Goal: Task Accomplishment & Management: Complete application form

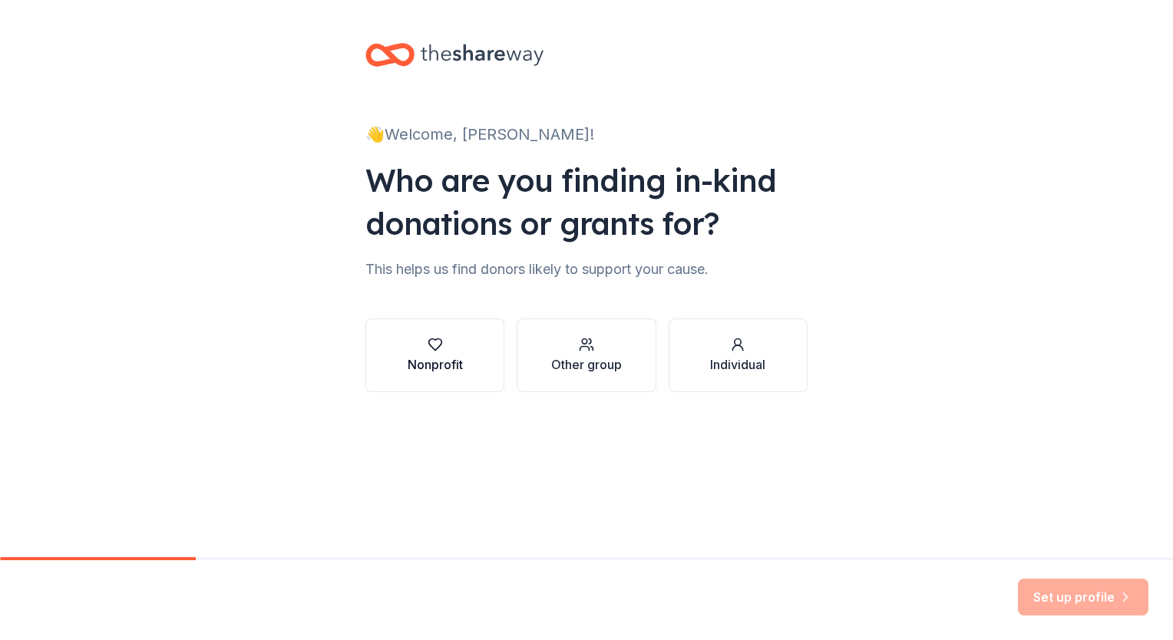
click at [439, 363] on div "Nonprofit" at bounding box center [435, 364] width 55 height 18
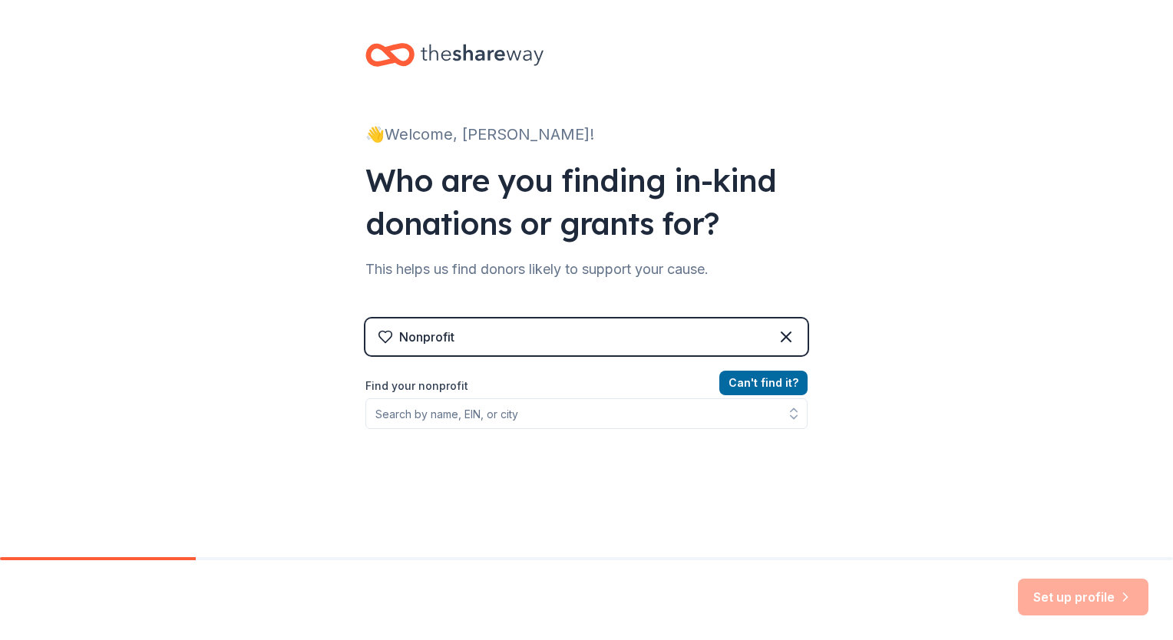
click at [650, 497] on div "Can ' t find it? Find your nonprofit" at bounding box center [586, 463] width 442 height 178
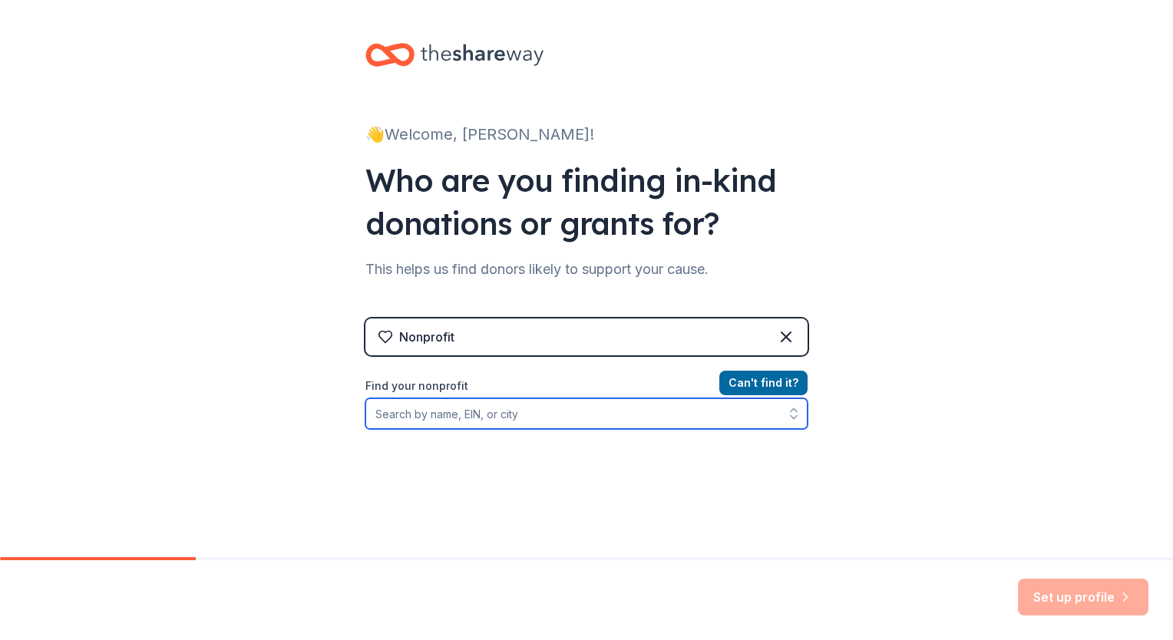
click at [391, 411] on input "Find your nonprofit" at bounding box center [586, 413] width 442 height 31
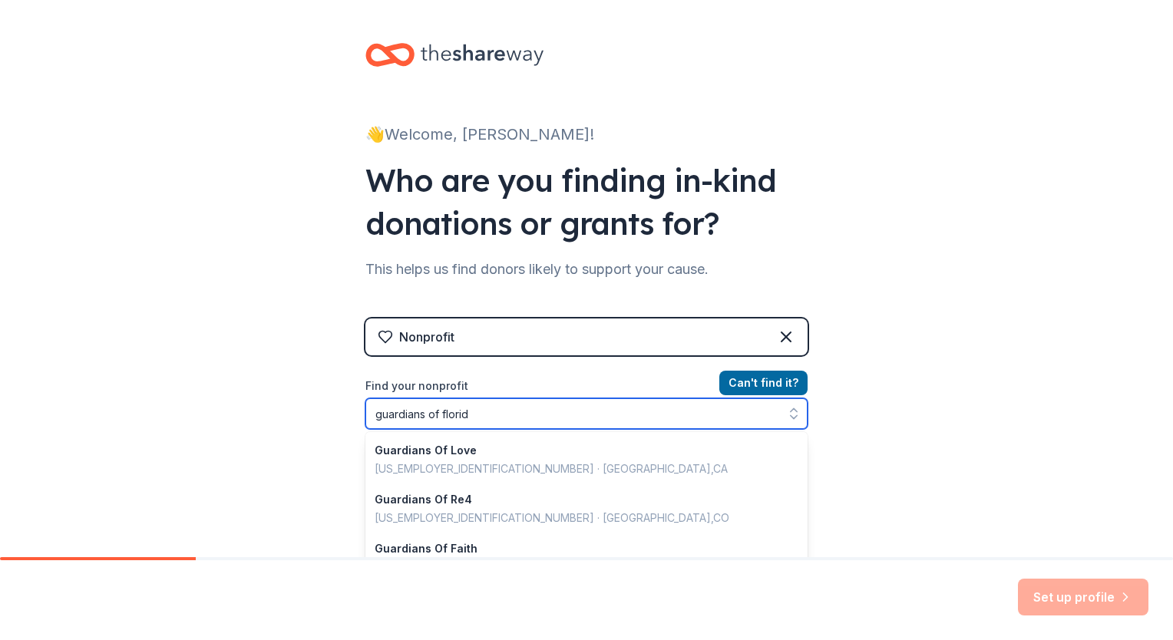
type input "guardians of florida"
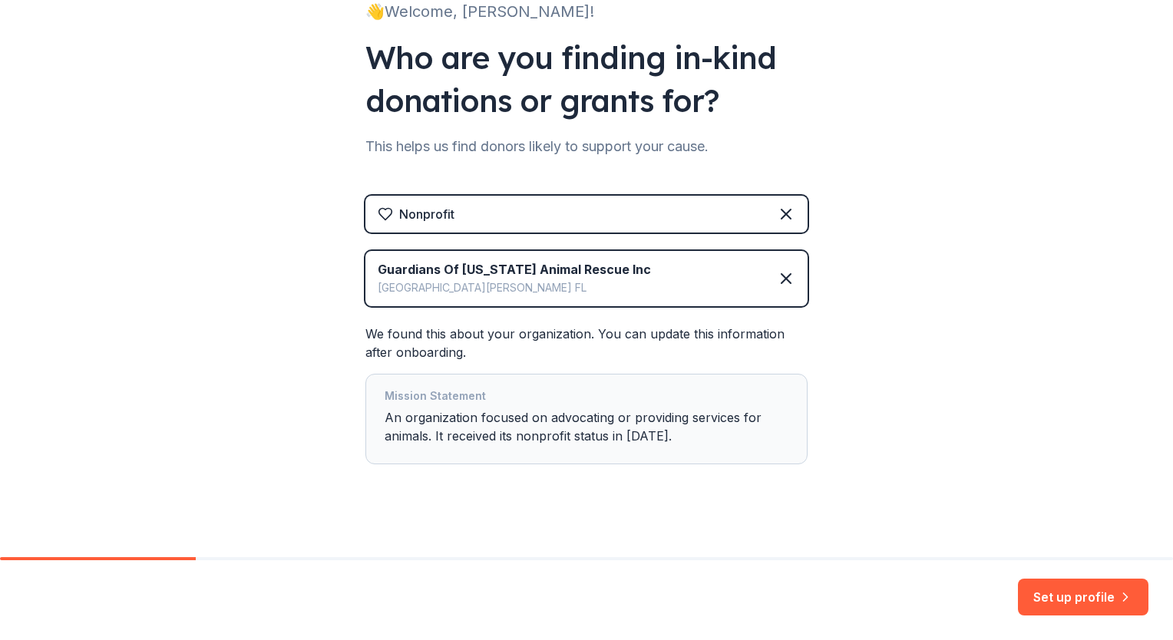
scroll to position [134, 0]
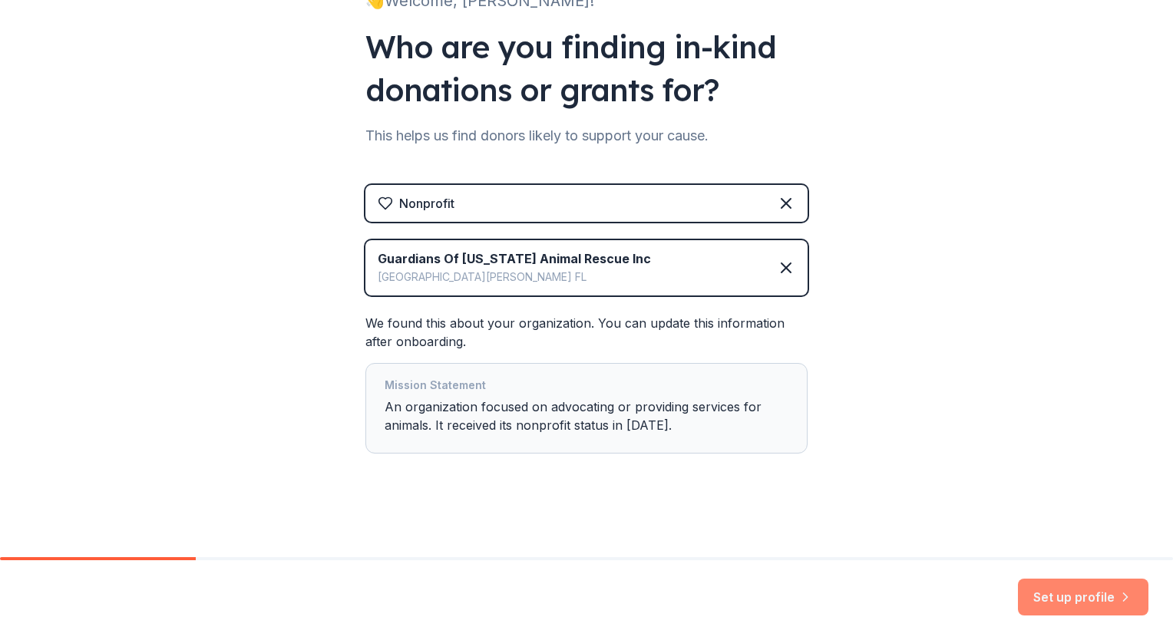
click at [1065, 594] on button "Set up profile" at bounding box center [1083, 597] width 131 height 37
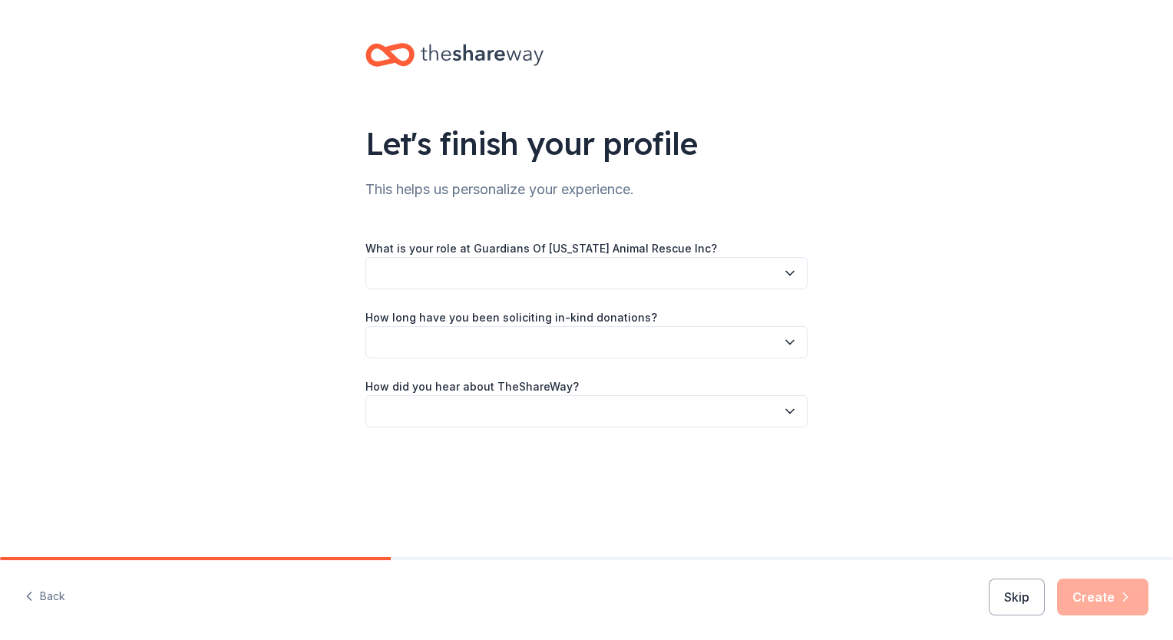
click at [405, 274] on button "button" at bounding box center [586, 273] width 442 height 32
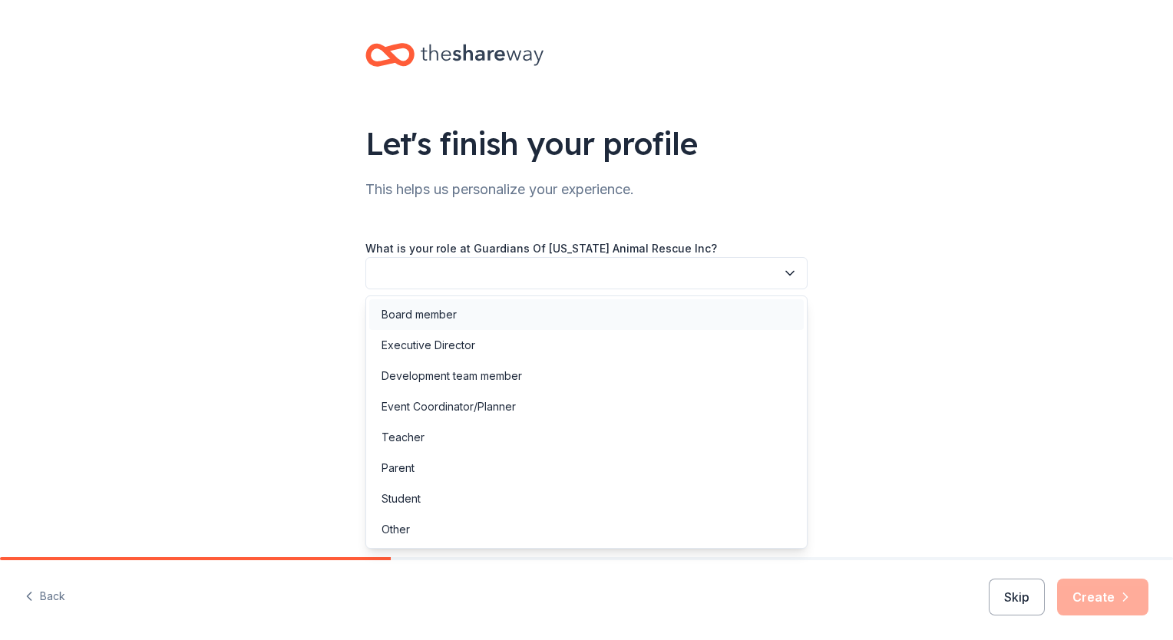
click at [418, 315] on div "Board member" at bounding box center [419, 315] width 75 height 18
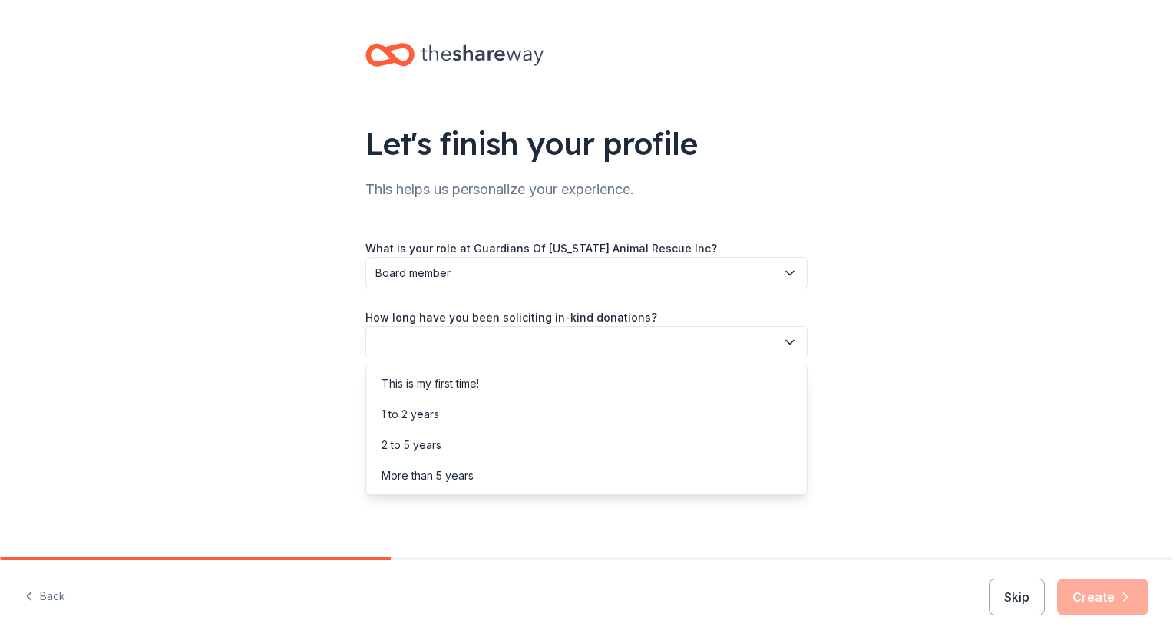
click at [432, 342] on button "button" at bounding box center [586, 342] width 442 height 32
click at [422, 413] on div "1 to 2 years" at bounding box center [411, 414] width 58 height 18
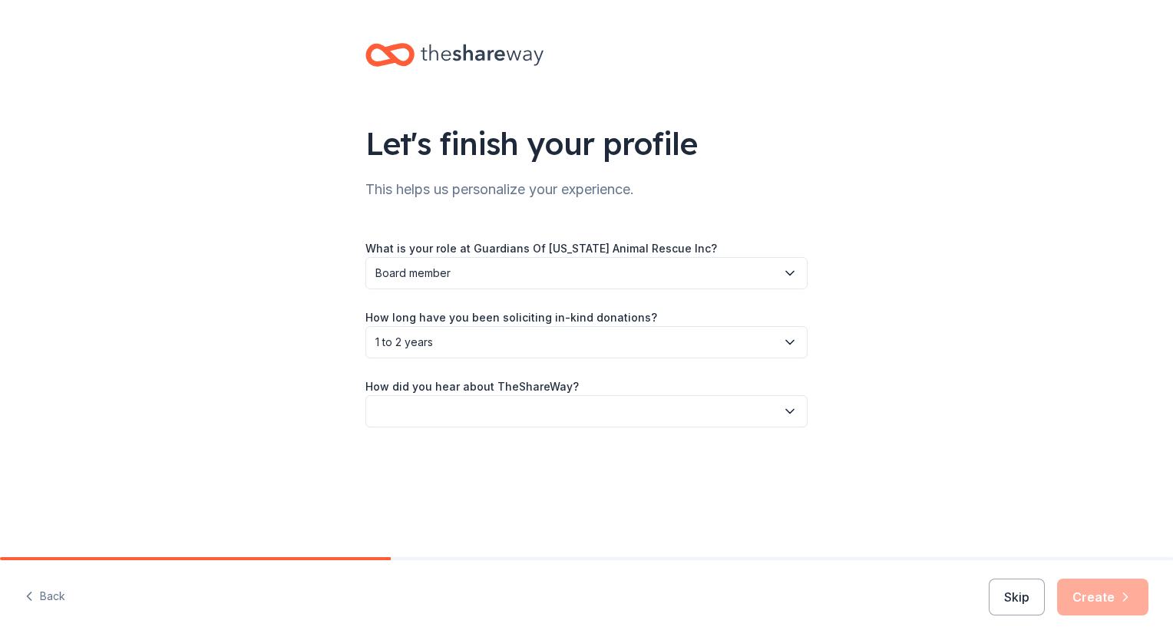
click at [433, 410] on button "button" at bounding box center [586, 411] width 442 height 32
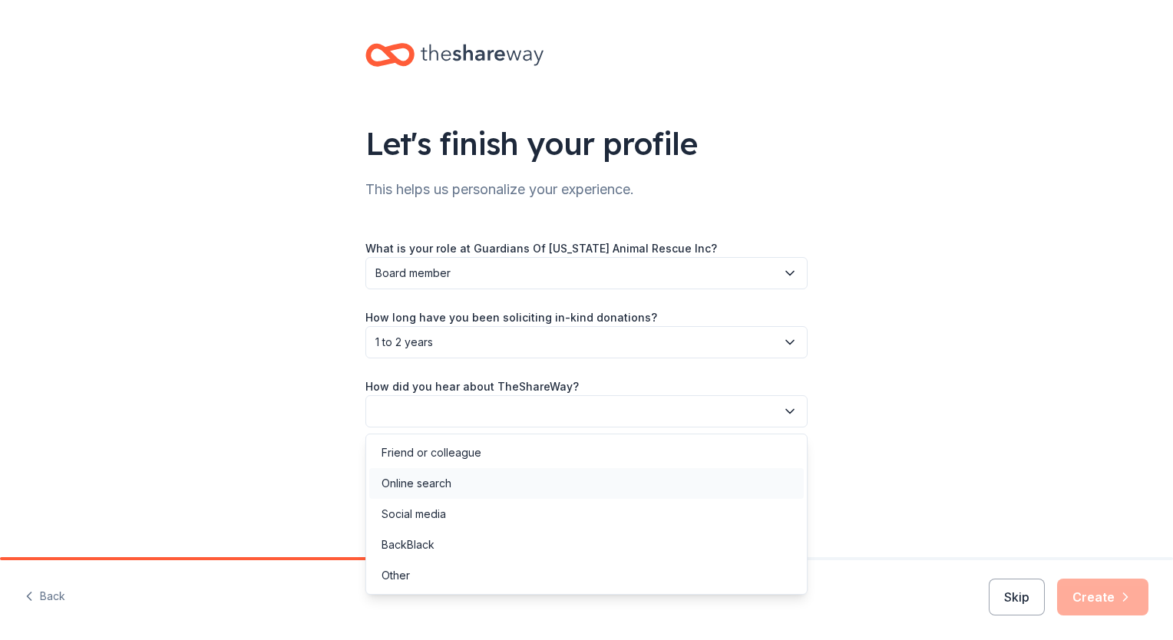
click at [428, 480] on div "Online search" at bounding box center [417, 484] width 70 height 18
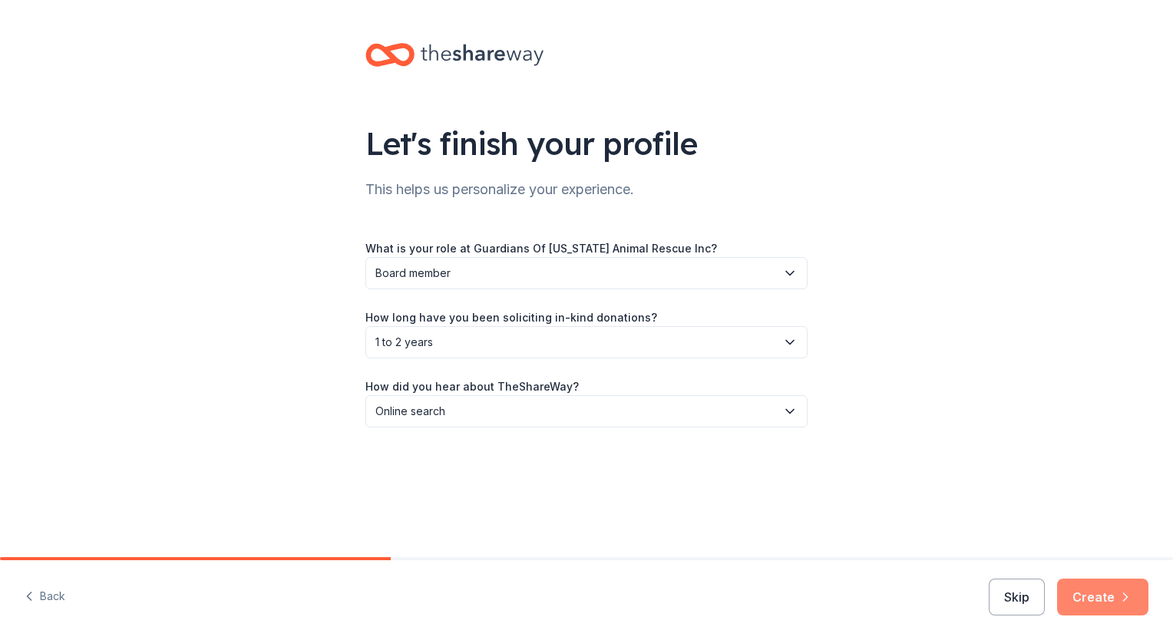
click at [1106, 597] on button "Create" at bounding box center [1102, 597] width 91 height 37
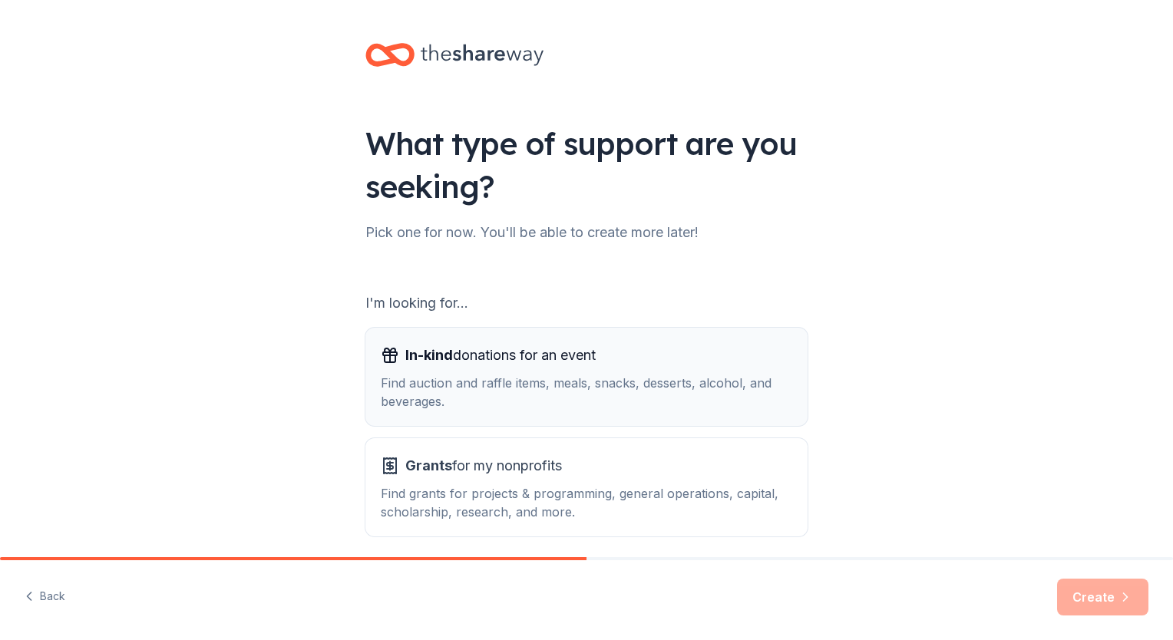
scroll to position [61, 0]
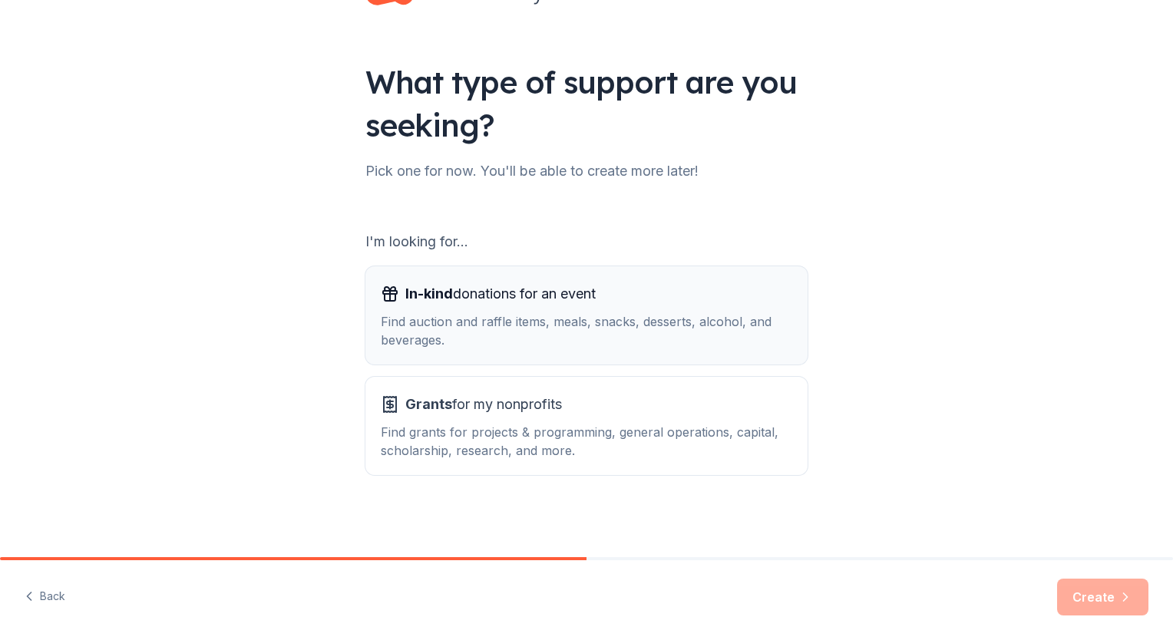
click at [633, 320] on div "Find auction and raffle items, meals, snacks, desserts, alcohol, and beverages." at bounding box center [587, 330] width 412 height 37
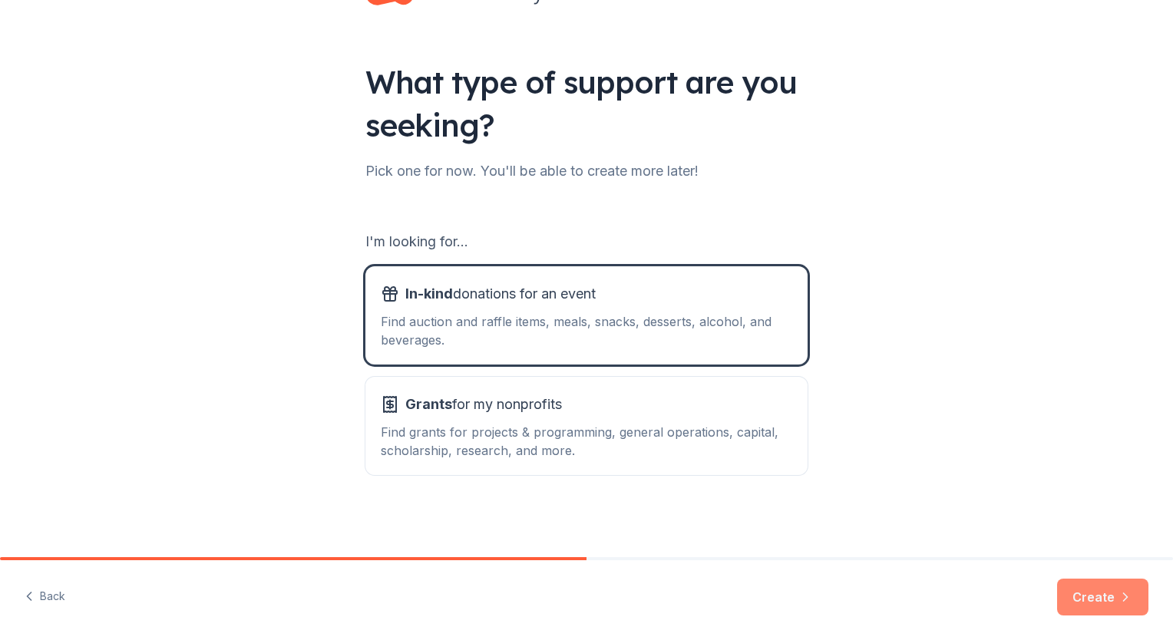
click at [1098, 607] on button "Create" at bounding box center [1102, 597] width 91 height 37
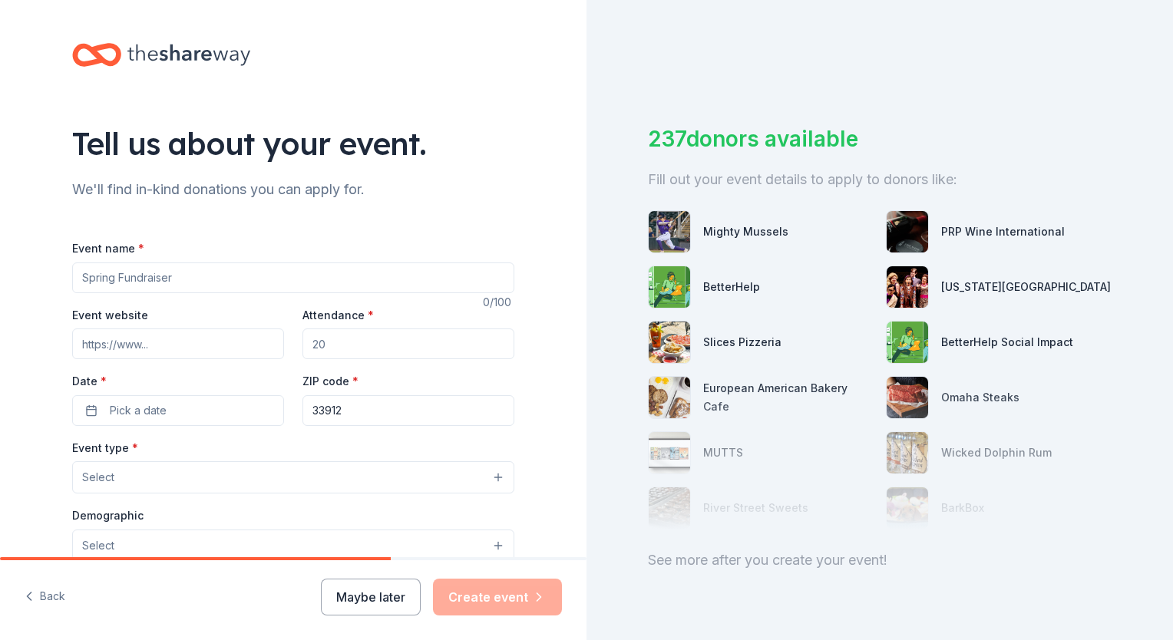
click at [157, 274] on input "Event name *" at bounding box center [293, 278] width 442 height 31
type input "Whisker and [PERSON_NAME]"
click at [154, 346] on input "Event website" at bounding box center [178, 344] width 212 height 31
type input "www.gofar.dog"
type input "250"
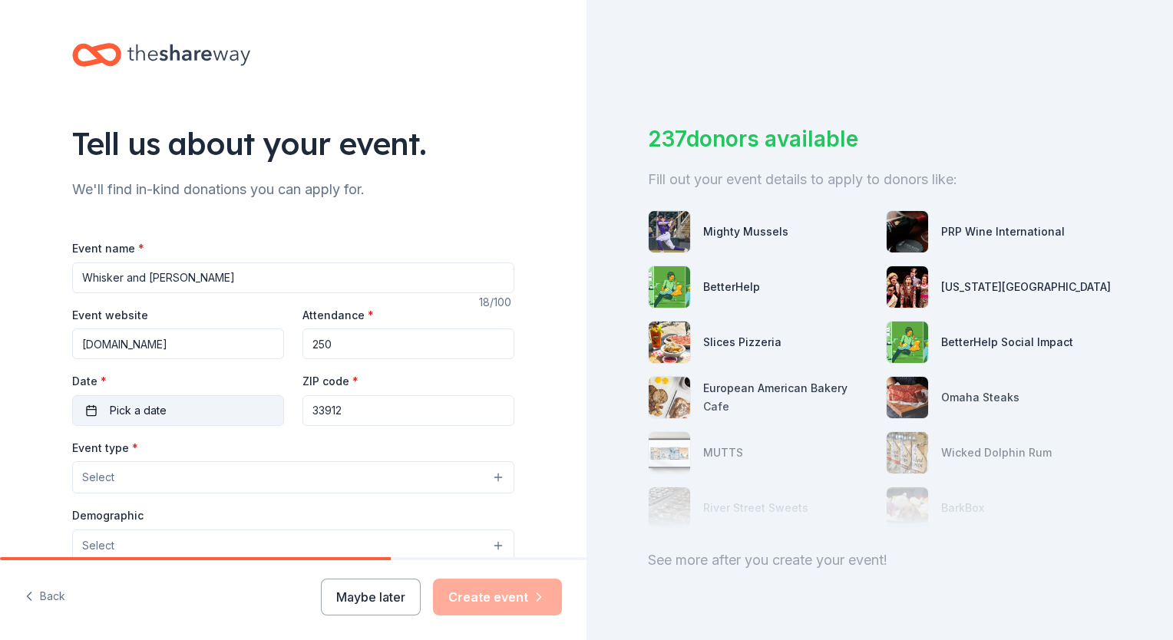
click at [120, 408] on span "Pick a date" at bounding box center [138, 411] width 57 height 18
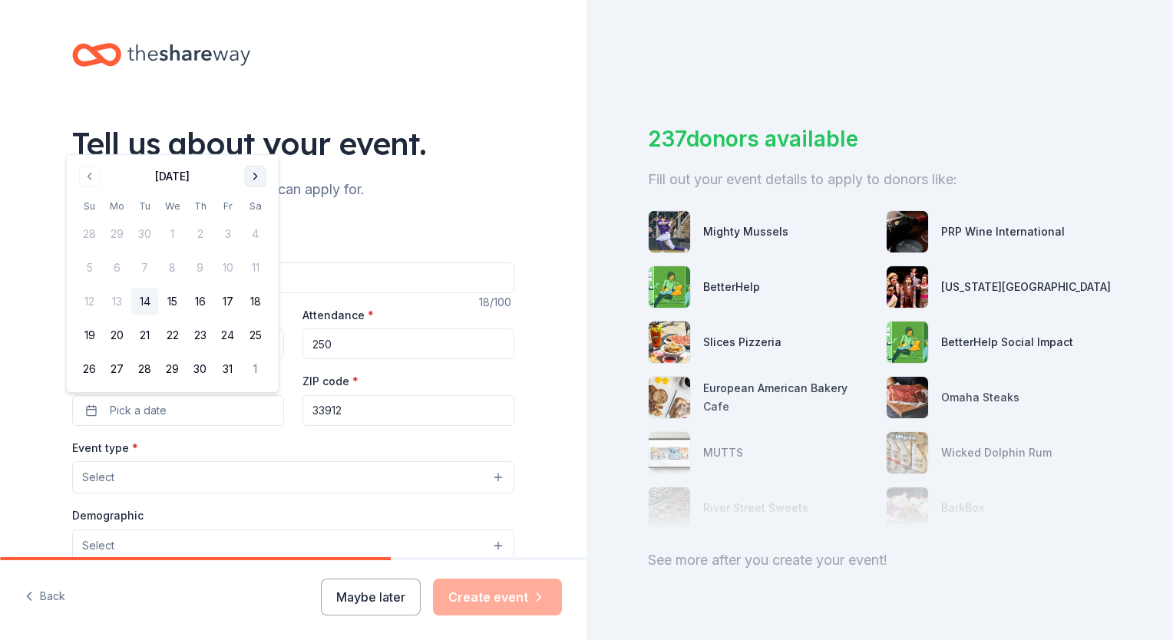
click at [250, 180] on button "Go to next month" at bounding box center [255, 176] width 21 height 21
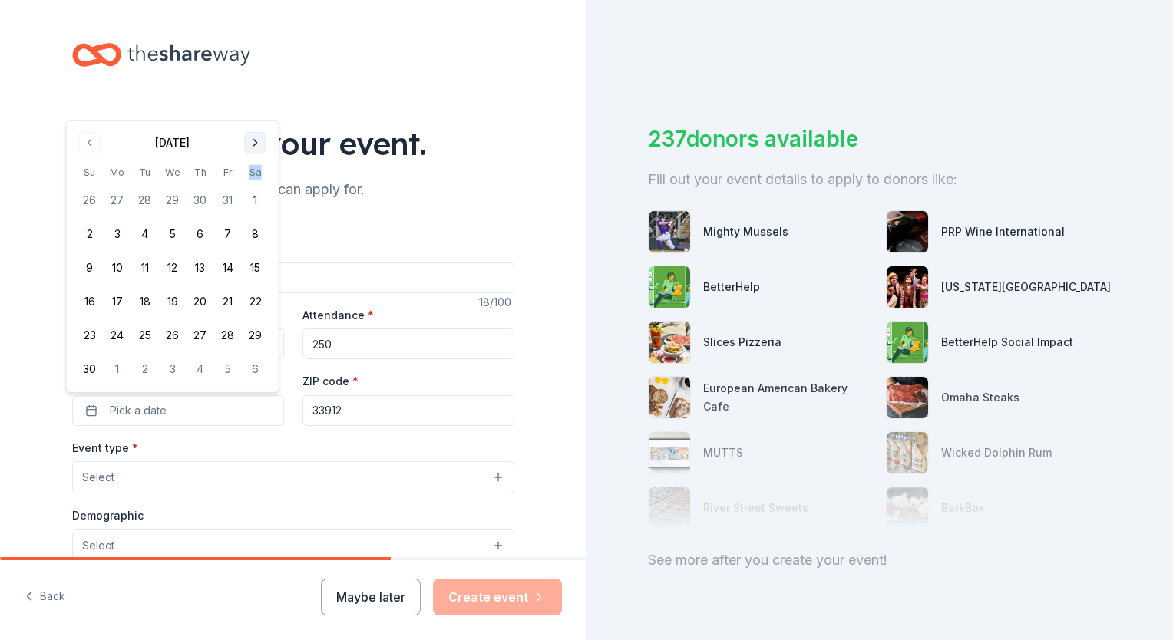
click at [250, 180] on th "Sa" at bounding box center [256, 172] width 28 height 16
drag, startPoint x: 250, startPoint y: 180, endPoint x: 249, endPoint y: 144, distance: 36.1
click at [249, 144] on button "Go to next month" at bounding box center [255, 142] width 21 height 21
click at [249, 144] on div "Tell us about your event." at bounding box center [293, 143] width 442 height 43
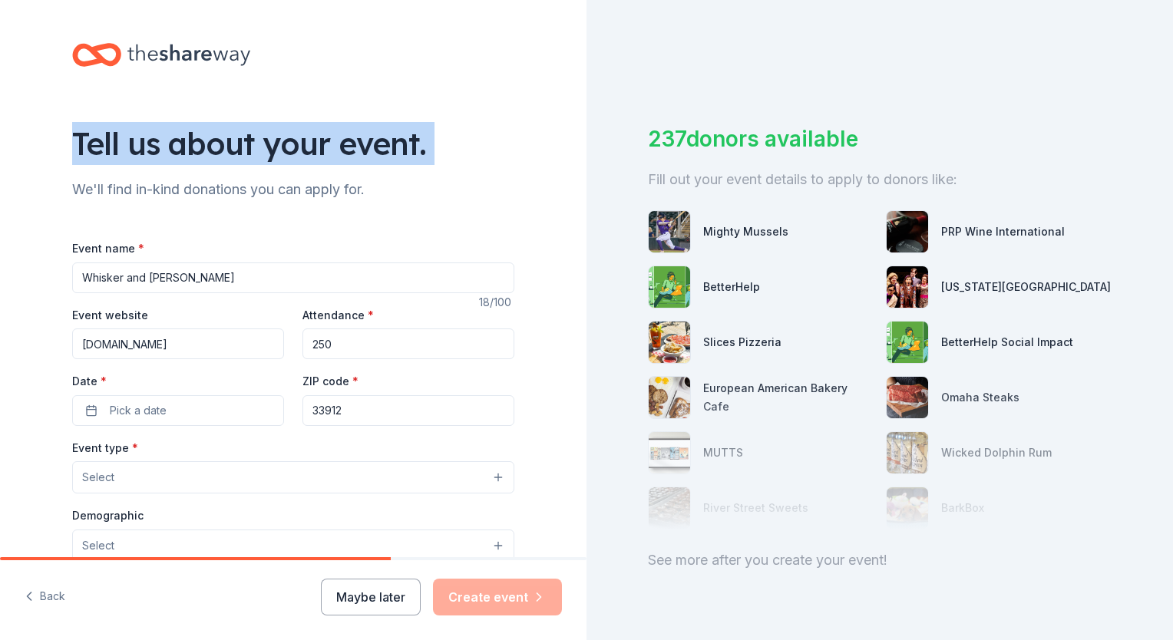
click at [249, 144] on div "Tell us about your event." at bounding box center [293, 143] width 442 height 43
click at [114, 410] on span "Pick a date" at bounding box center [138, 411] width 57 height 18
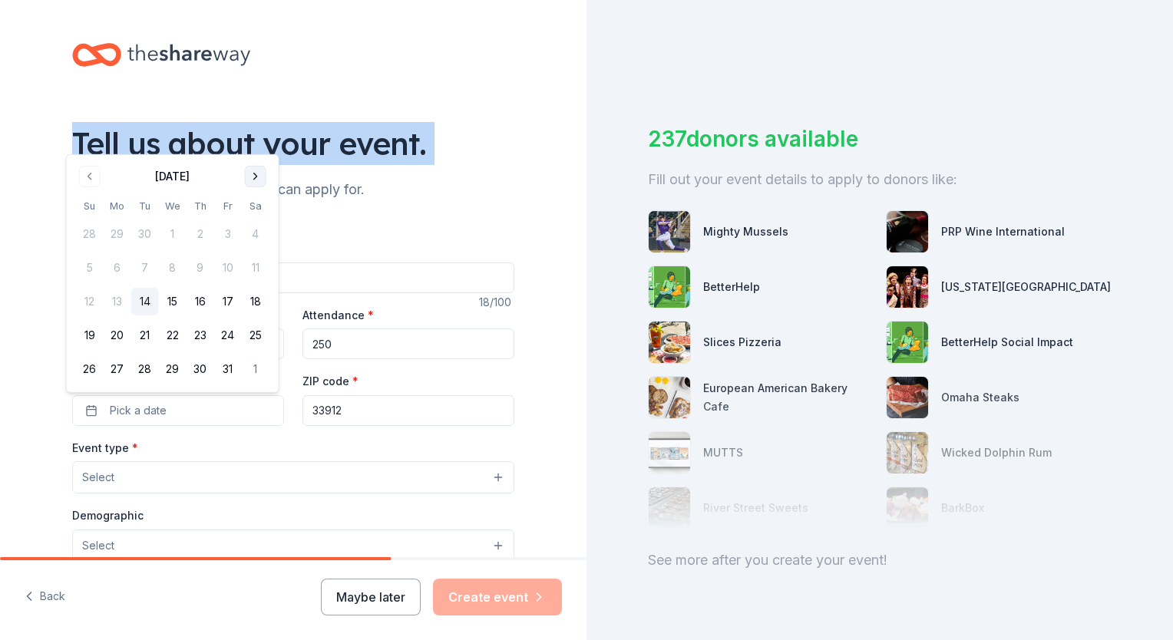
click at [251, 174] on button "Go to next month" at bounding box center [255, 176] width 21 height 21
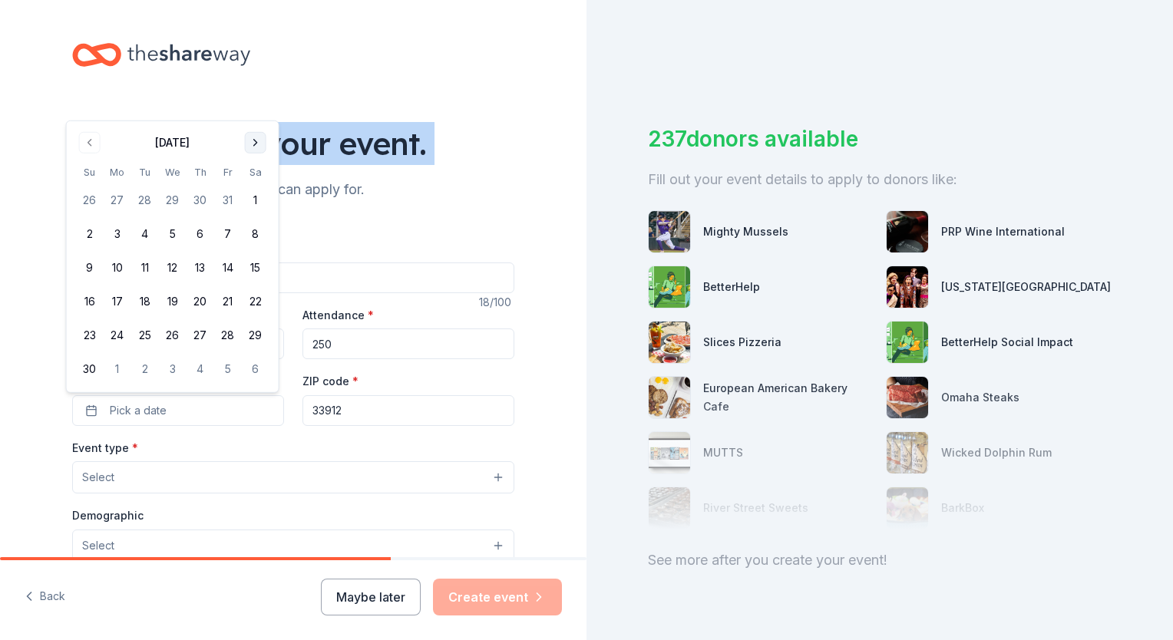
click at [253, 149] on button "Go to next month" at bounding box center [255, 142] width 21 height 21
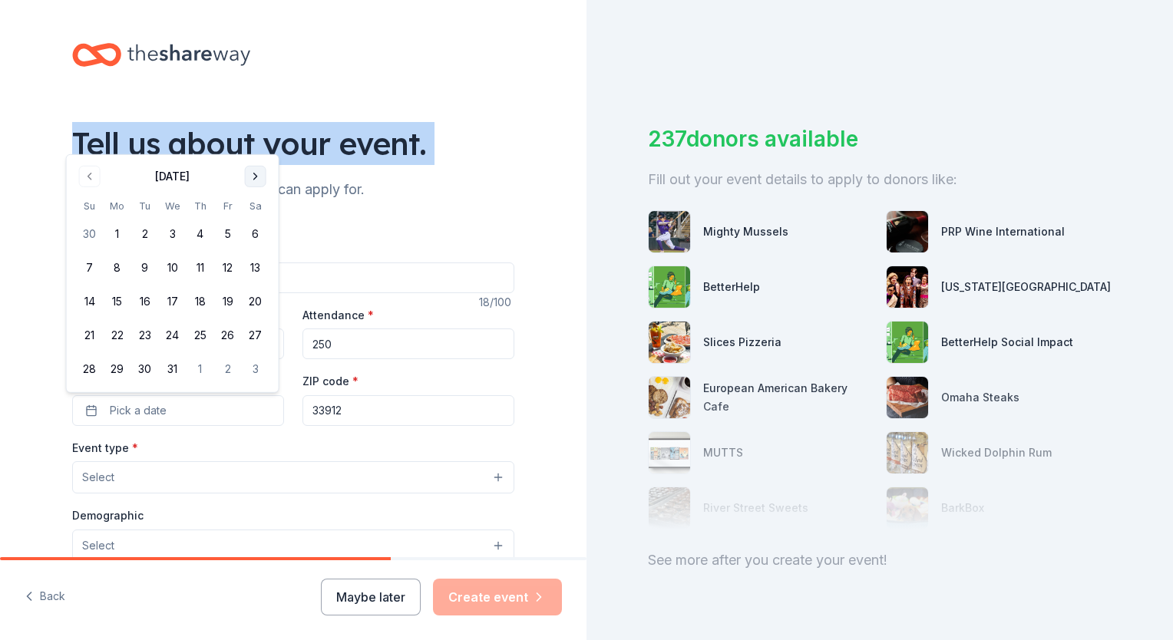
click at [252, 183] on button "Go to next month" at bounding box center [255, 176] width 21 height 21
click at [252, 181] on button "Go to next month" at bounding box center [255, 176] width 21 height 21
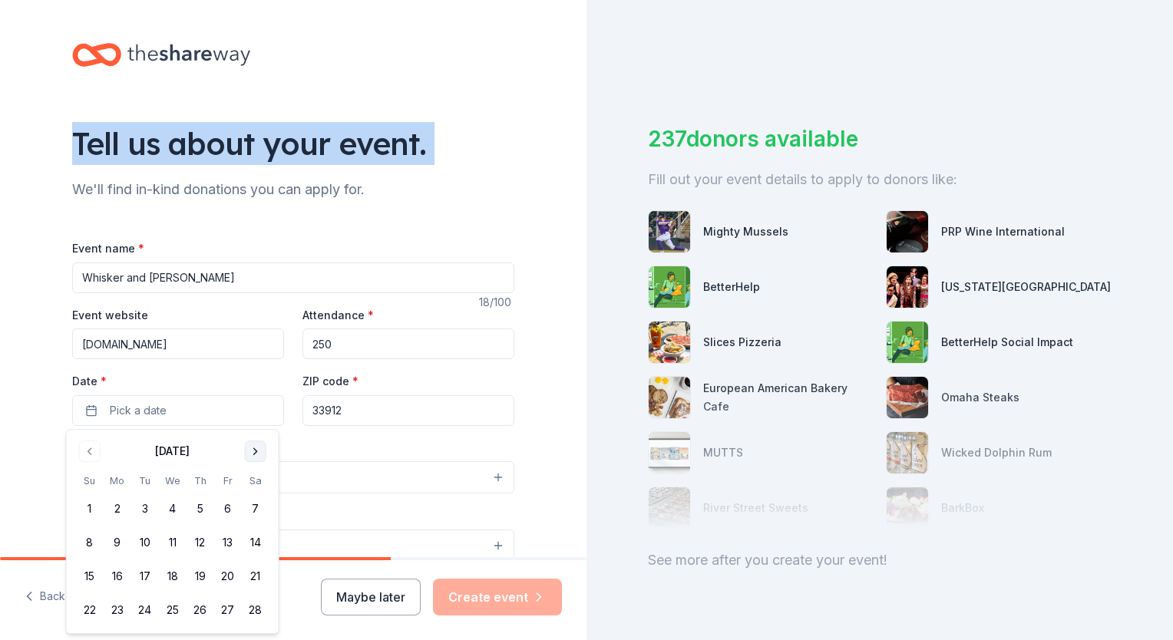
click at [254, 452] on button "Go to next month" at bounding box center [255, 451] width 21 height 21
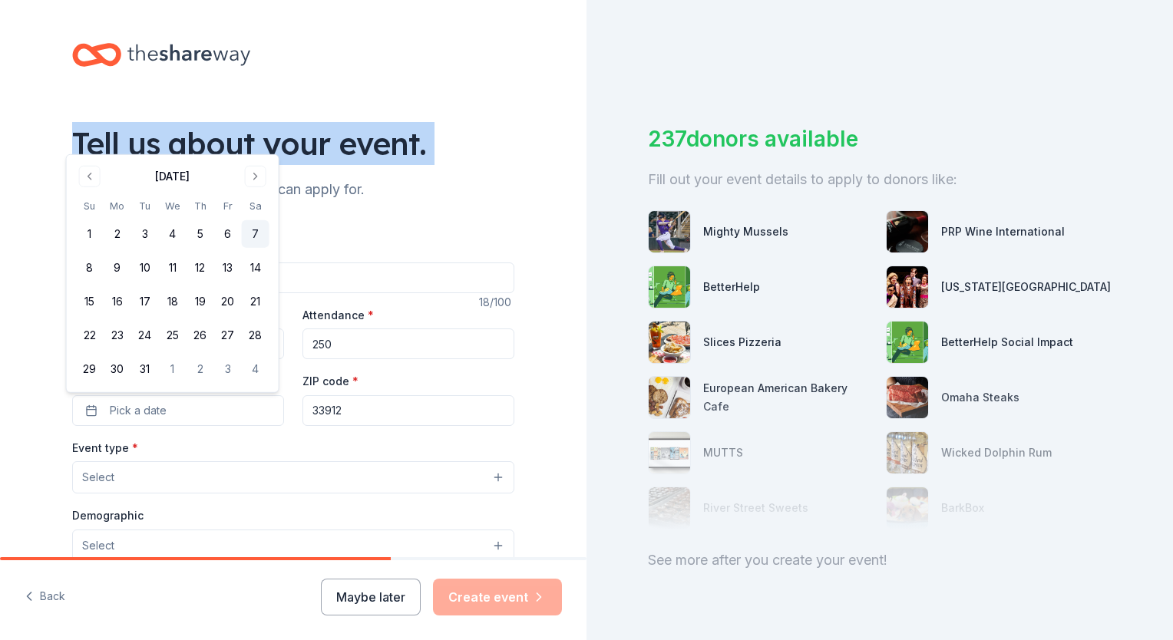
click at [249, 233] on button "7" at bounding box center [256, 234] width 28 height 28
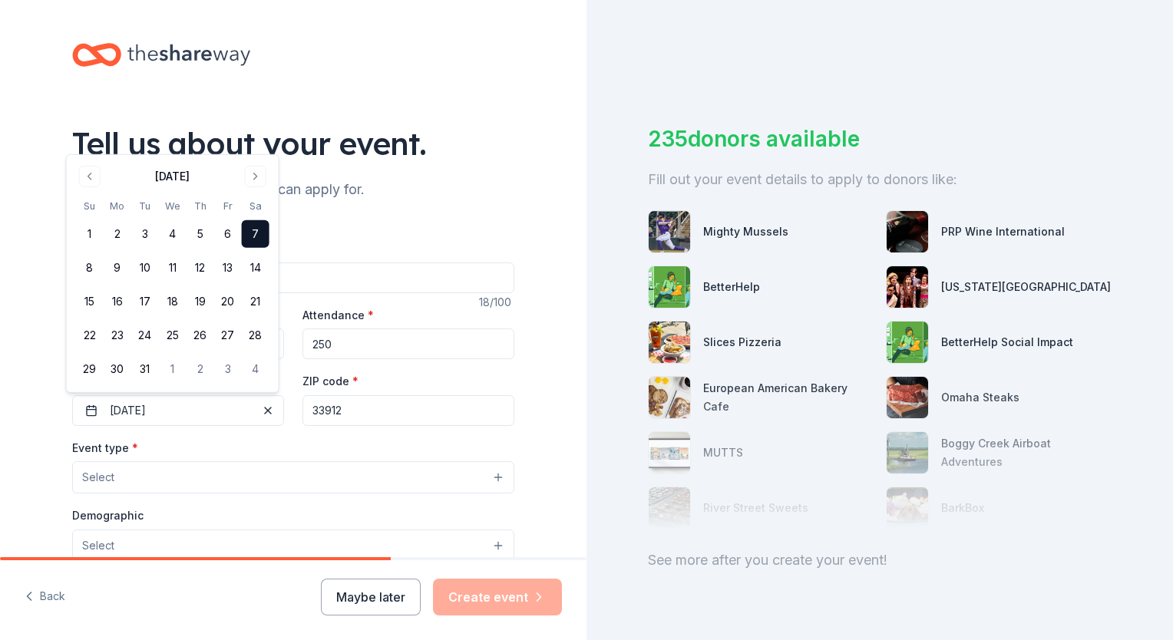
click at [351, 416] on input "33912" at bounding box center [409, 410] width 212 height 31
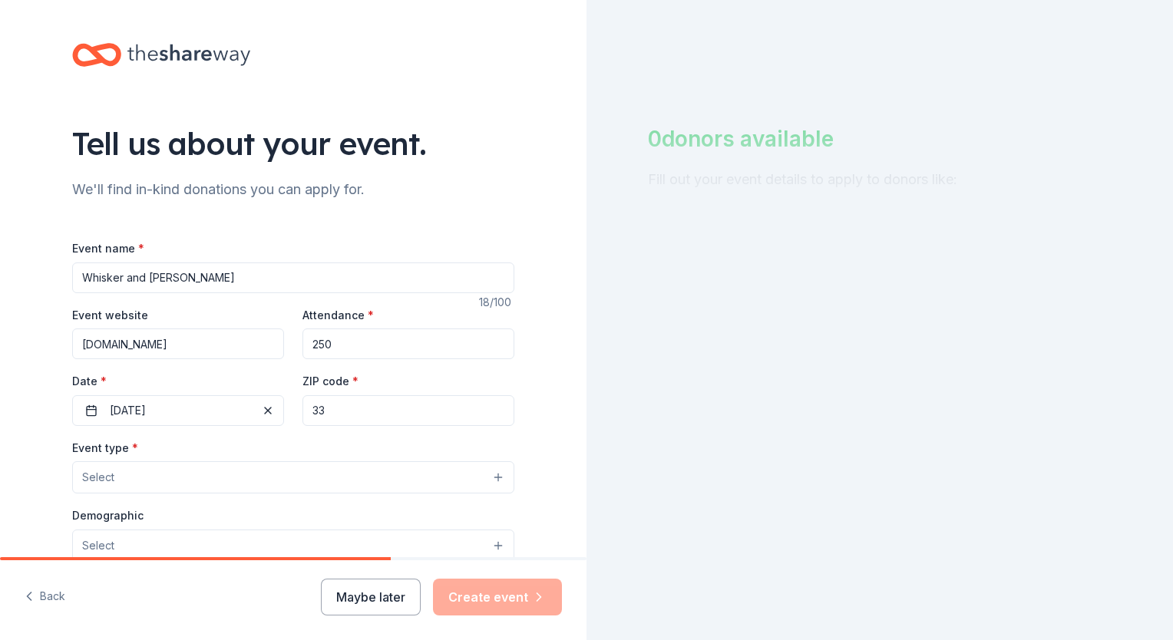
type input "3"
type input "33907"
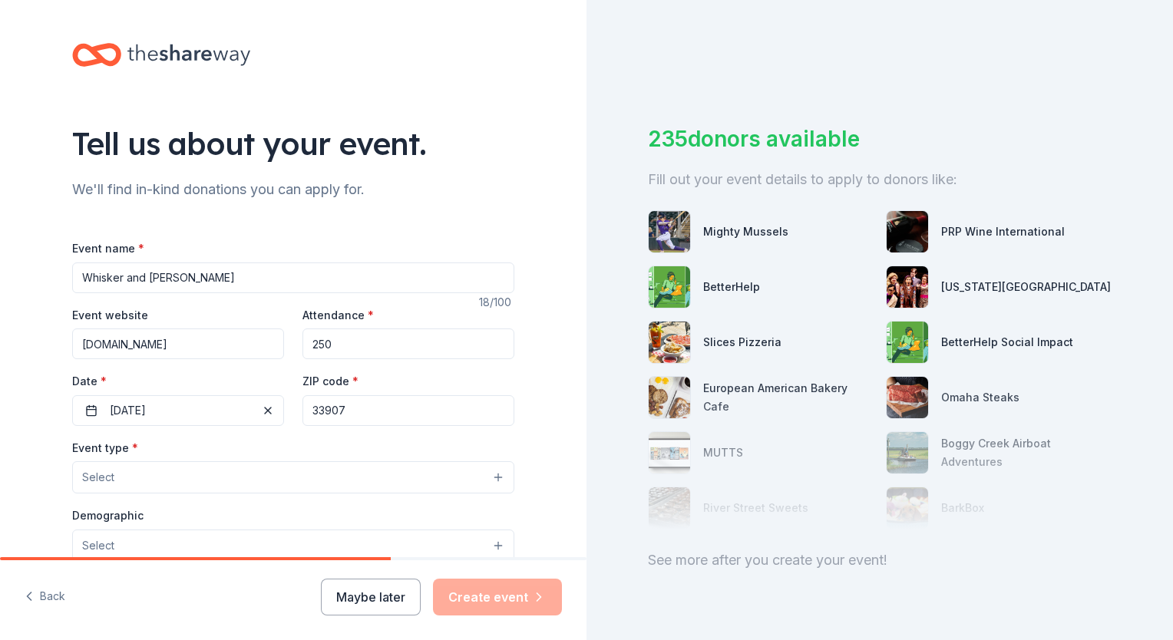
click at [104, 478] on span "Select" at bounding box center [98, 477] width 32 height 18
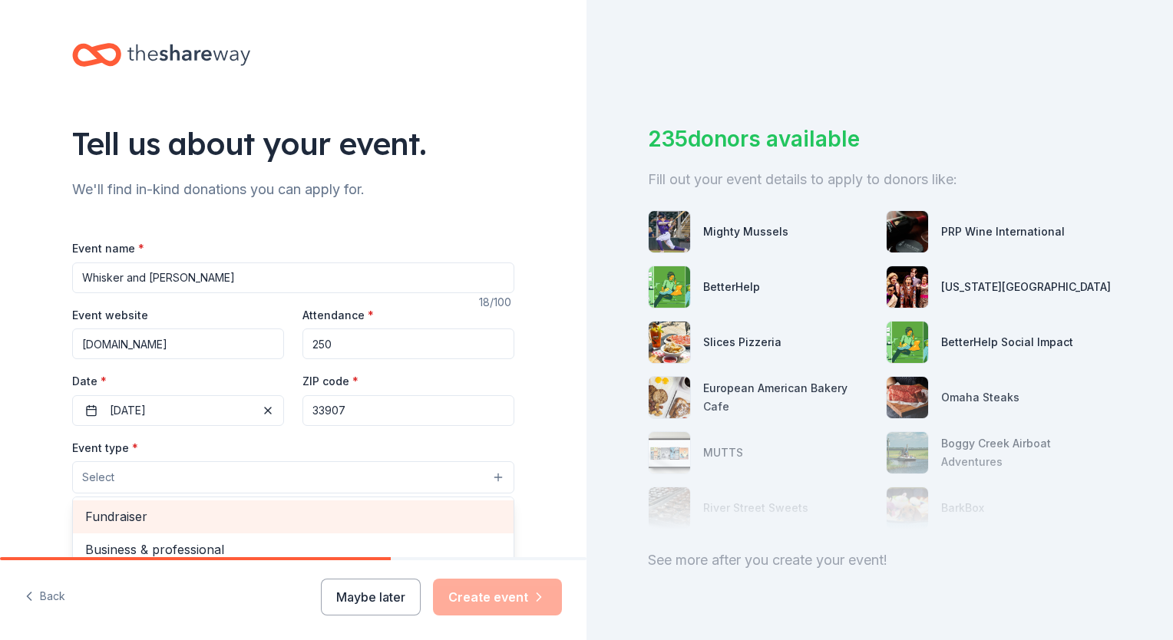
click at [131, 514] on span "Fundraiser" at bounding box center [293, 517] width 416 height 20
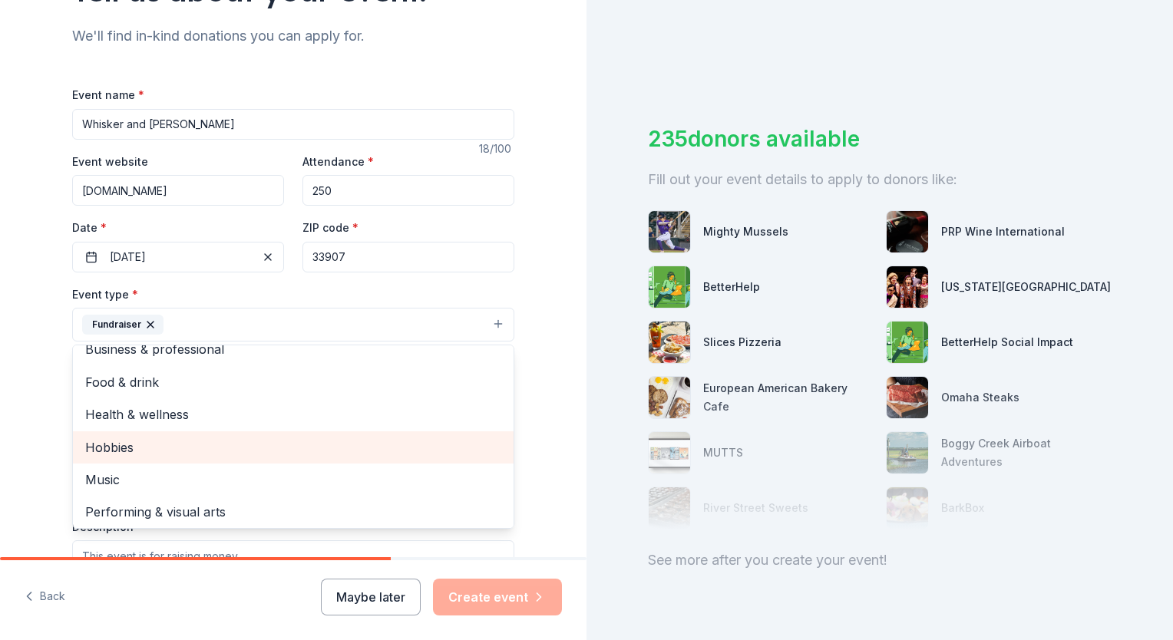
scroll to position [18, 0]
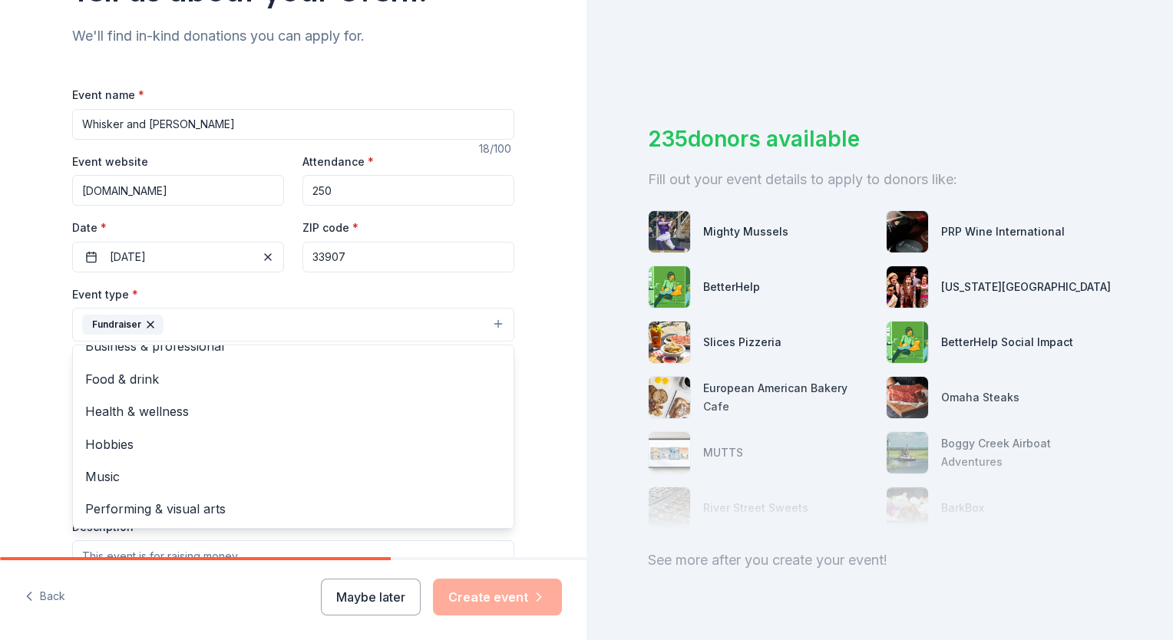
click at [209, 285] on div "Event type * Fundraiser Business & professional Food & drink Health & wellness …" at bounding box center [293, 314] width 442 height 58
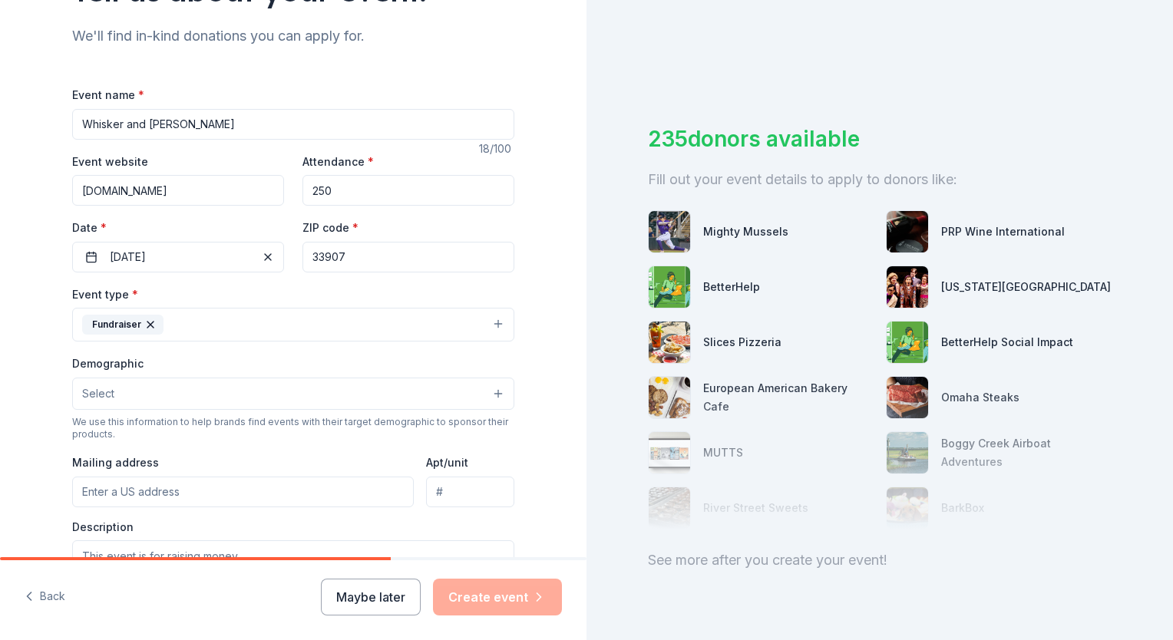
click at [179, 328] on button "Fundraiser" at bounding box center [293, 325] width 442 height 34
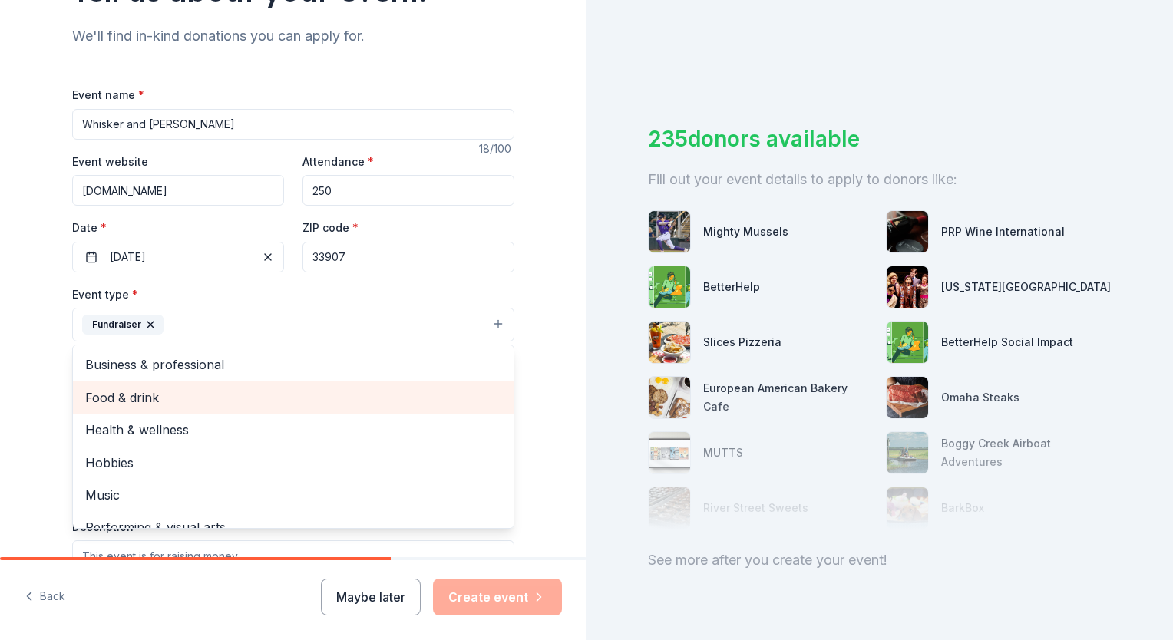
click at [178, 401] on span "Food & drink" at bounding box center [293, 398] width 416 height 20
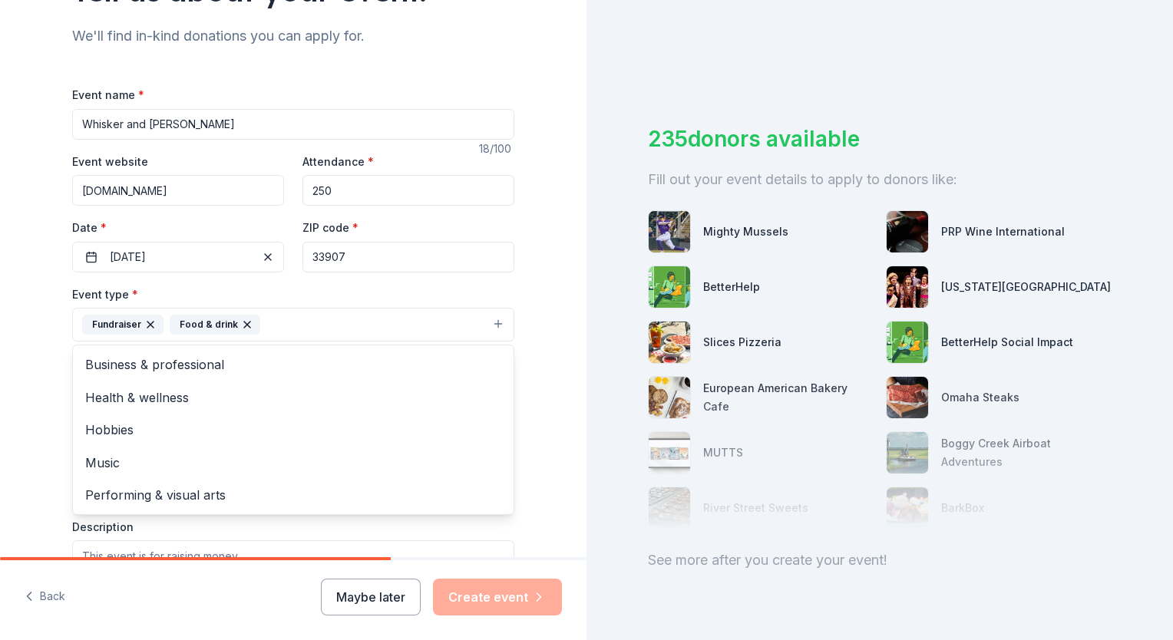
click at [283, 324] on button "Fundraiser Food & drink" at bounding box center [293, 325] width 442 height 34
click at [303, 324] on button "Fundraiser Food & drink" at bounding box center [293, 325] width 442 height 34
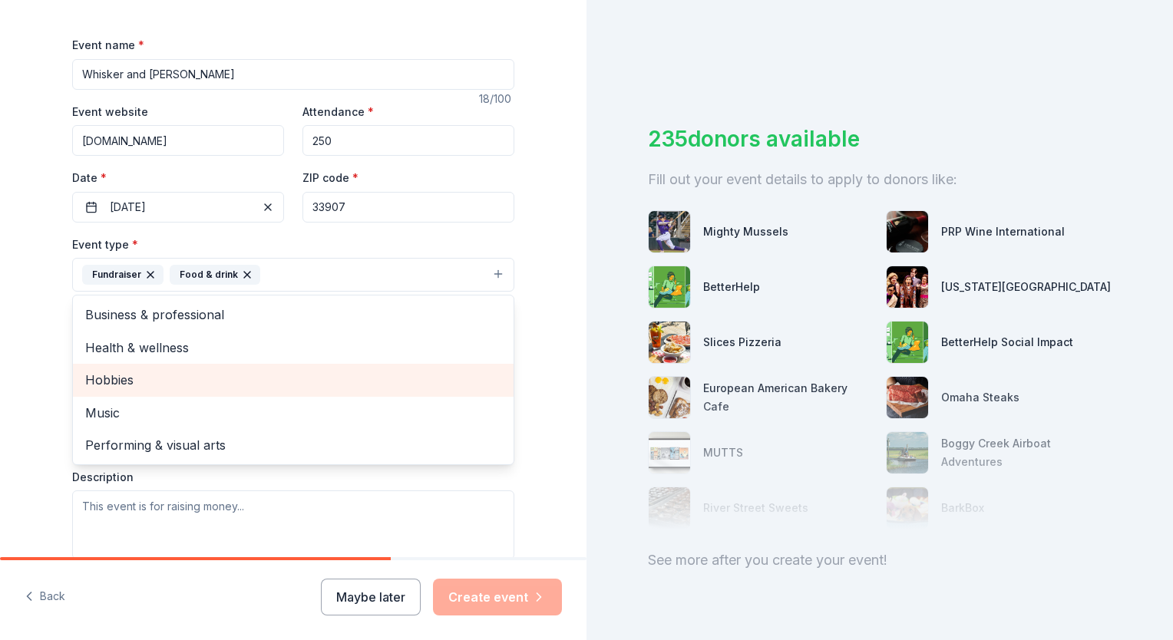
scroll to position [230, 0]
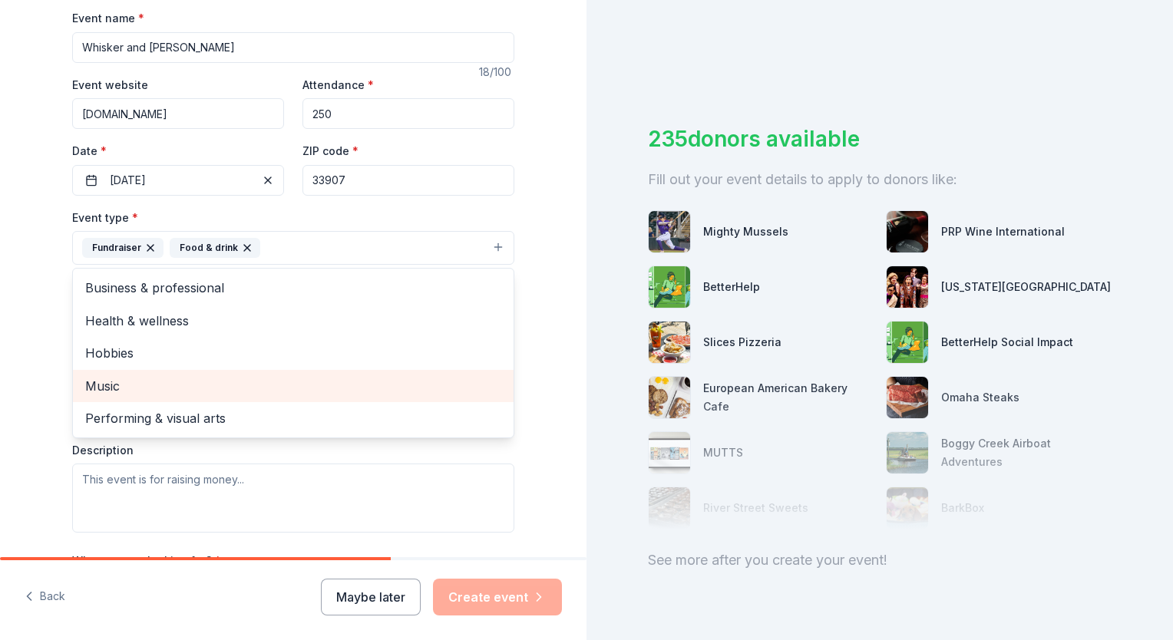
click at [135, 381] on span "Music" at bounding box center [293, 386] width 416 height 20
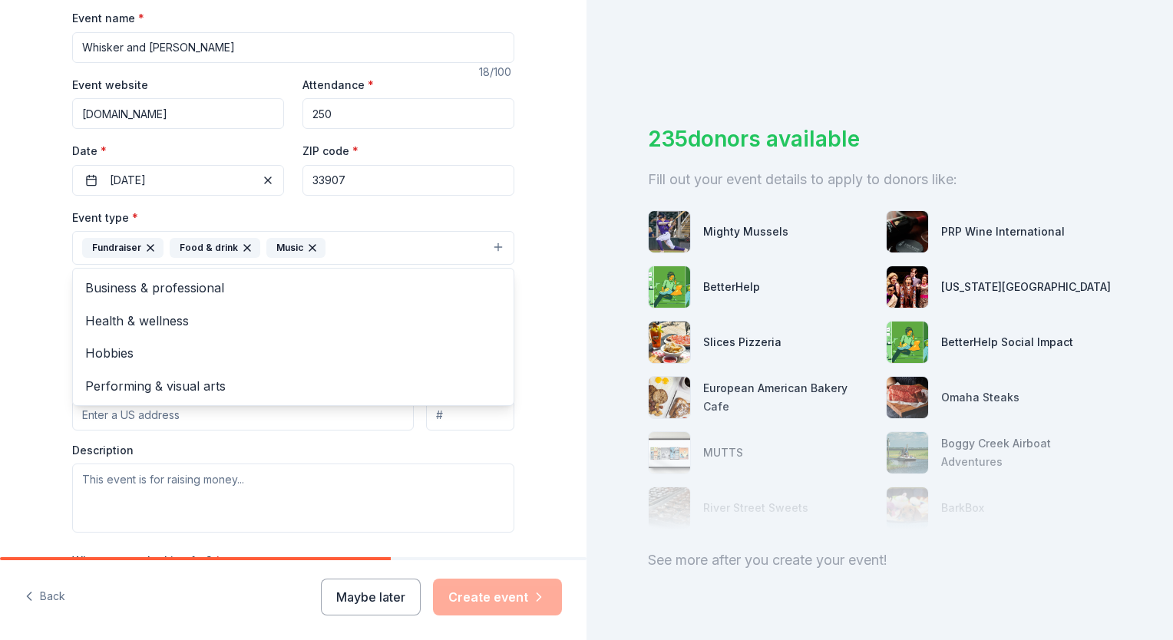
click at [240, 461] on div "Event type * Fundraiser Food & drink Music Business & professional Health & wel…" at bounding box center [293, 370] width 442 height 325
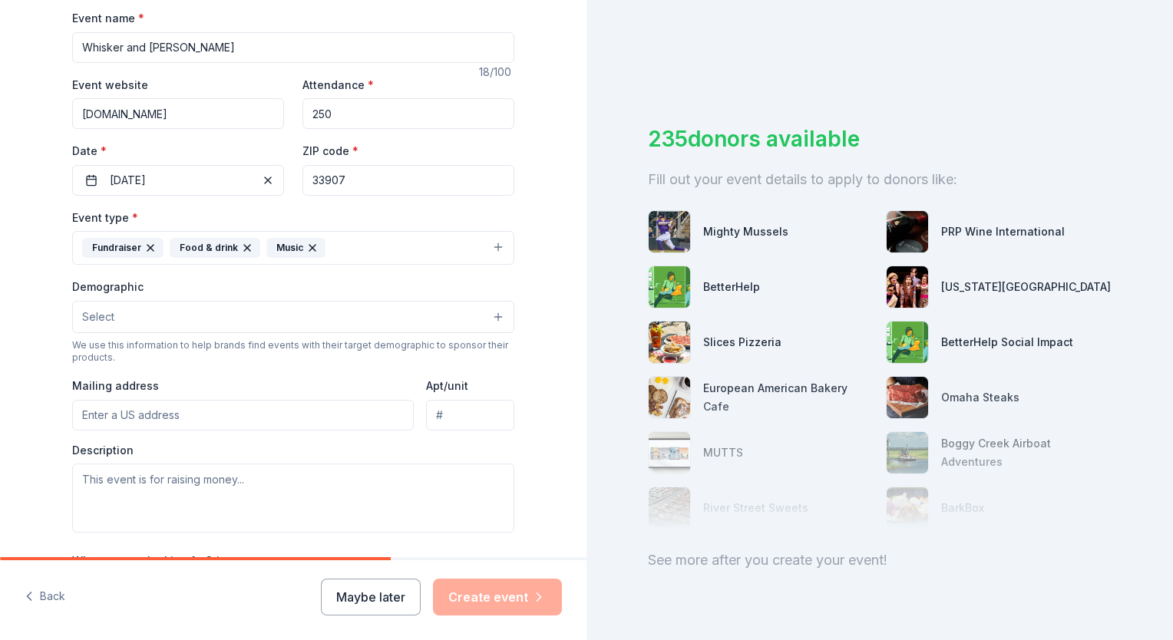
click at [141, 412] on input "Mailing address" at bounding box center [243, 415] width 342 height 31
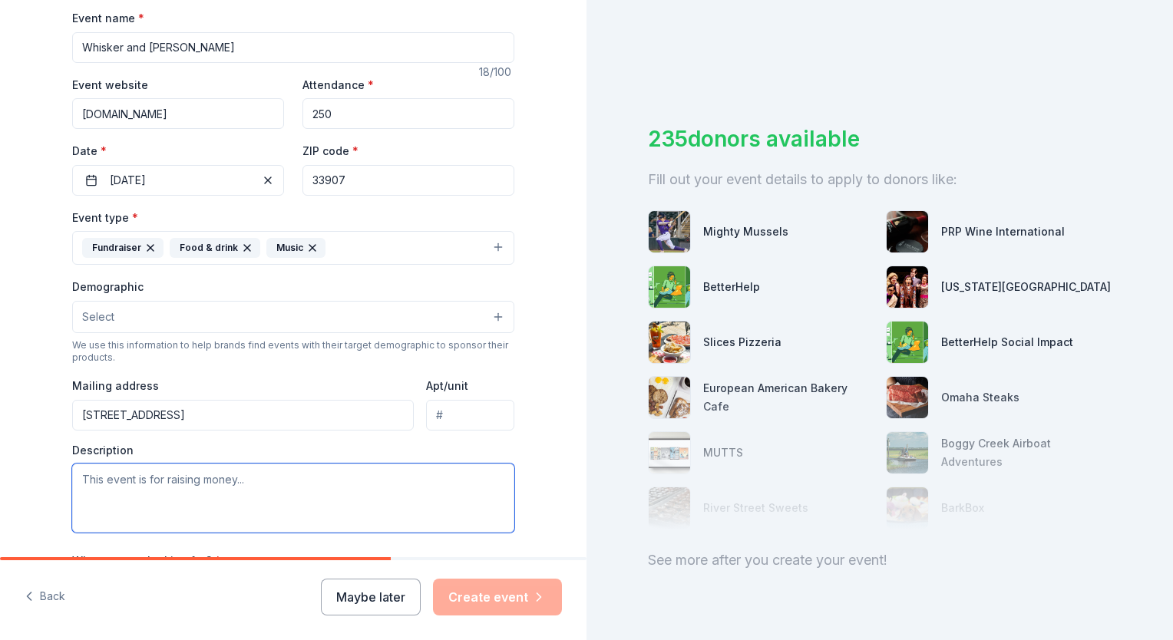
click at [166, 488] on textarea at bounding box center [293, 498] width 442 height 69
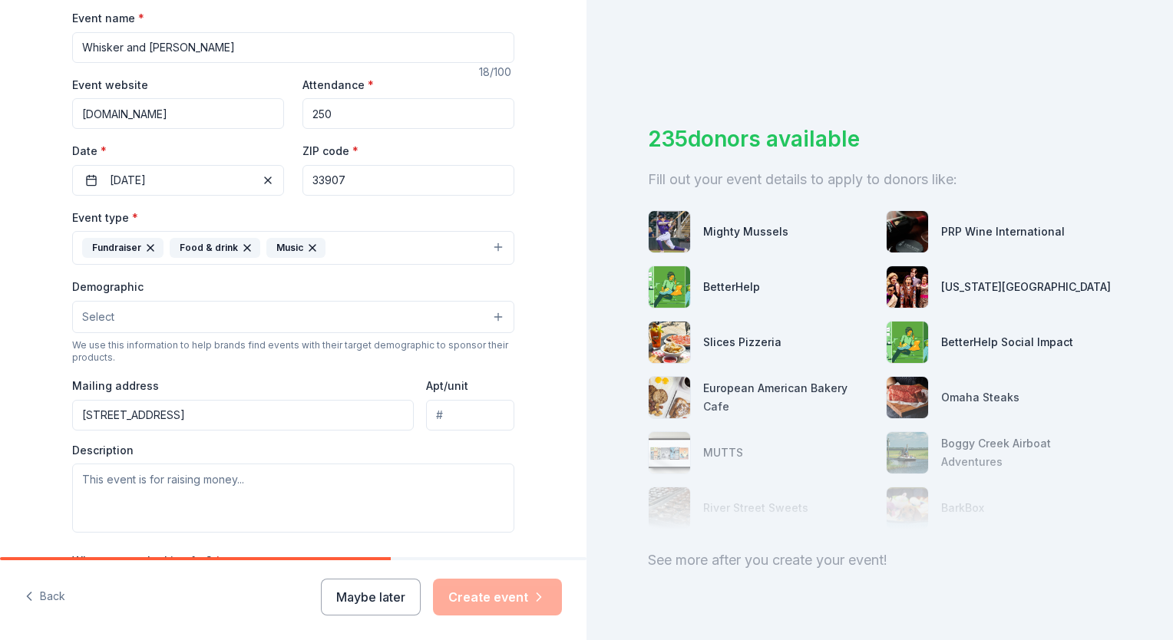
click at [252, 412] on input "13931 Sophomore Lane" at bounding box center [243, 415] width 342 height 31
type input "13931 Sophomore Lane Fort Myers, Fl 33912"
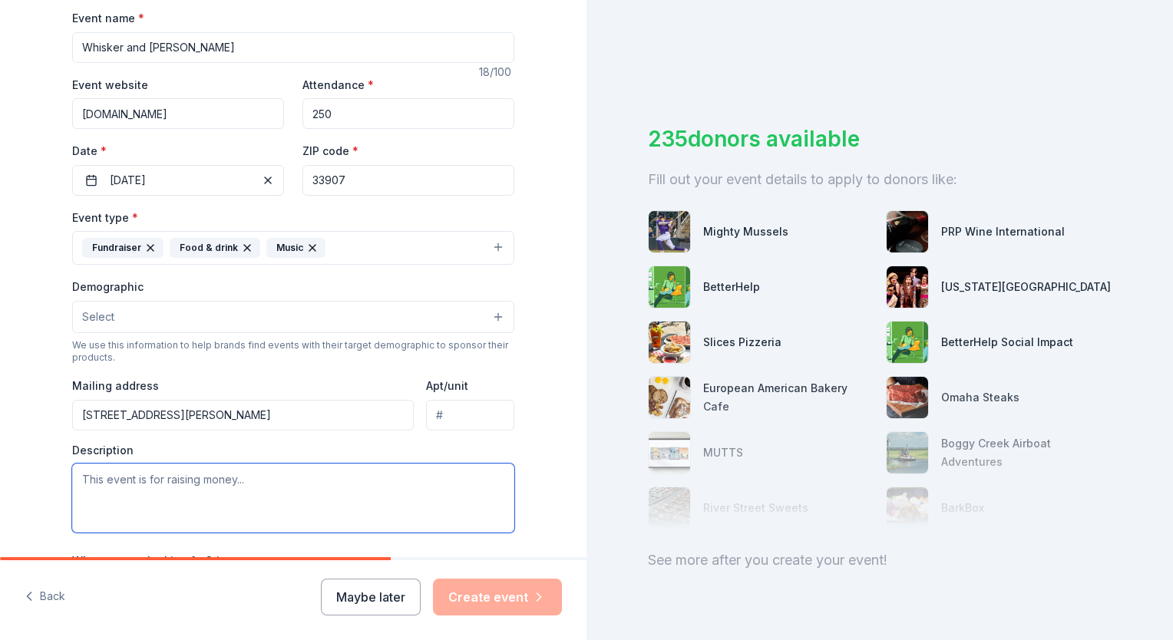
click at [110, 494] on textarea at bounding box center [293, 498] width 442 height 69
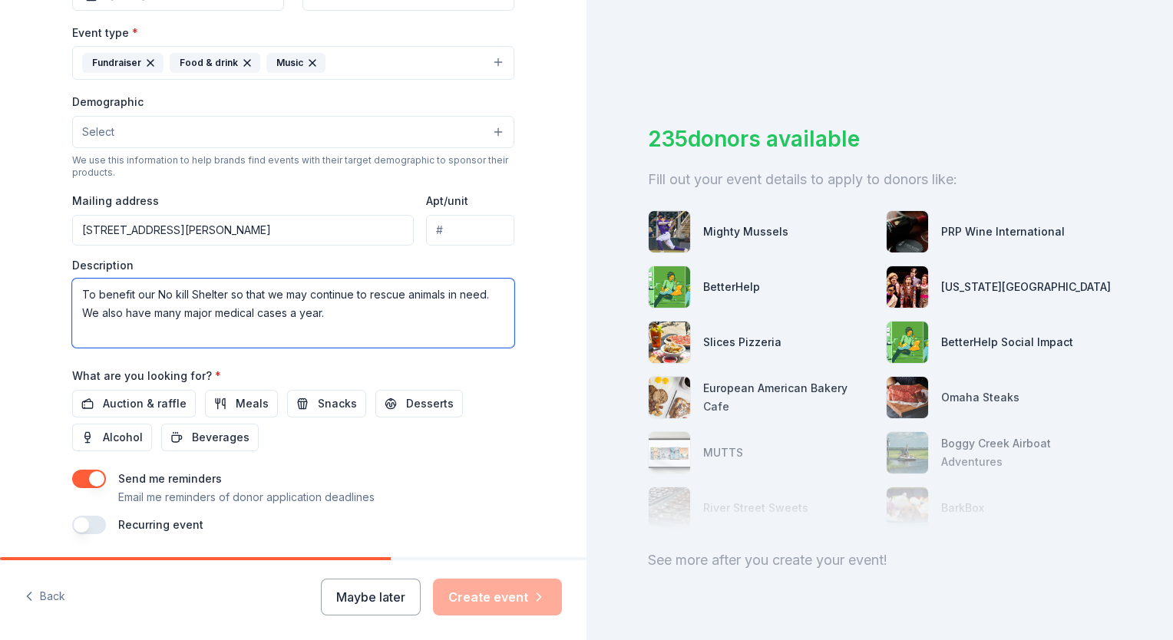
scroll to position [461, 0]
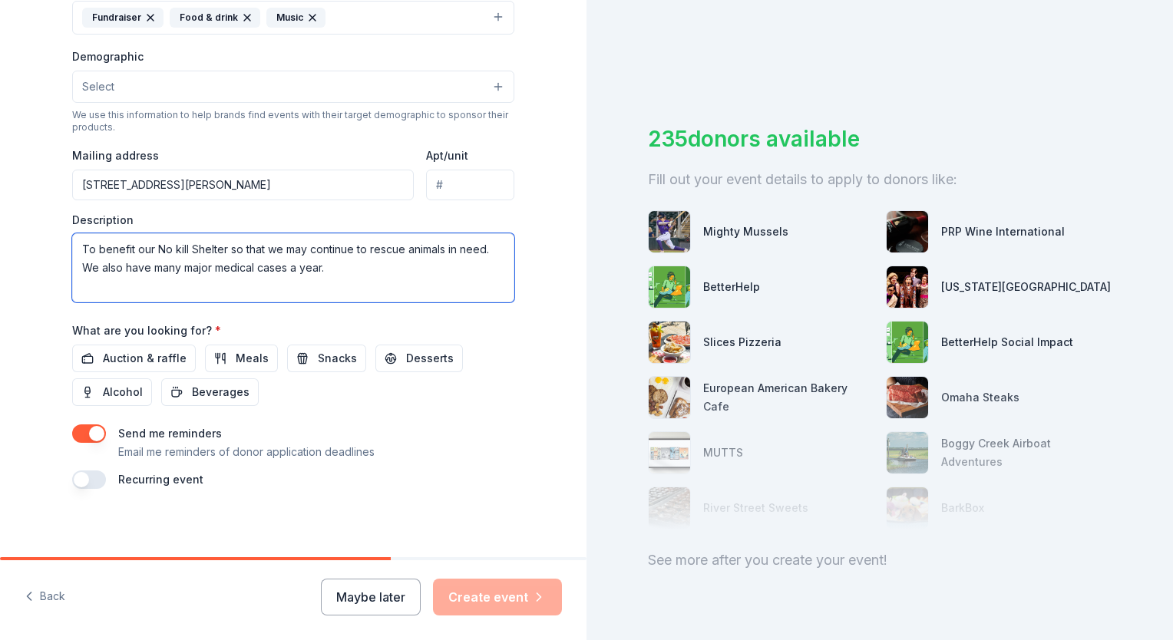
click at [74, 246] on textarea "To benefit our No kill Shelter so that we may continue to rescue animals in nee…" at bounding box center [293, 267] width 442 height 69
click at [98, 247] on textarea "To benefit our No kill Shelter so that we may continue to rescue animals in nee…" at bounding box center [293, 267] width 442 height 69
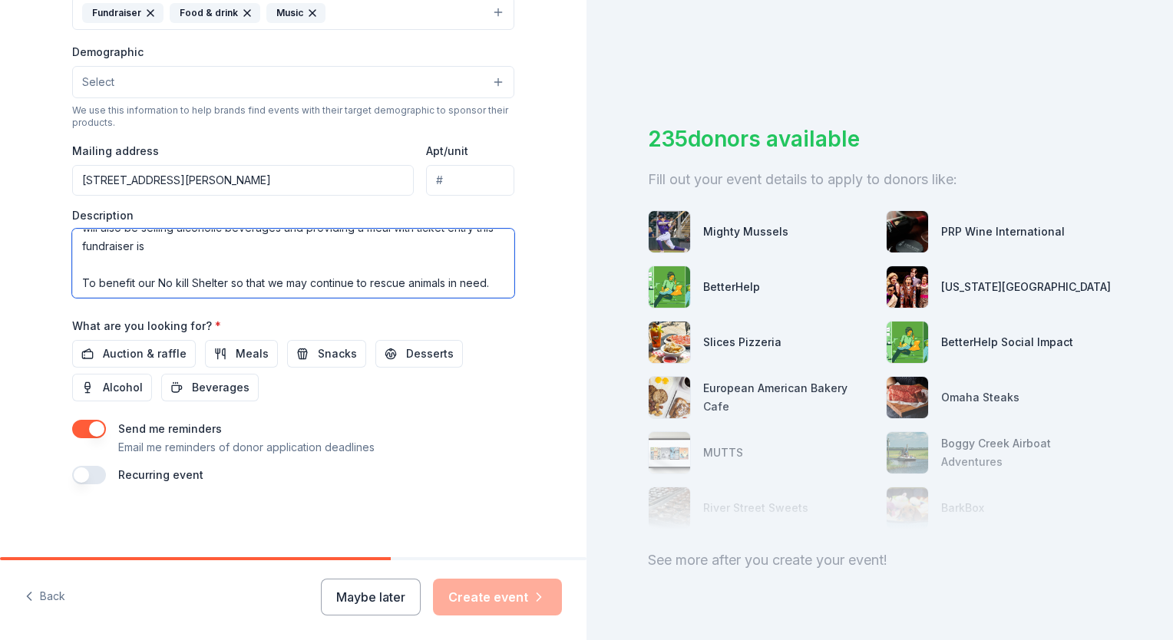
scroll to position [55, 0]
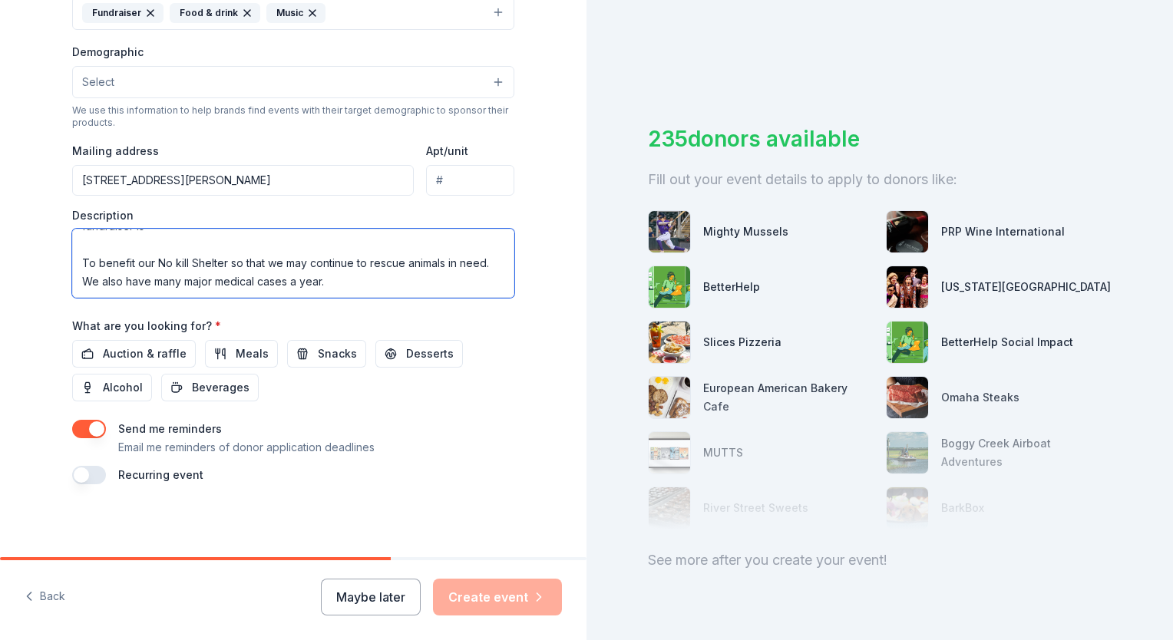
click at [77, 266] on textarea "We are hosting a casino night and are looking for items for our silent auction.…" at bounding box center [293, 263] width 442 height 69
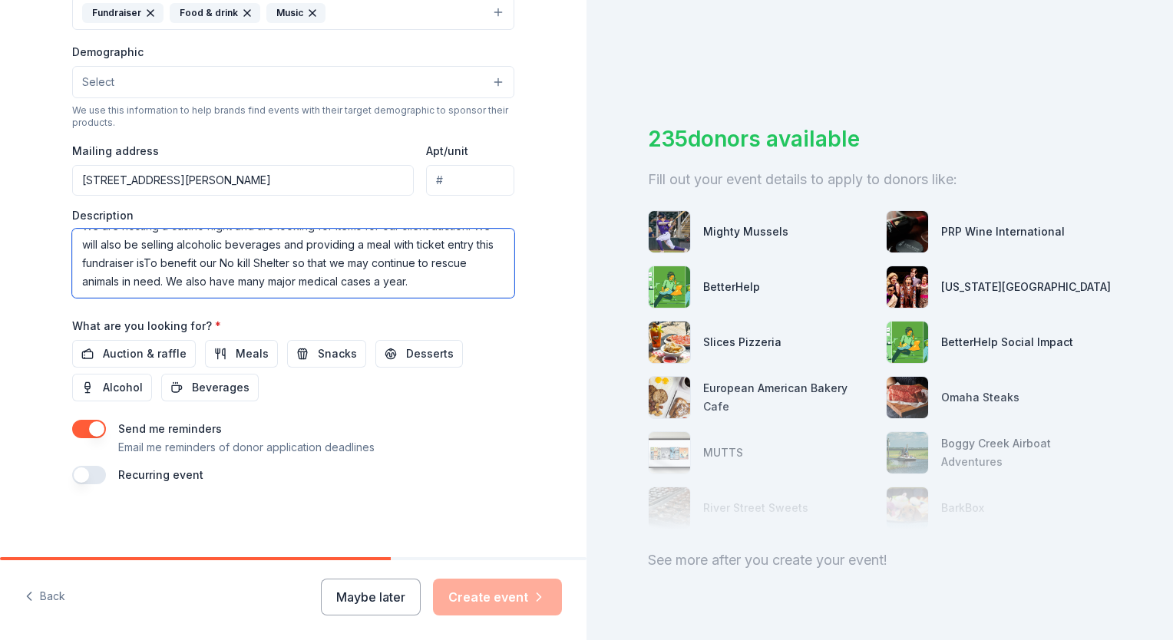
scroll to position [18, 0]
type textarea "We are hosting a casino night and are looking for items for our silent auction.…"
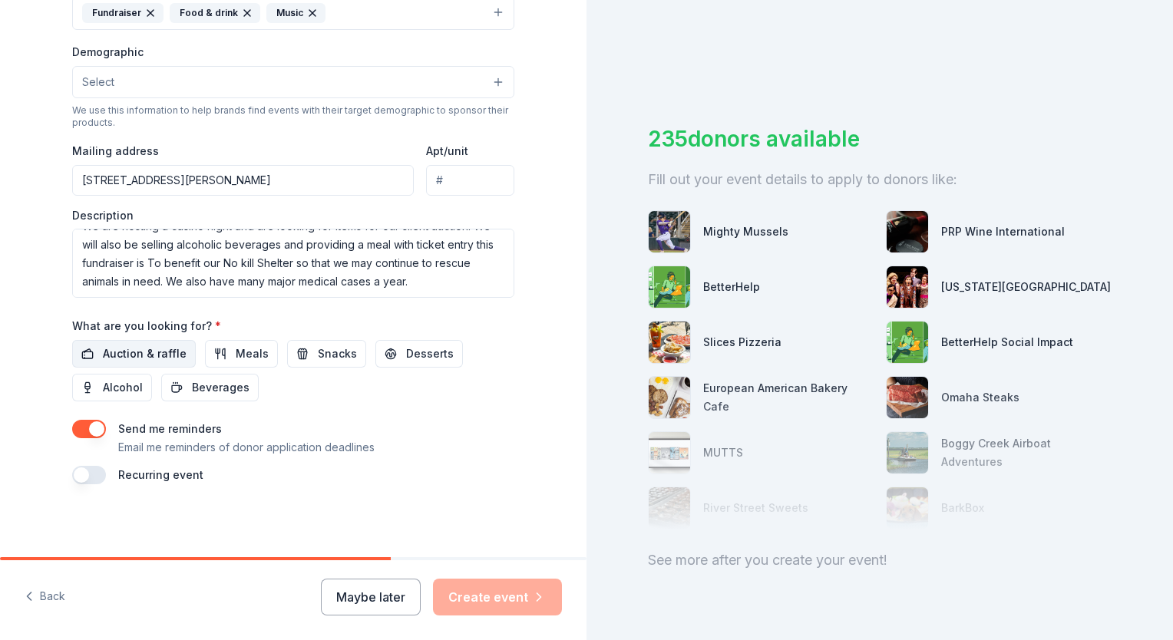
click at [135, 352] on span "Auction & raffle" at bounding box center [145, 354] width 84 height 18
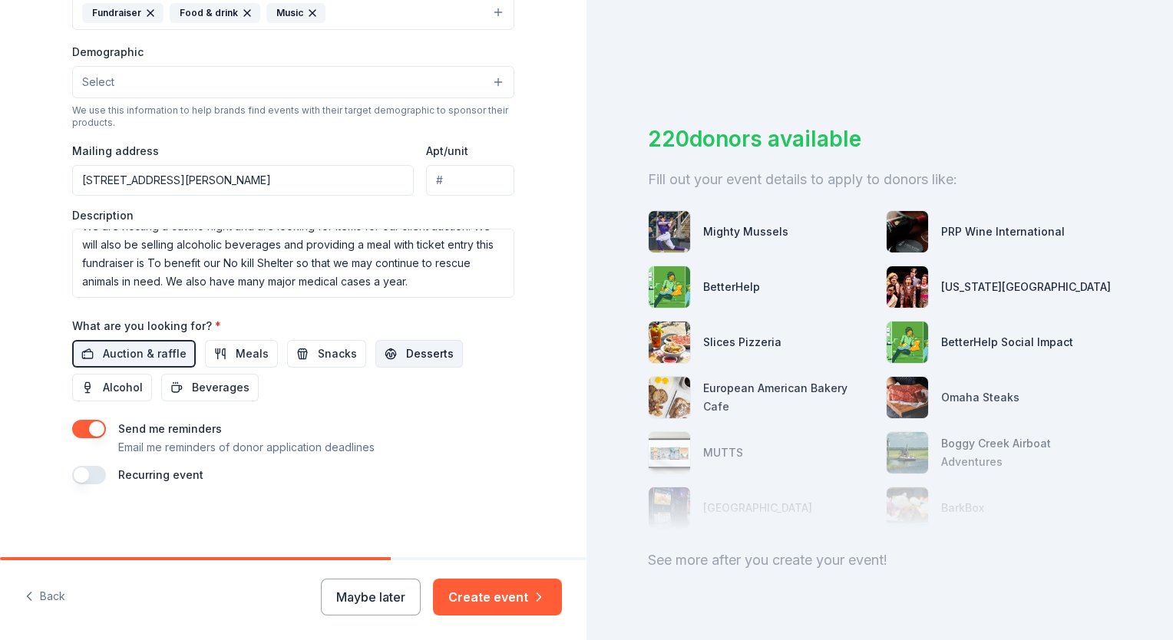
click at [406, 352] on span "Desserts" at bounding box center [430, 354] width 48 height 18
click at [121, 390] on span "Alcohol" at bounding box center [123, 388] width 40 height 18
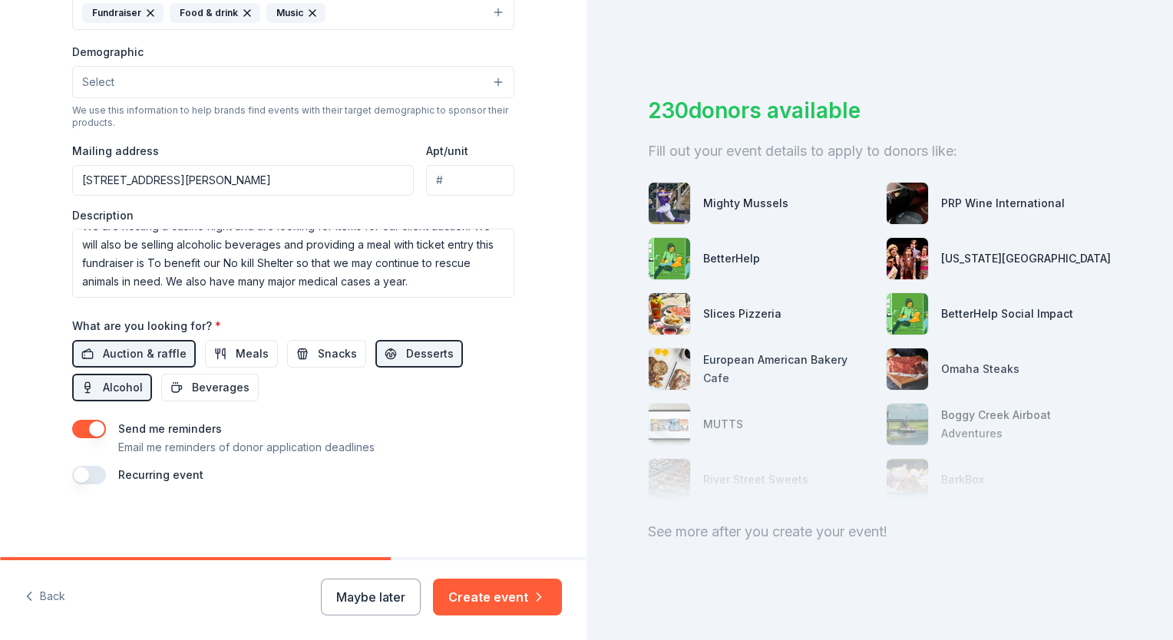
scroll to position [42, 0]
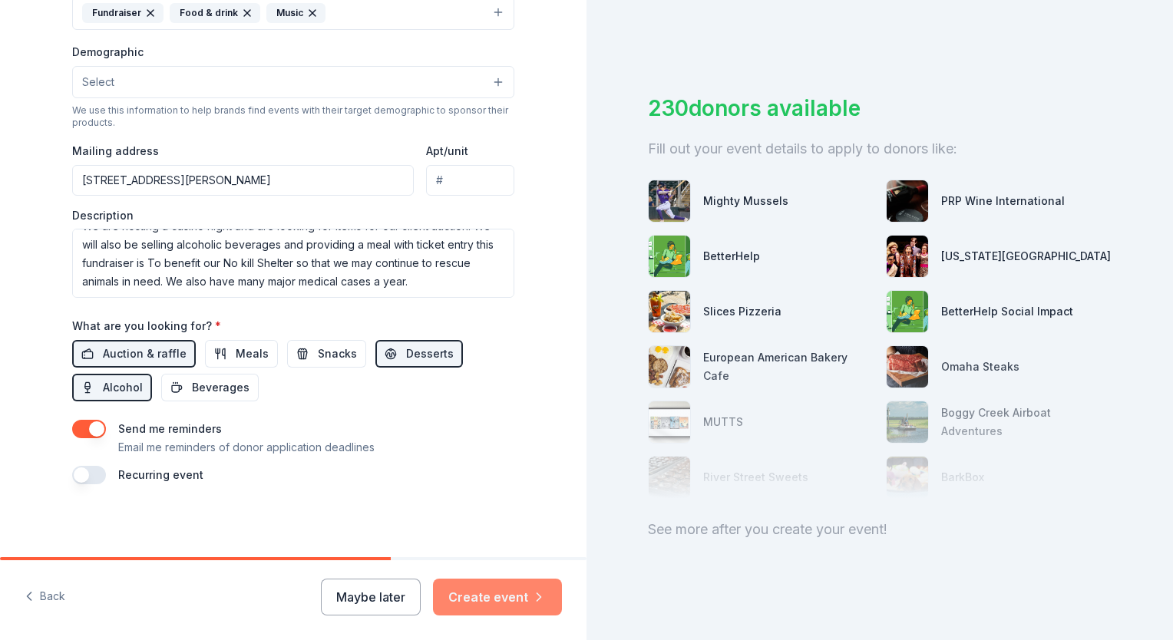
click at [498, 600] on button "Create event" at bounding box center [497, 597] width 129 height 37
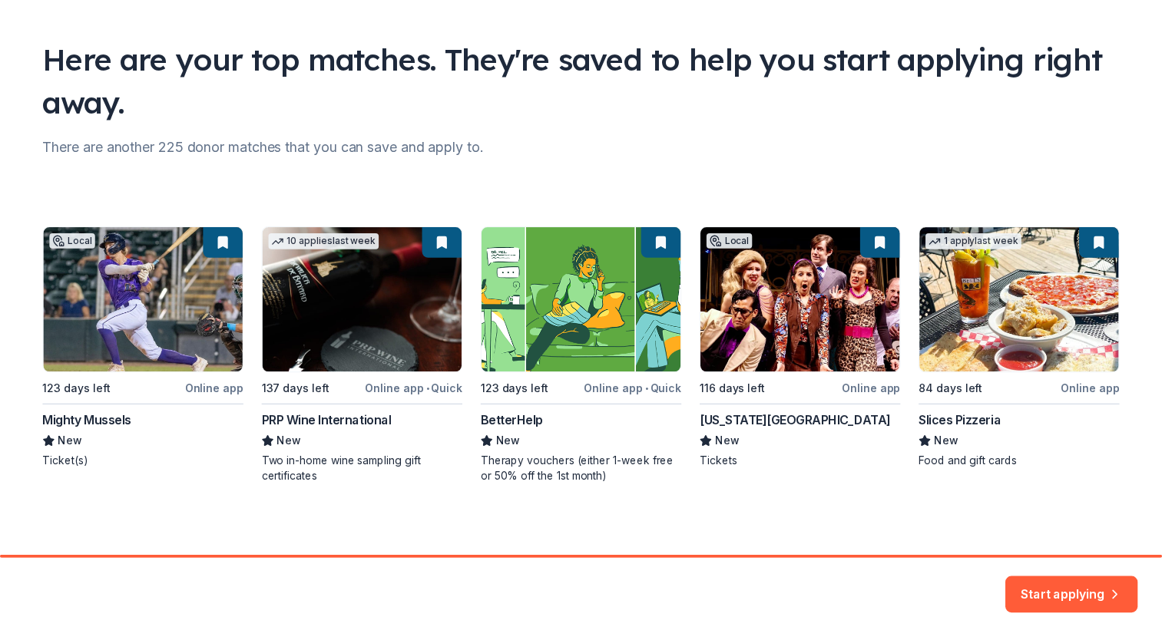
scroll to position [88, 0]
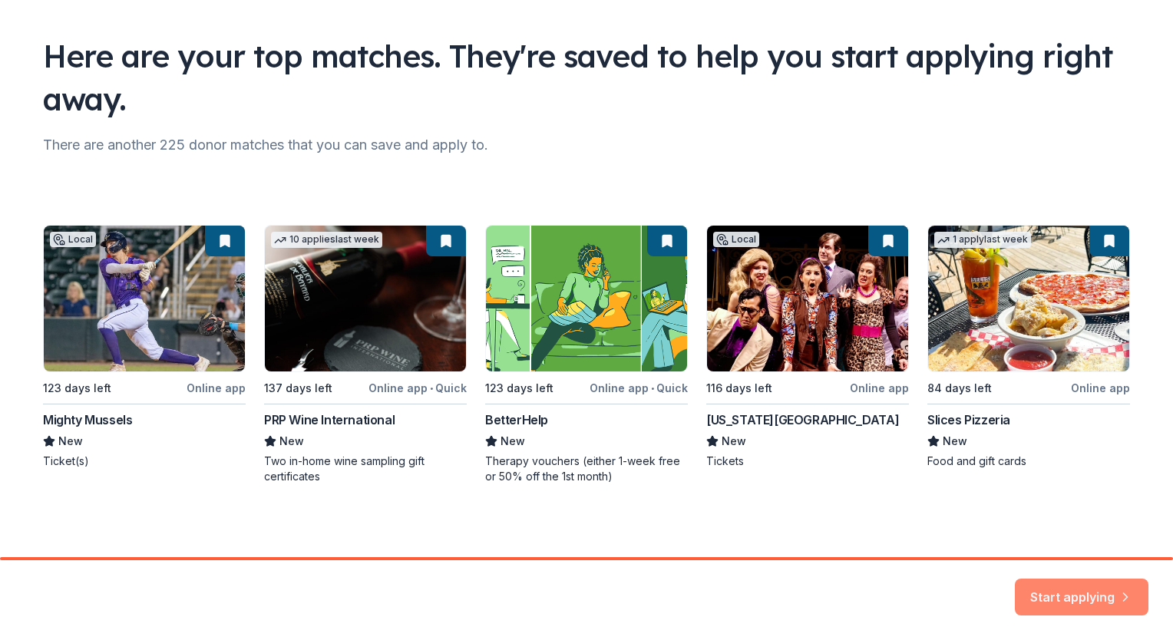
click at [1073, 595] on button "Start applying" at bounding box center [1082, 591] width 134 height 37
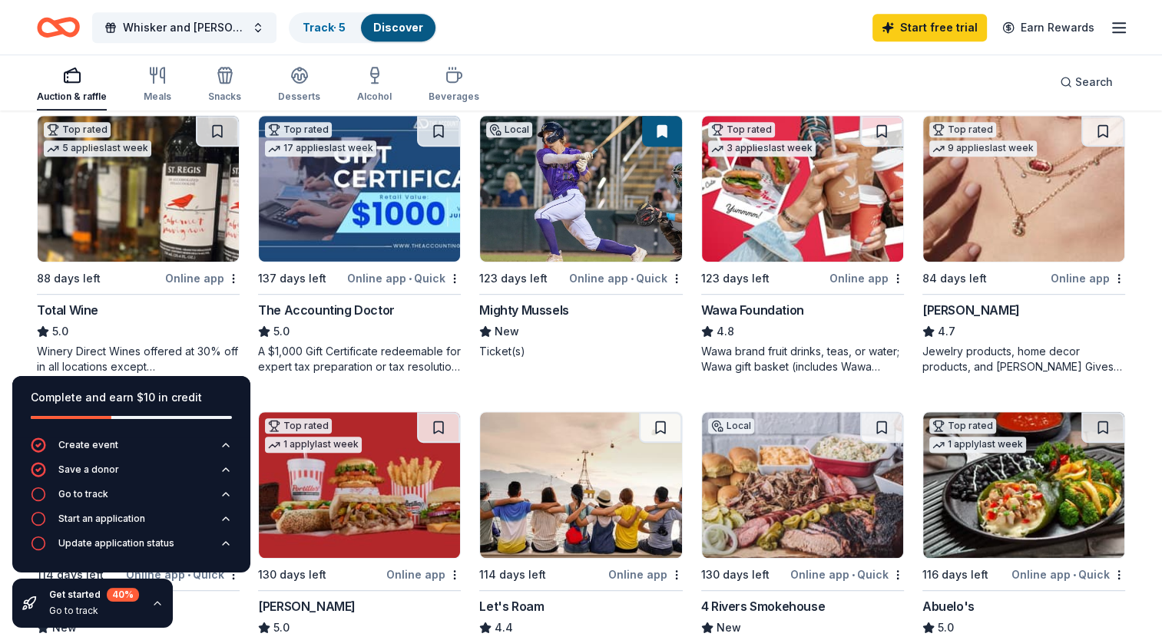
scroll to position [768, 0]
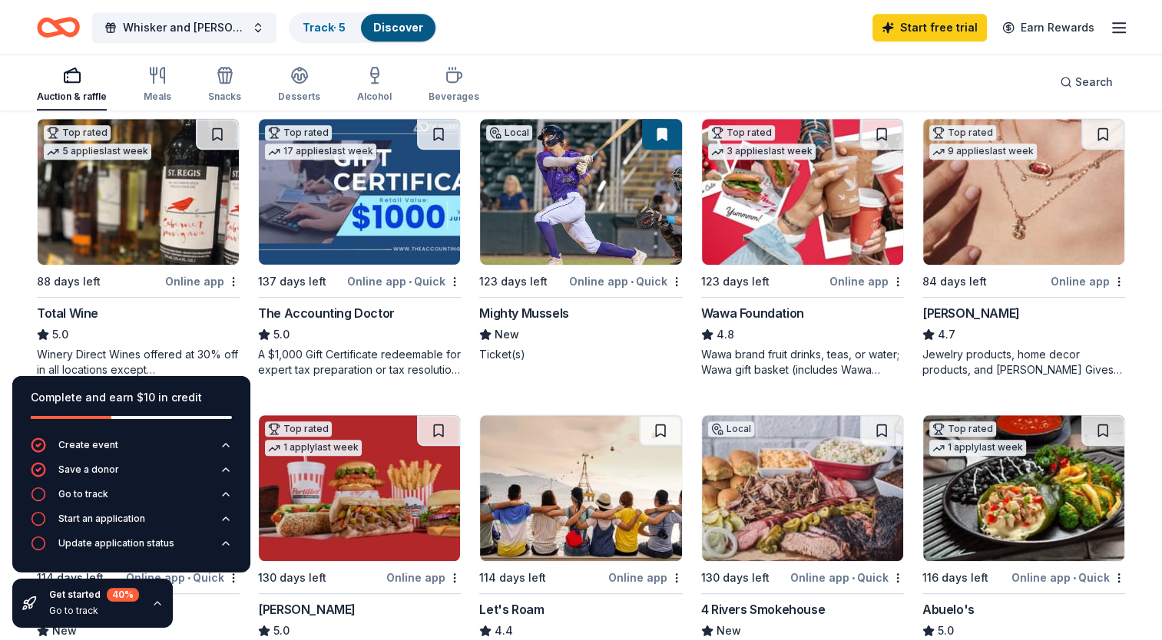
click at [1000, 201] on img at bounding box center [1023, 192] width 201 height 146
click at [126, 221] on img at bounding box center [138, 192] width 201 height 146
click at [534, 220] on img at bounding box center [580, 192] width 201 height 146
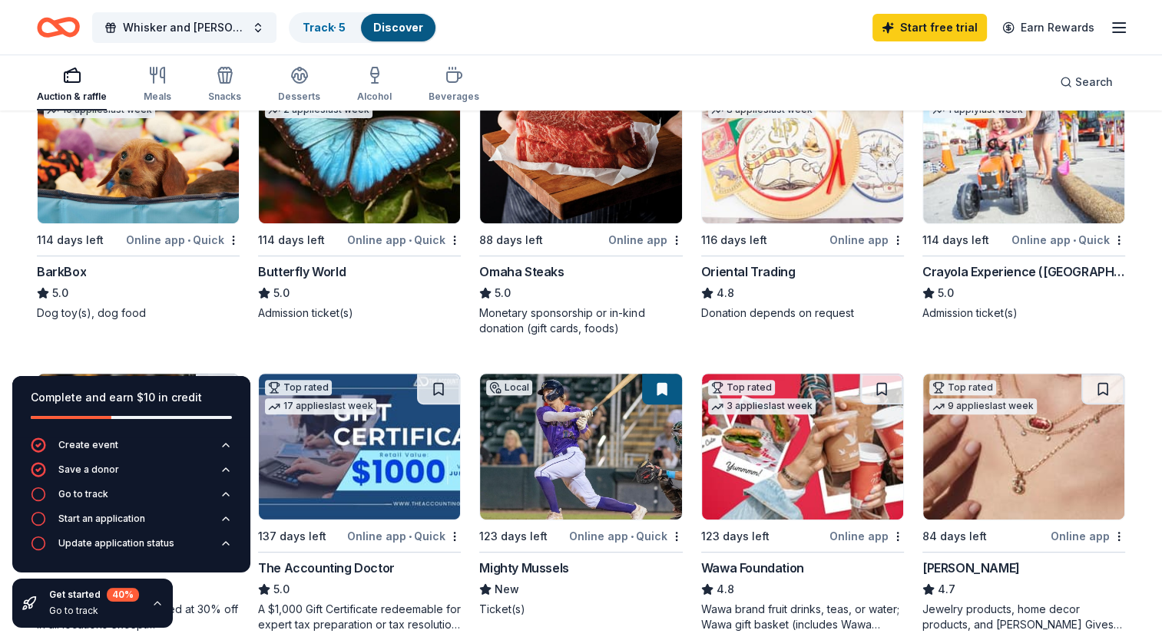
scroll to position [537, 0]
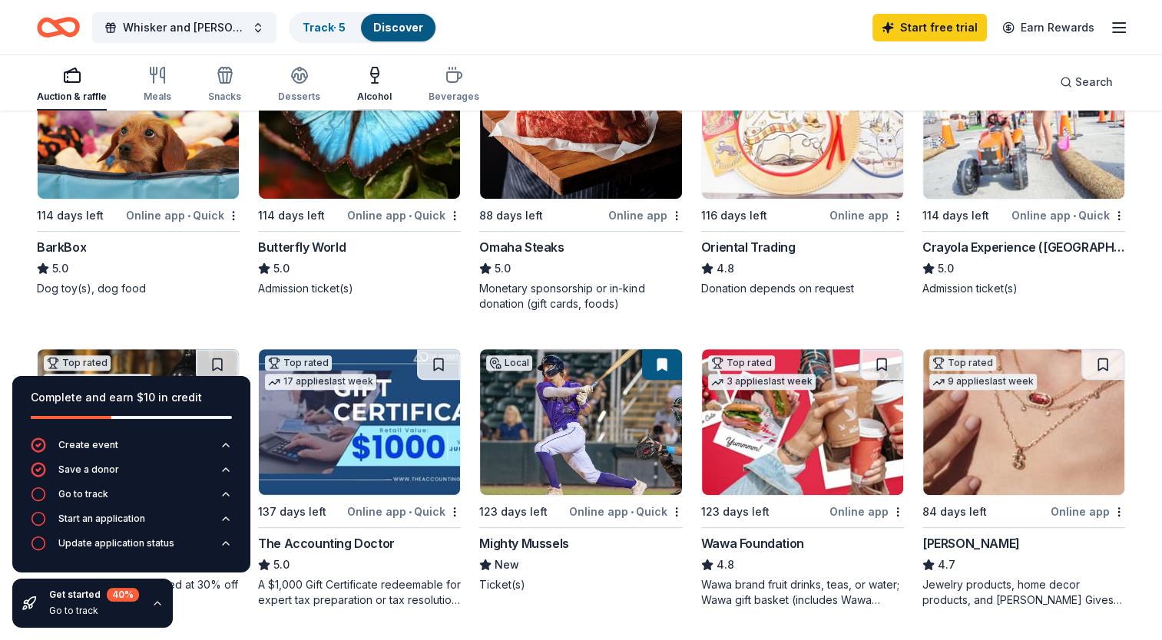
click at [372, 87] on div "Alcohol" at bounding box center [374, 84] width 35 height 37
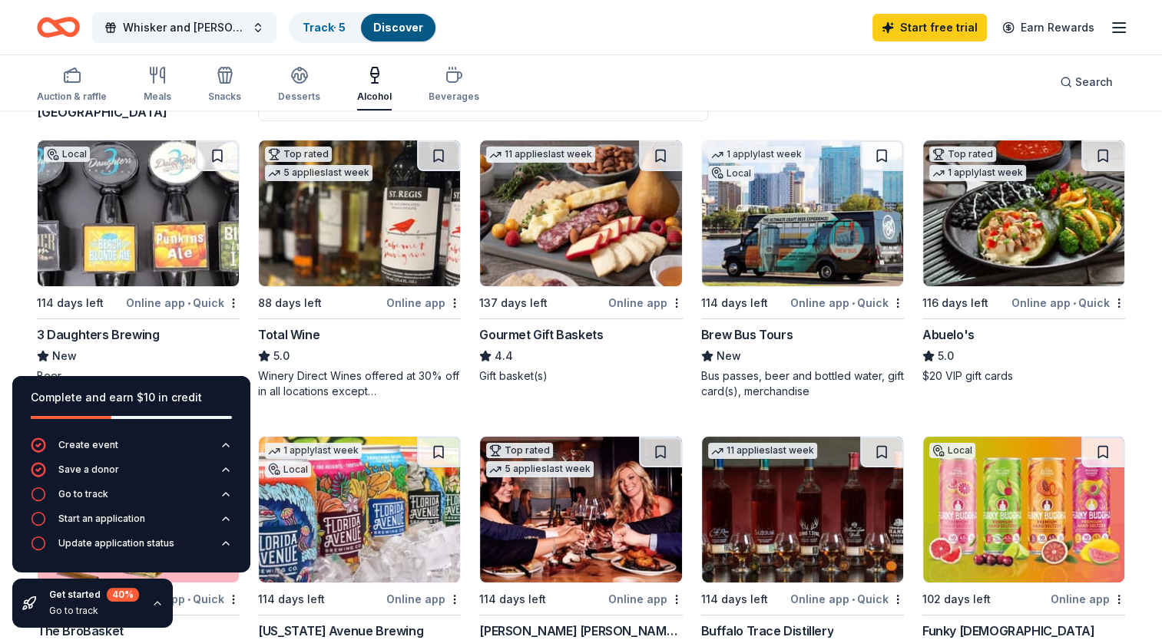
scroll to position [230, 0]
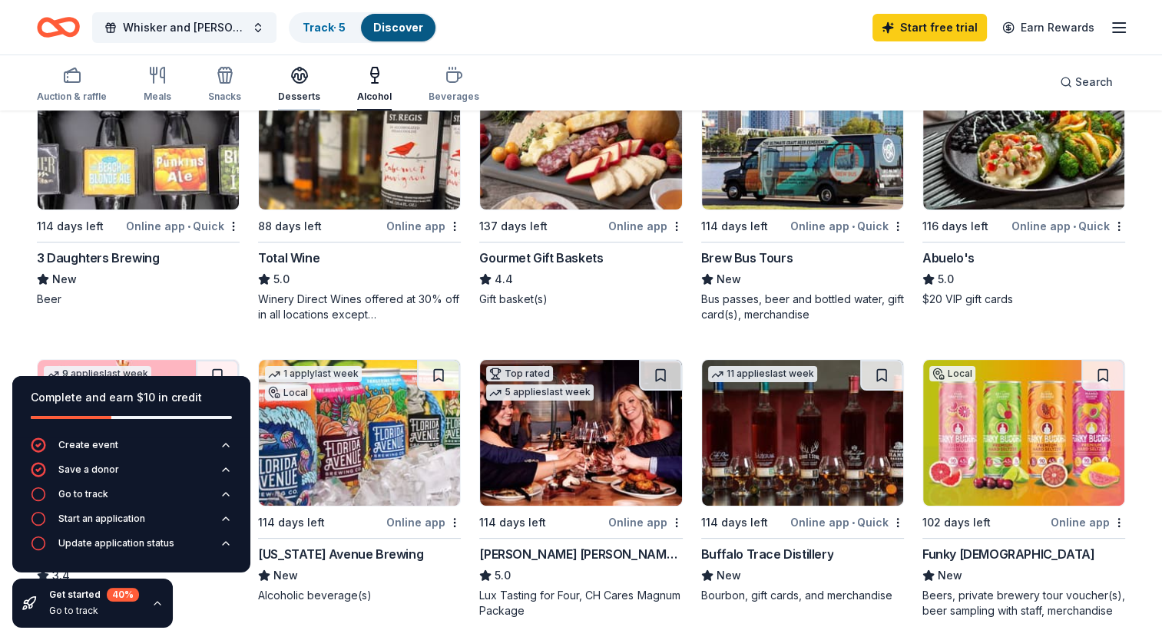
click at [292, 87] on div "Desserts" at bounding box center [299, 84] width 42 height 37
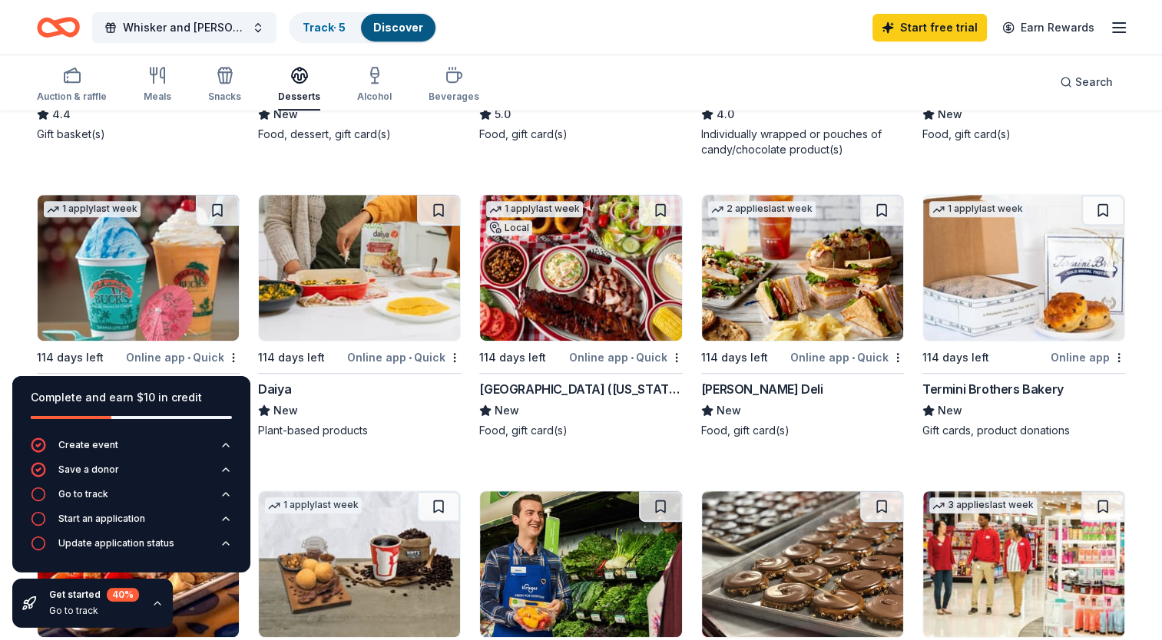
scroll to position [691, 0]
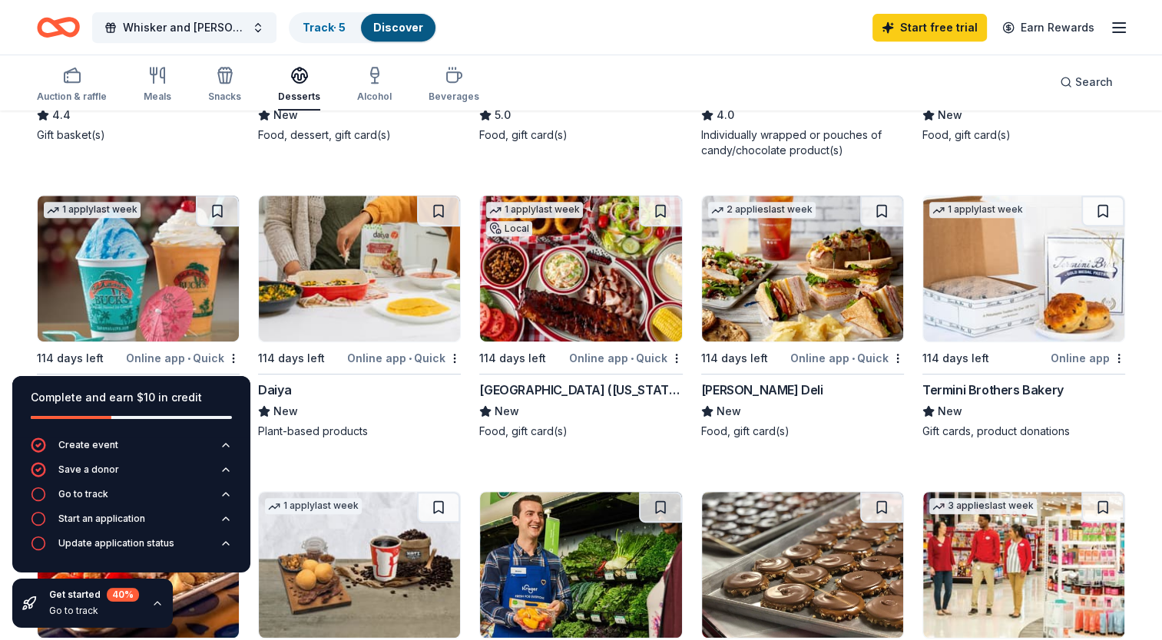
click at [560, 246] on img at bounding box center [580, 269] width 201 height 146
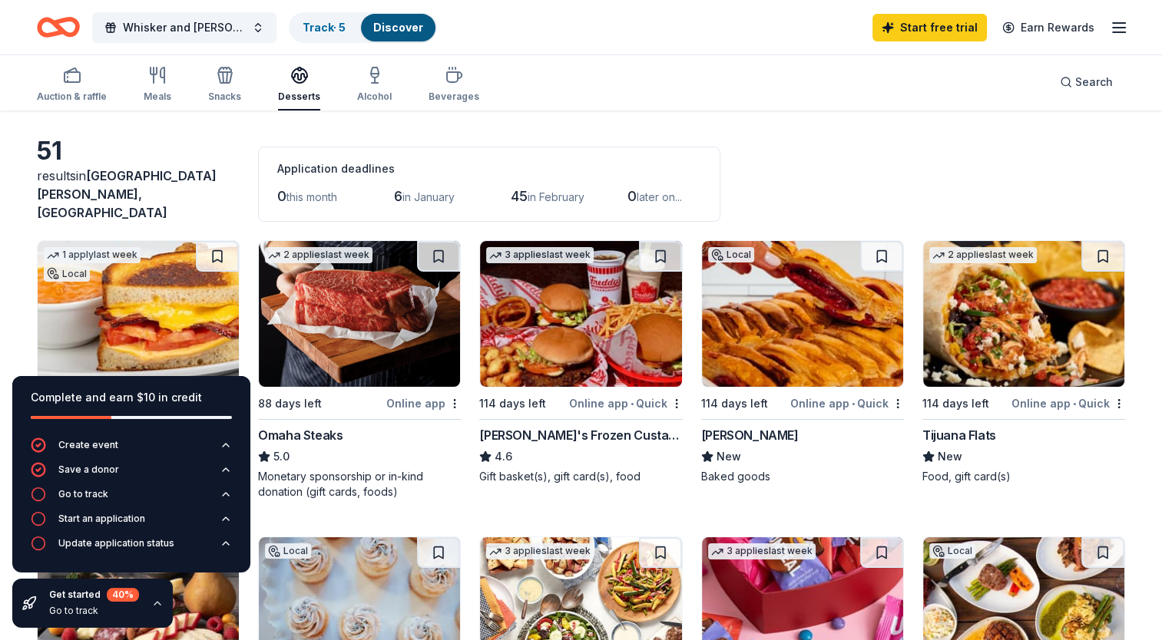
scroll to position [0, 0]
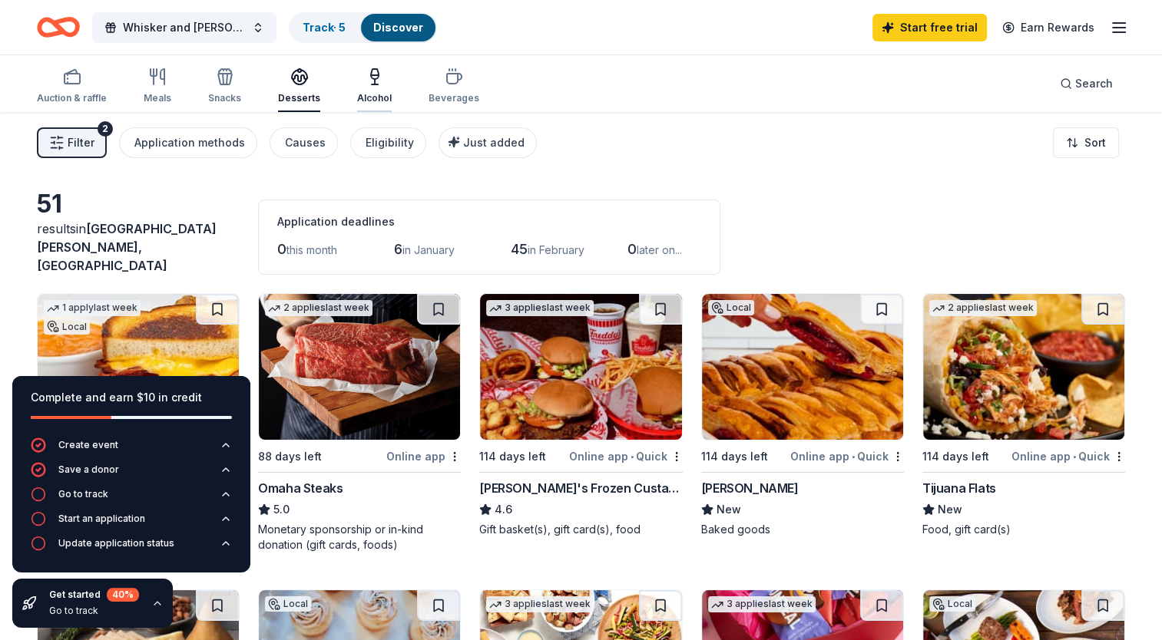
click at [375, 81] on icon "button" at bounding box center [375, 81] width 0 height 5
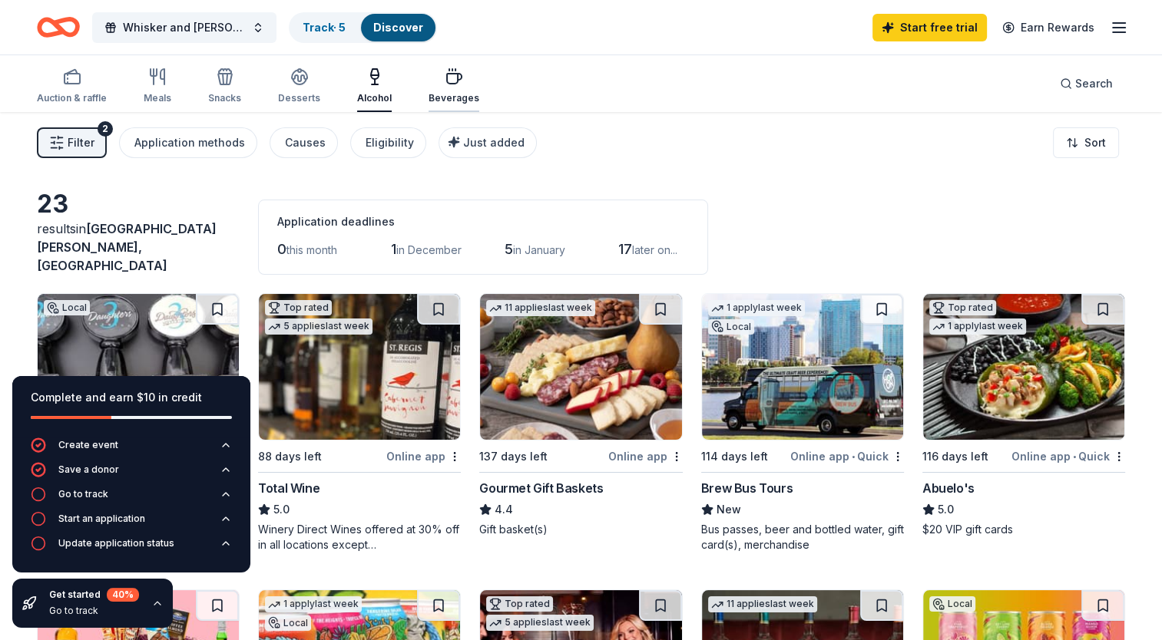
click at [445, 84] on icon "button" at bounding box center [454, 77] width 18 height 18
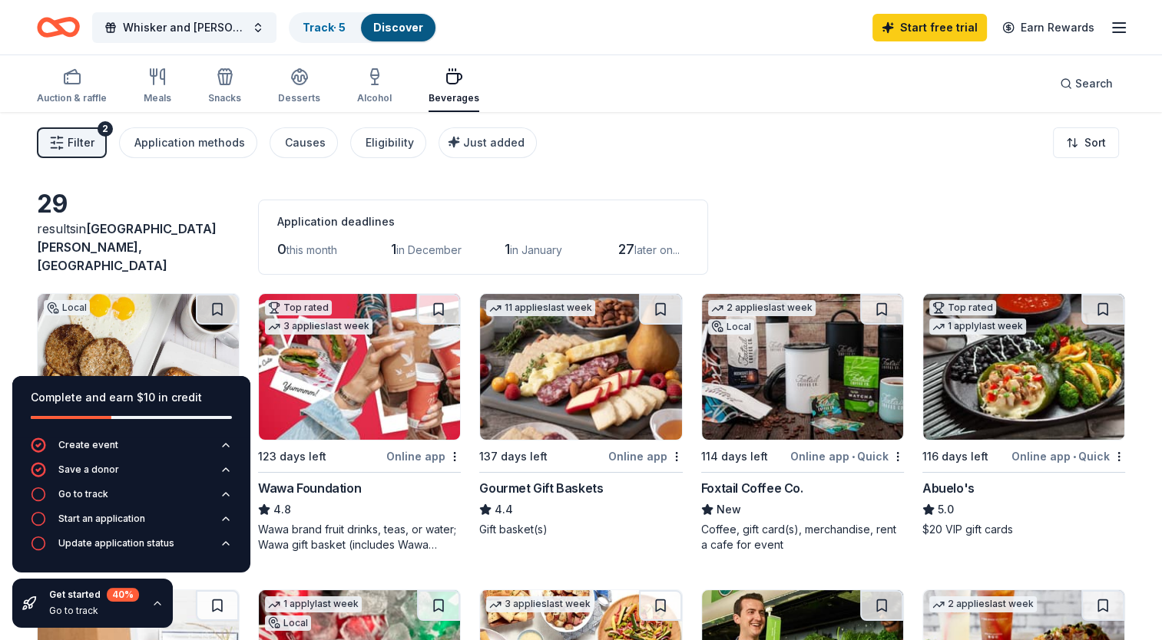
click at [107, 201] on div "29 results in Fort Myers, FL Application deadlines 0 this month 1 in December 1…" at bounding box center [581, 232] width 1088 height 86
click at [638, 128] on div "Filter 2 Application methods Causes Eligibility Just added Sort" at bounding box center [581, 142] width 1162 height 61
click at [218, 393] on div "Complete and earn $10 in credit" at bounding box center [131, 398] width 201 height 18
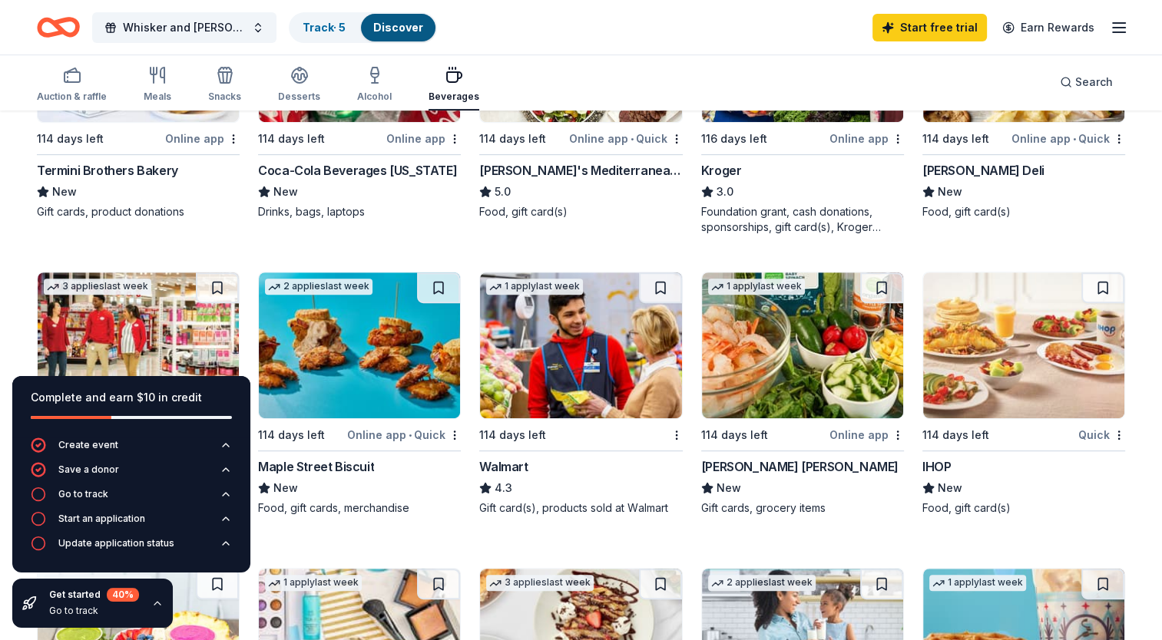
scroll to position [461, 0]
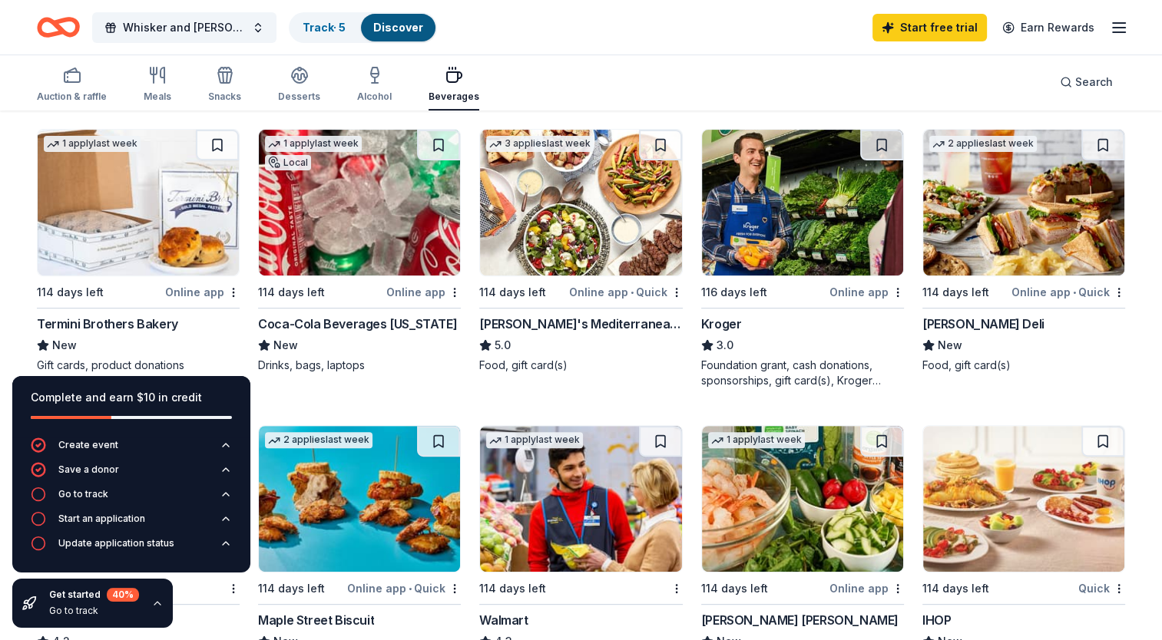
click at [968, 210] on img at bounding box center [1023, 203] width 201 height 146
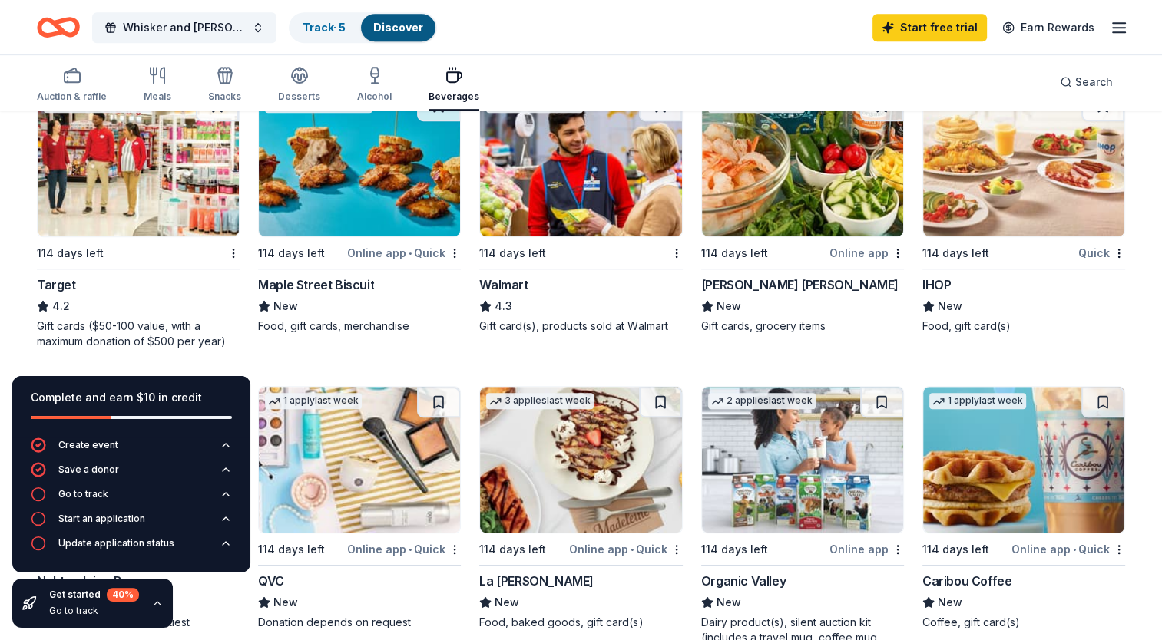
scroll to position [845, 0]
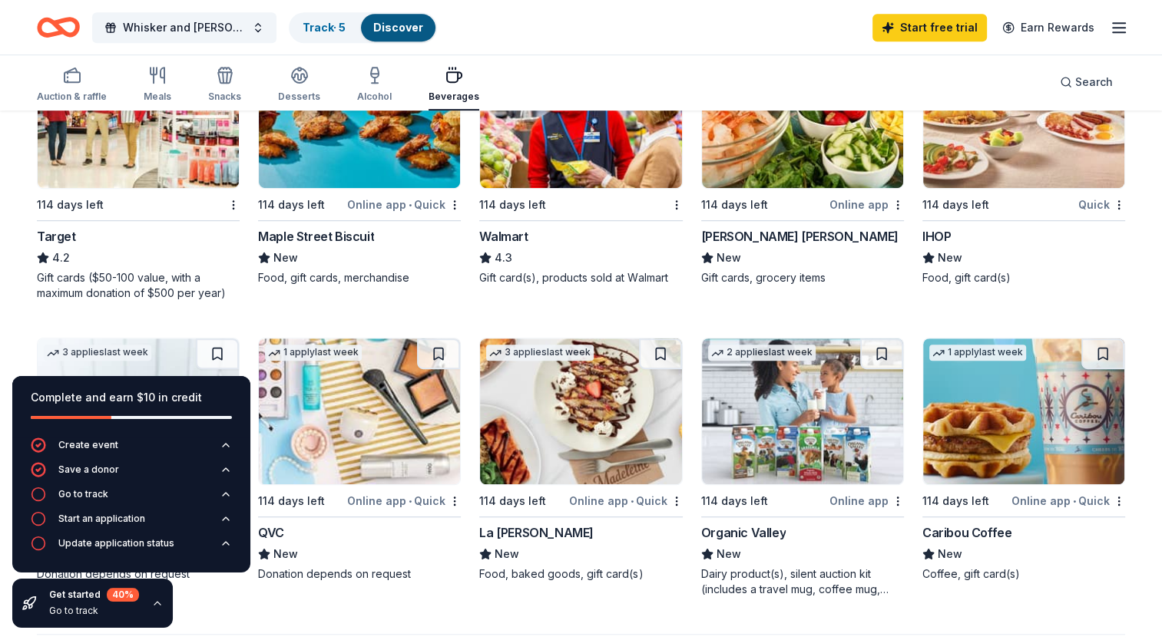
click at [102, 152] on img at bounding box center [138, 115] width 201 height 146
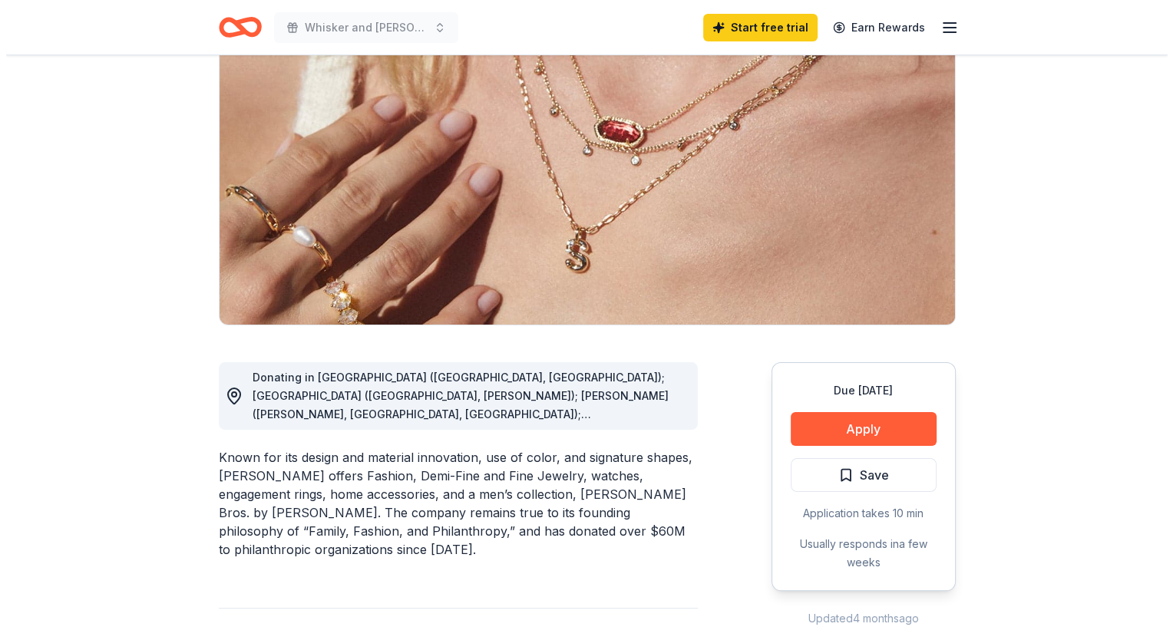
scroll to position [154, 0]
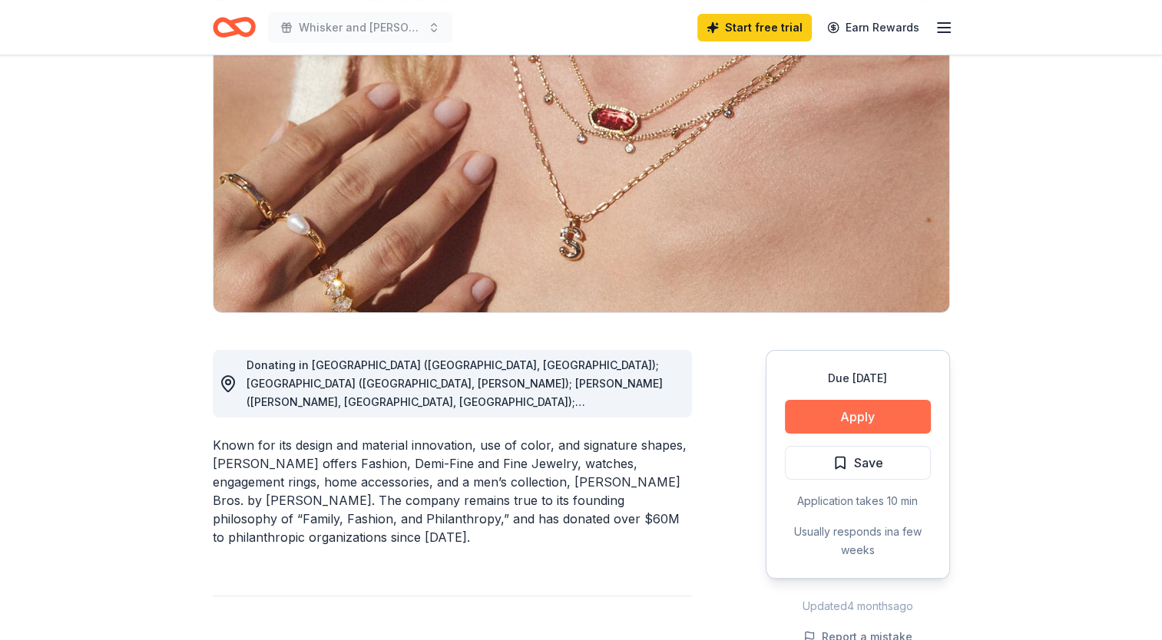
click at [845, 416] on button "Apply" at bounding box center [858, 417] width 146 height 34
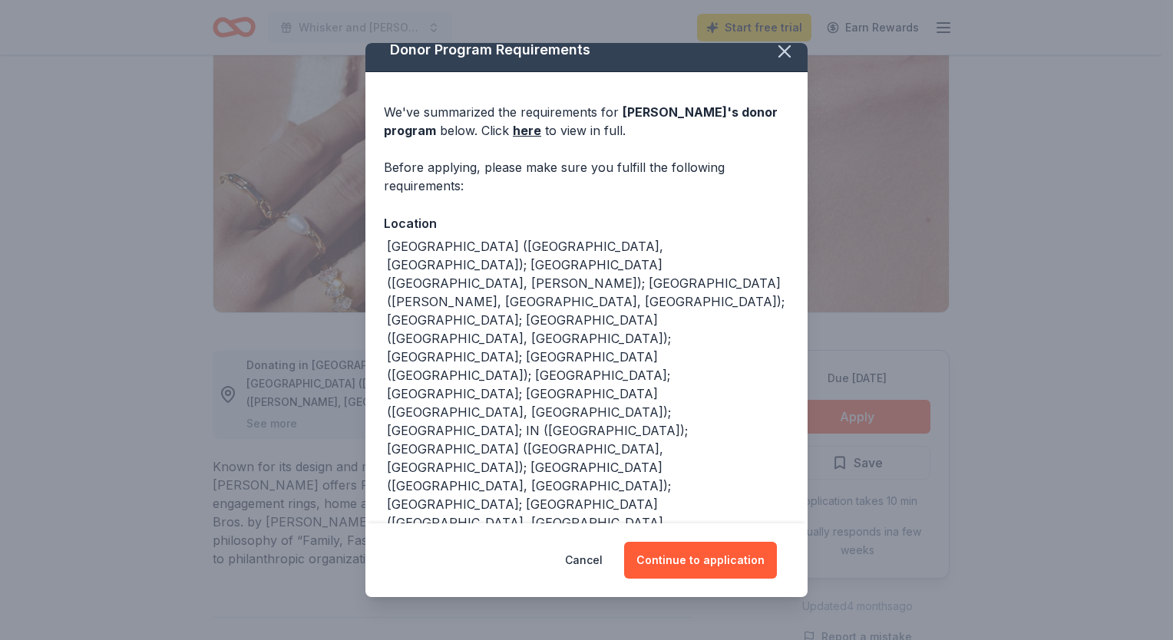
scroll to position [0, 0]
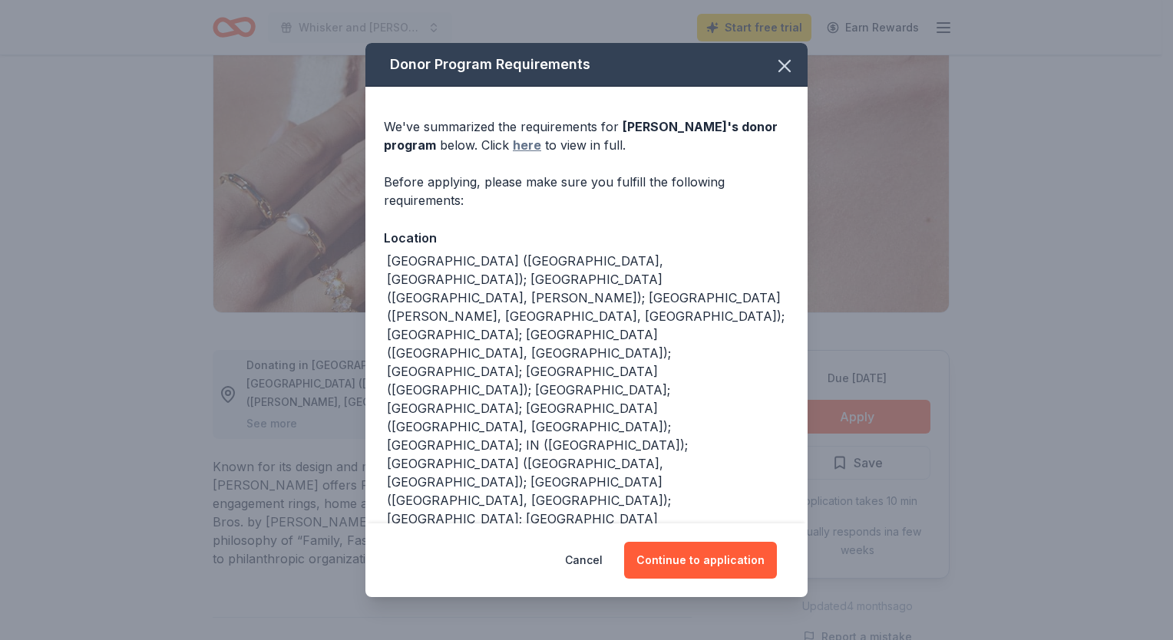
click at [530, 145] on link "here" at bounding box center [527, 145] width 28 height 18
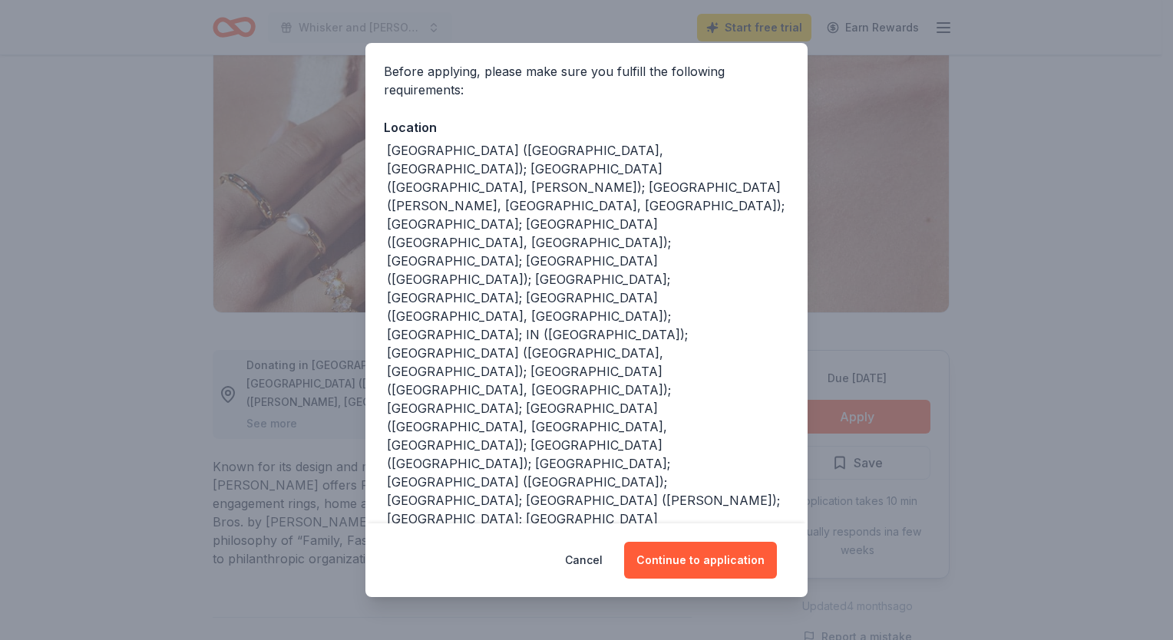
scroll to position [117, 0]
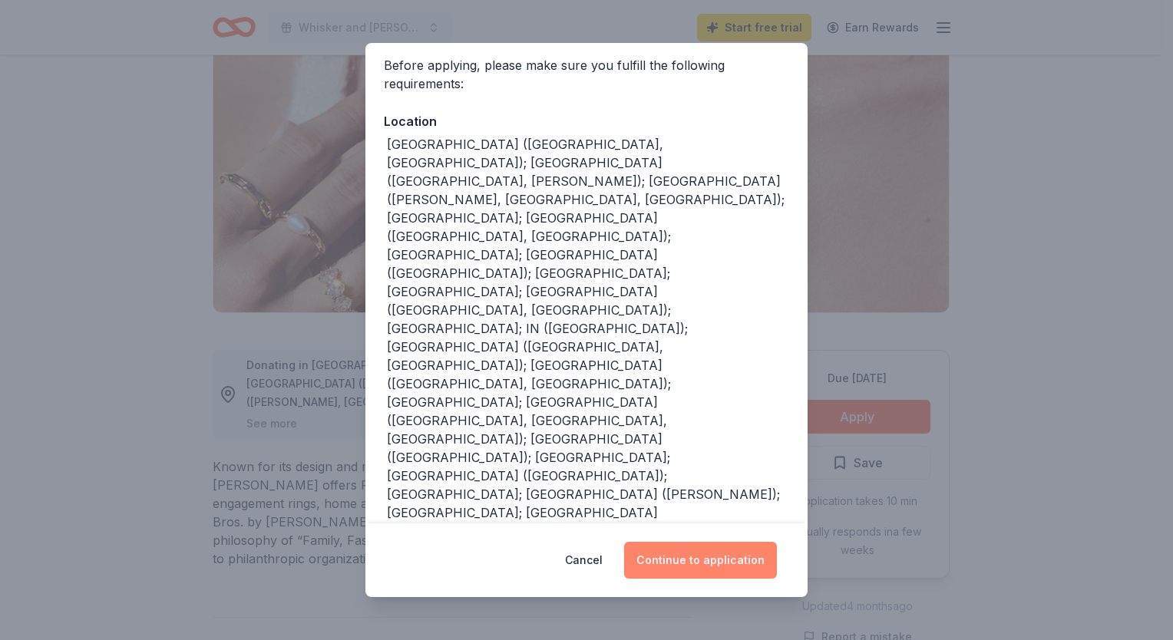
click at [675, 561] on button "Continue to application" at bounding box center [700, 560] width 153 height 37
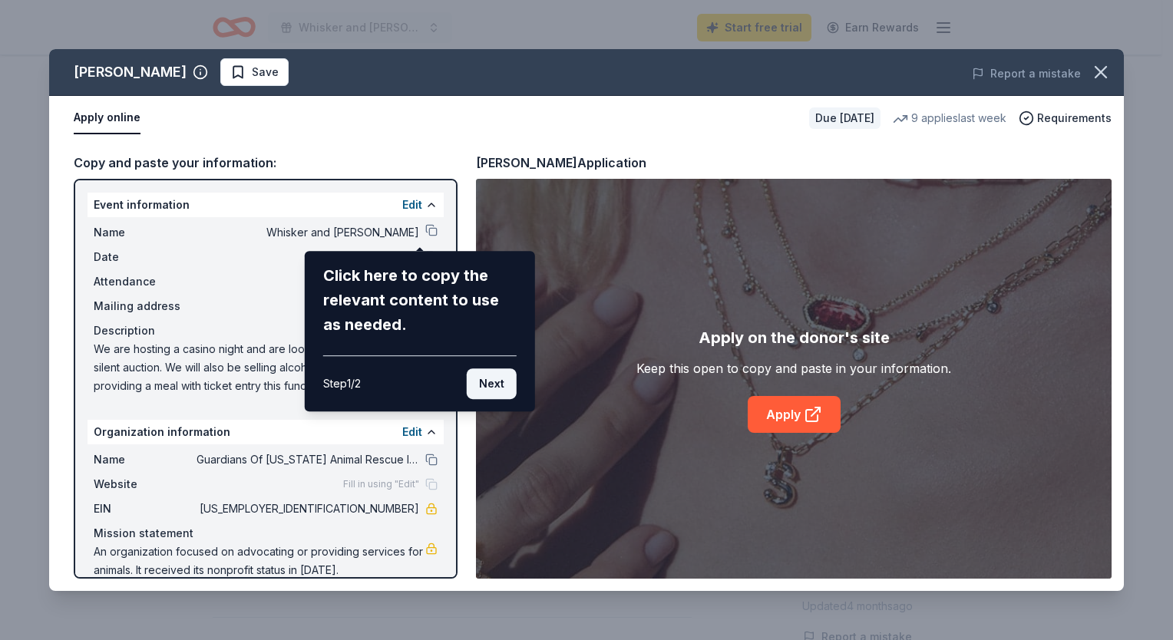
click at [491, 389] on button "Next" at bounding box center [492, 384] width 50 height 31
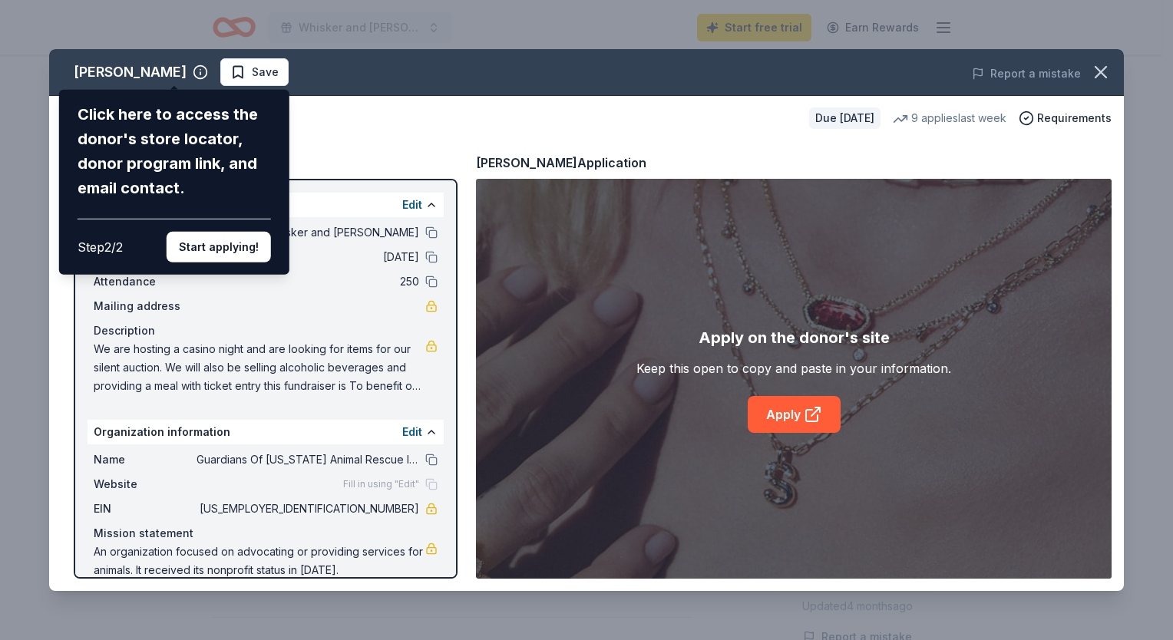
click at [382, 484] on div "Kendra Scott Click here to access the donor's store locator, donor program link…" at bounding box center [586, 320] width 1075 height 542
click at [415, 481] on div "Kendra Scott Click here to access the donor's store locator, donor program link…" at bounding box center [586, 320] width 1075 height 542
click at [233, 243] on button "Start applying!" at bounding box center [219, 247] width 104 height 31
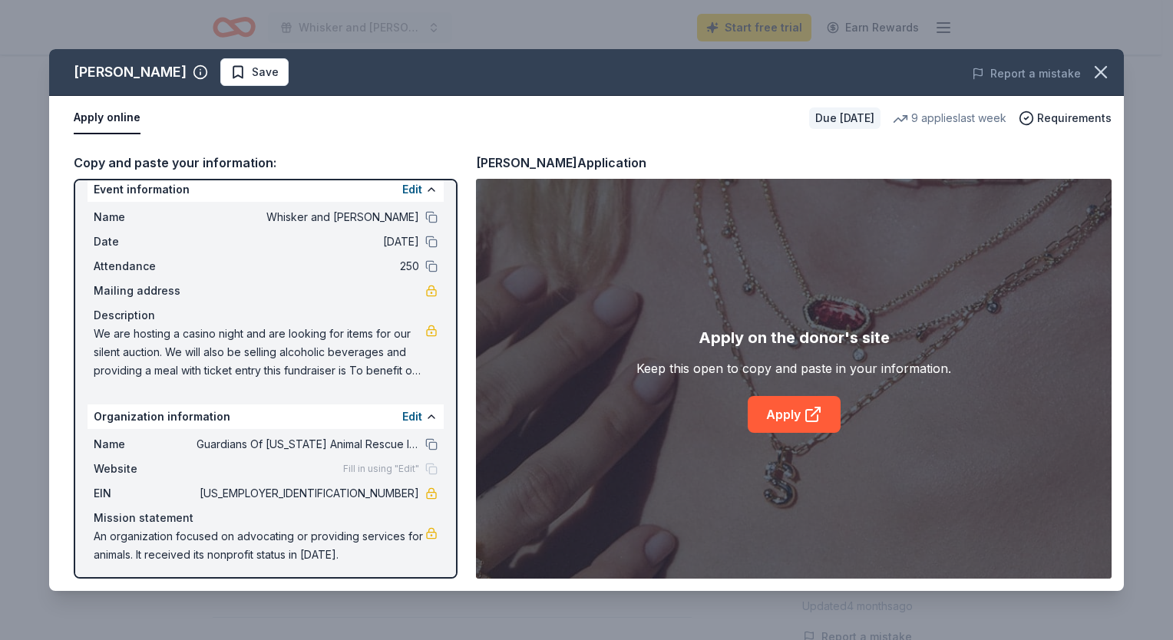
scroll to position [19, 0]
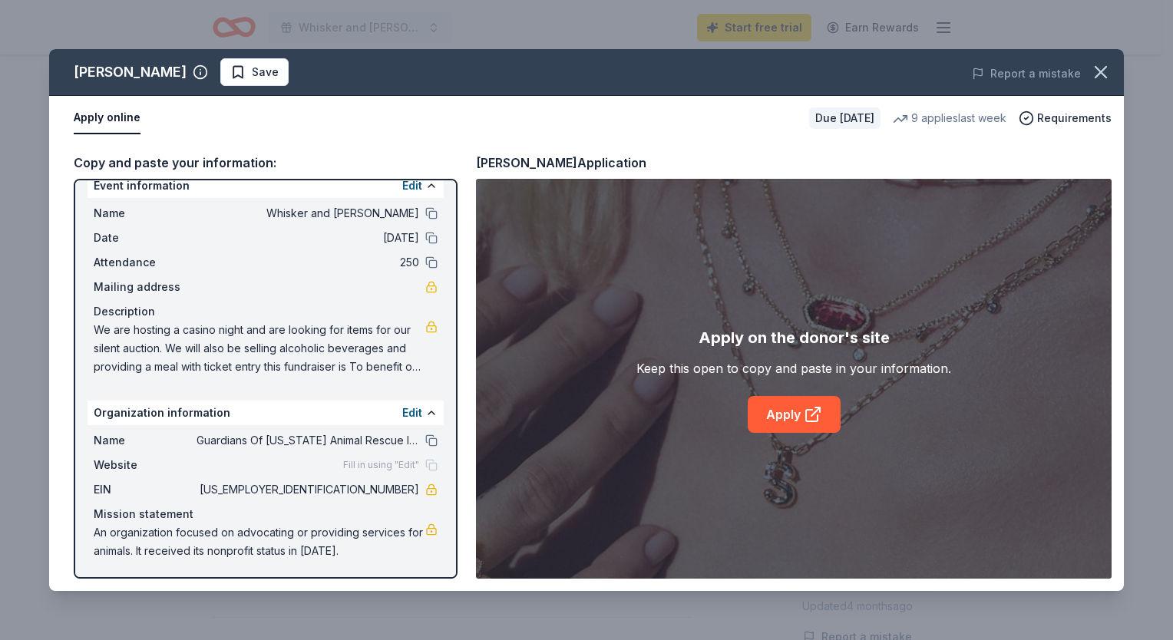
drag, startPoint x: 381, startPoint y: 464, endPoint x: 359, endPoint y: 412, distance: 55.8
click at [359, 412] on div "Organization information Edit" at bounding box center [266, 413] width 356 height 25
click at [402, 414] on button "Edit" at bounding box center [412, 413] width 20 height 18
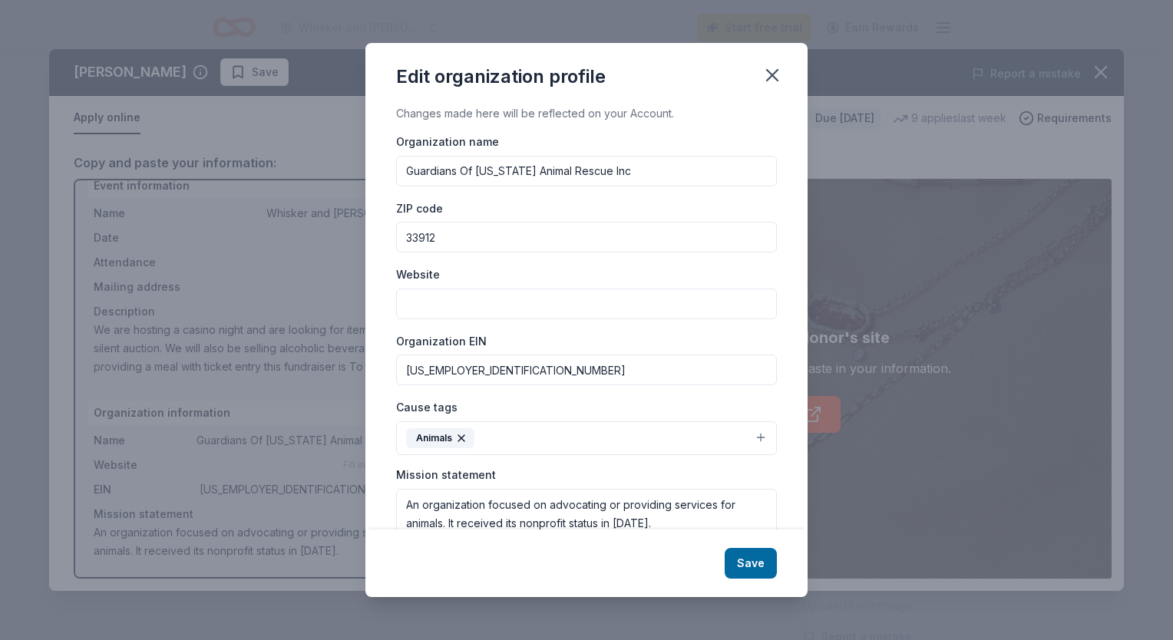
click at [440, 306] on input "Website" at bounding box center [586, 304] width 381 height 31
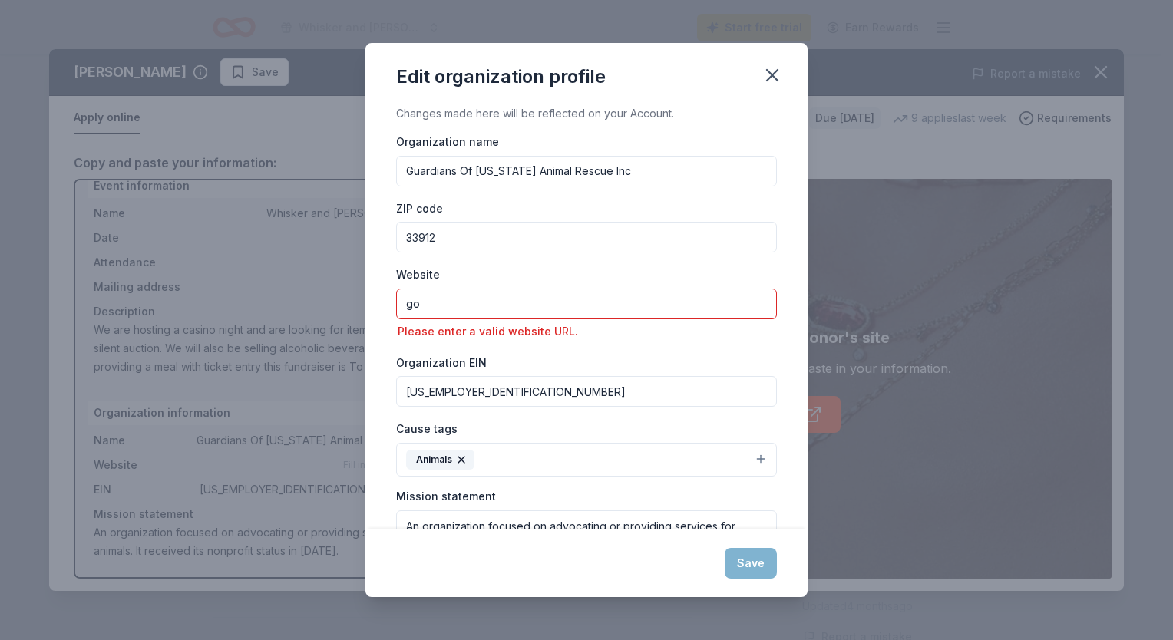
type input "g"
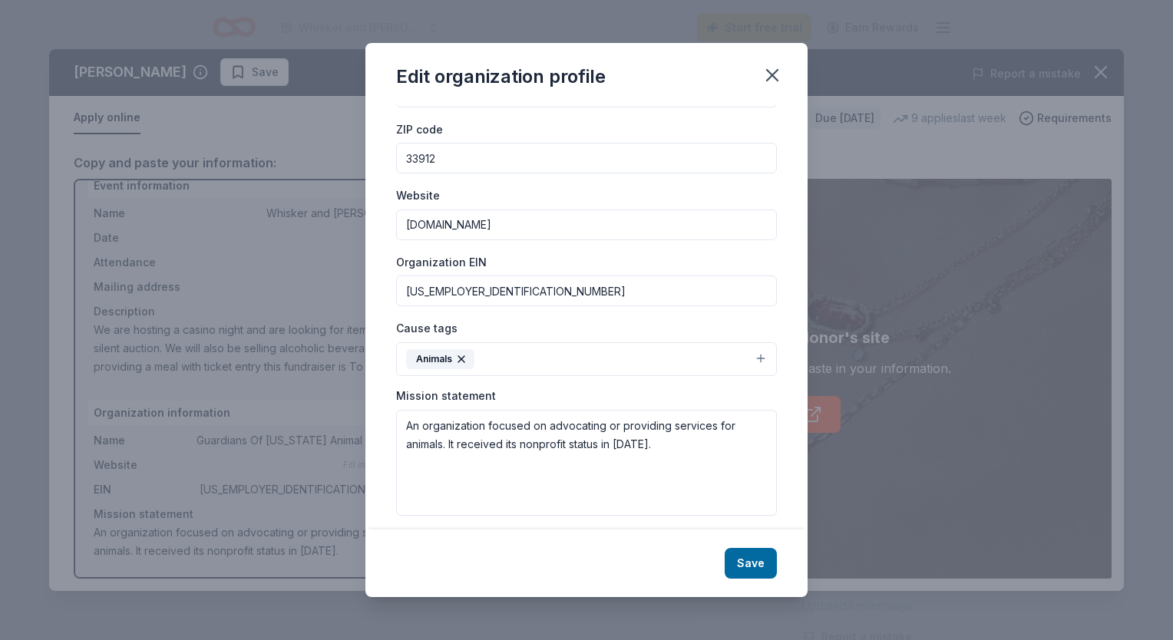
scroll to position [89, 0]
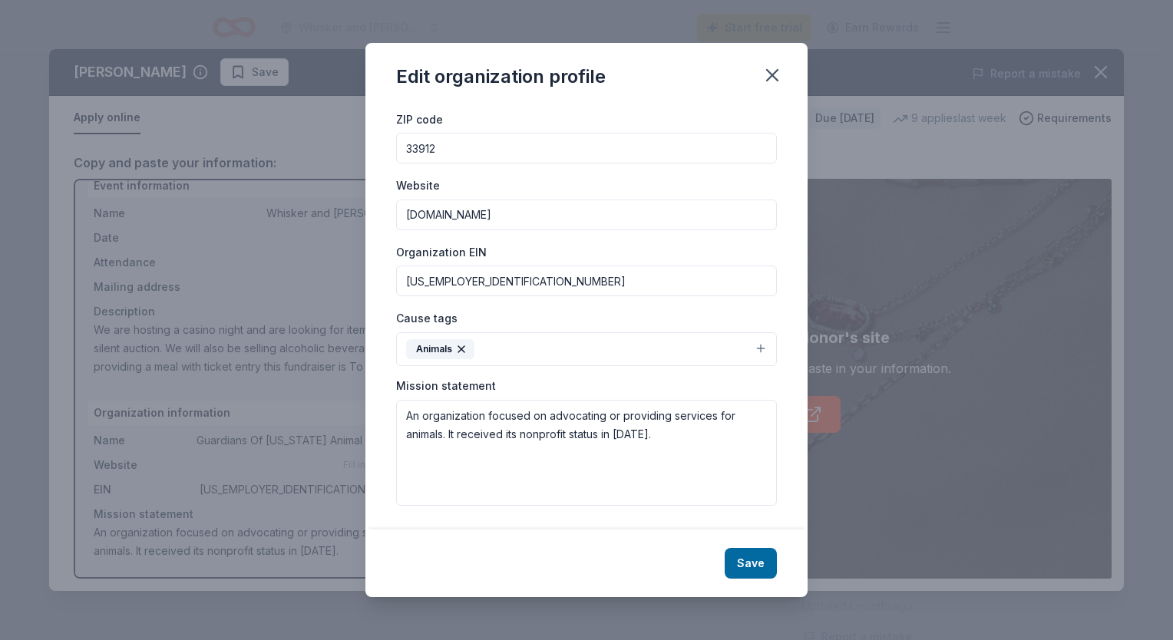
type input "www.gofar.dog"
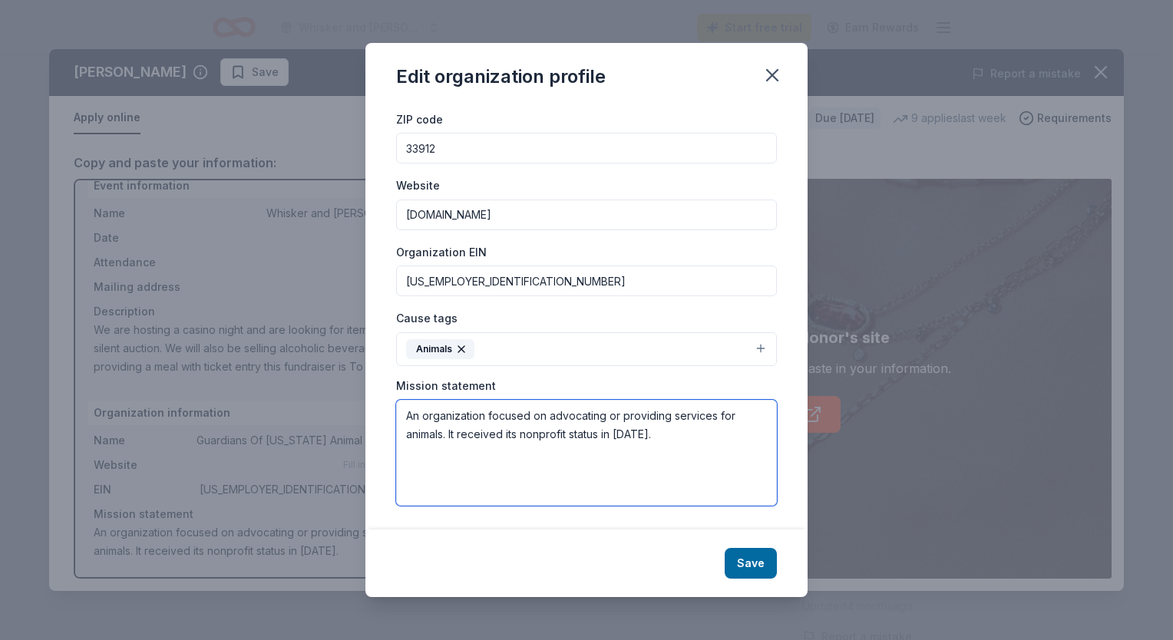
click at [651, 438] on textarea "An organization focused on advocating or providing services for animals. It rec…" at bounding box center [586, 453] width 381 height 106
type textarea "An organization focused on advocating or providing services for animals. It rec…"
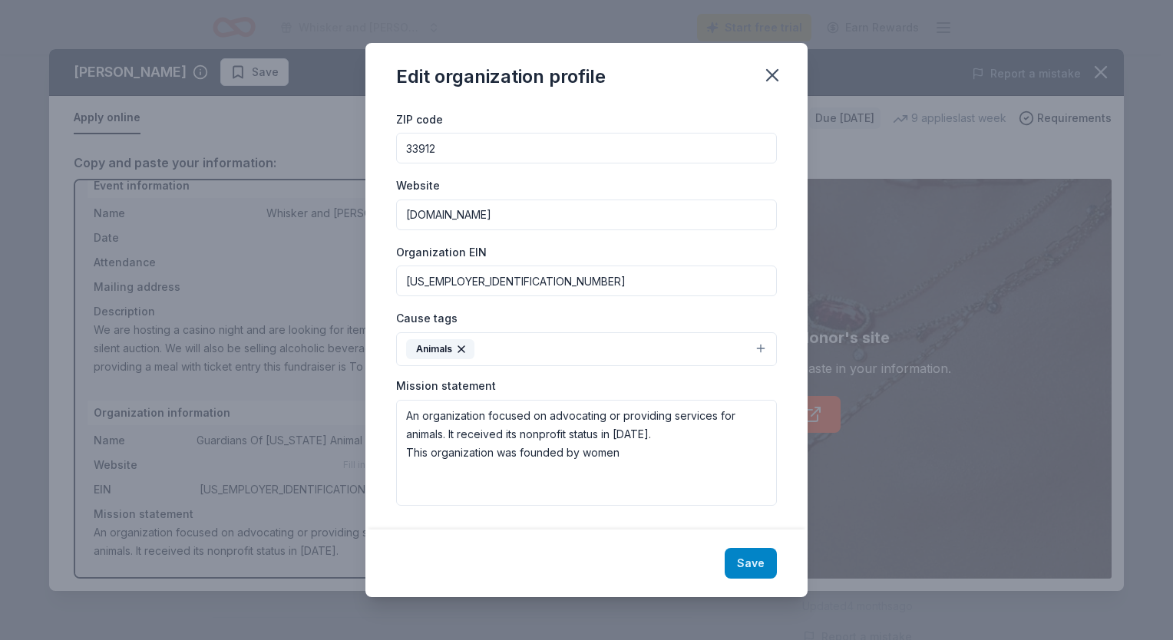
click at [742, 567] on button "Save" at bounding box center [751, 563] width 52 height 31
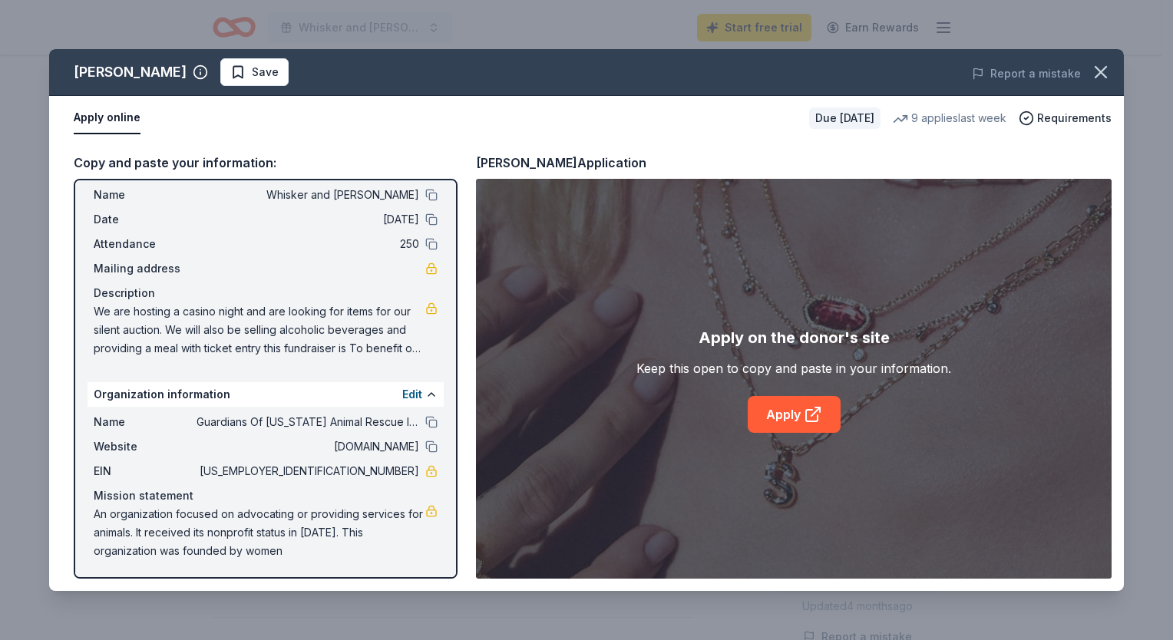
scroll to position [0, 0]
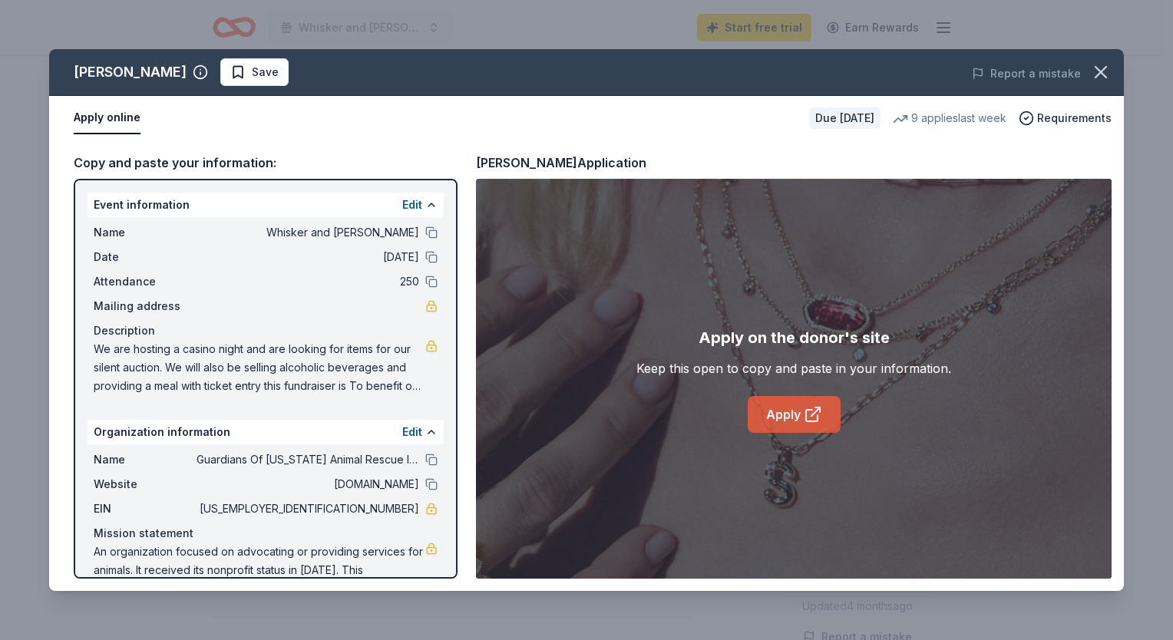
click at [782, 410] on link "Apply" at bounding box center [794, 414] width 93 height 37
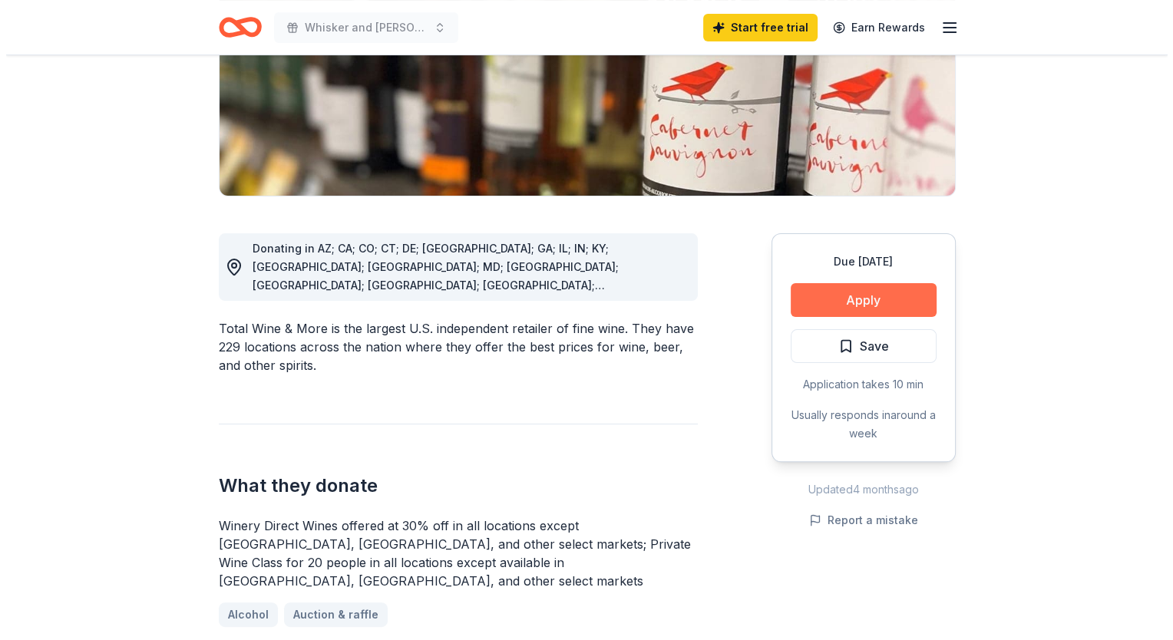
scroll to position [307, 0]
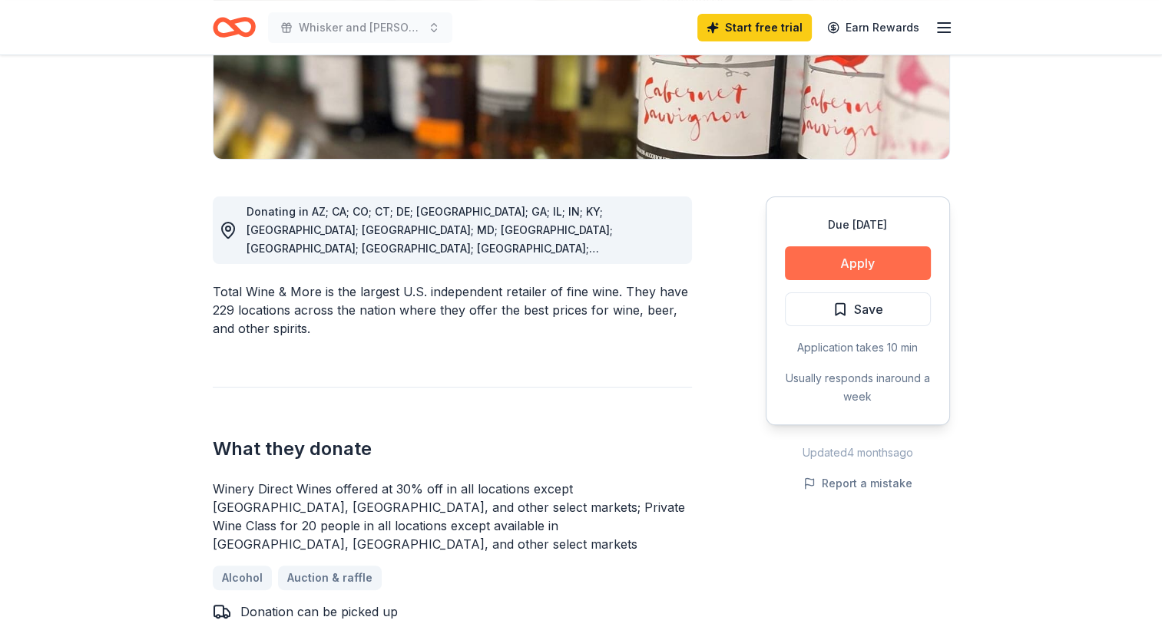
click at [848, 257] on button "Apply" at bounding box center [858, 263] width 146 height 34
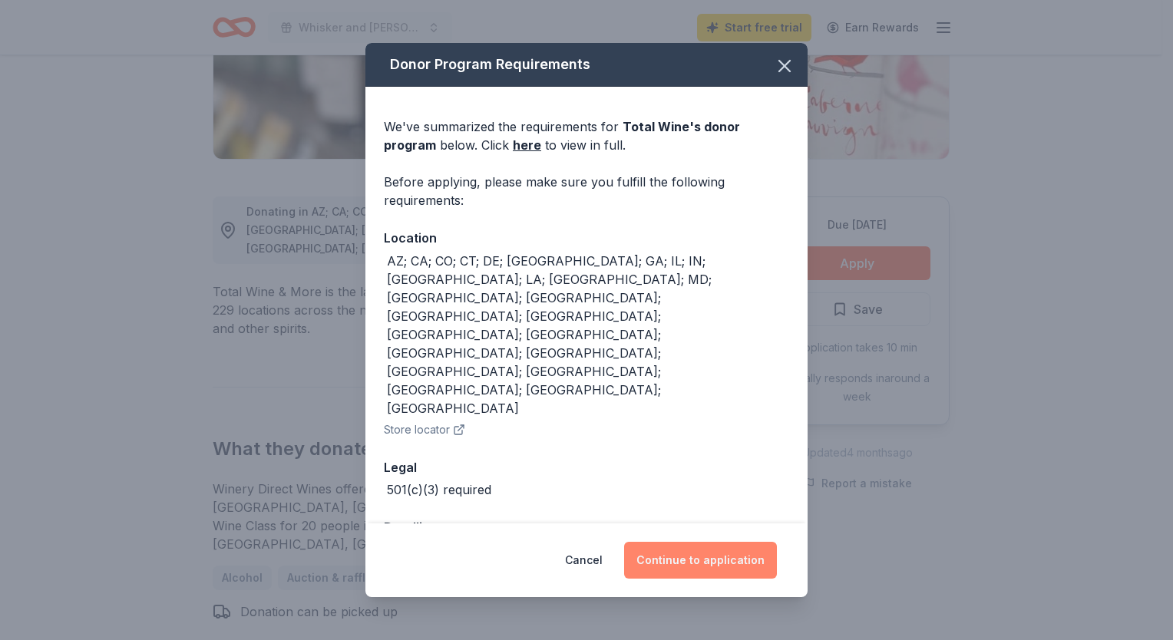
click at [706, 542] on button "Continue to application" at bounding box center [700, 560] width 153 height 37
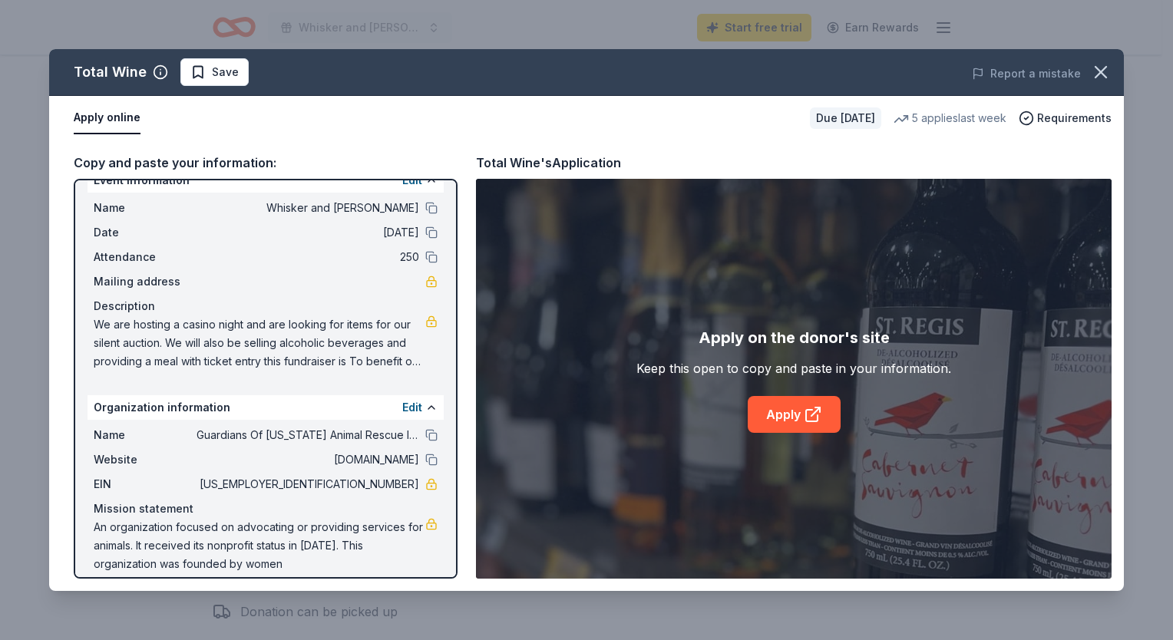
scroll to position [38, 0]
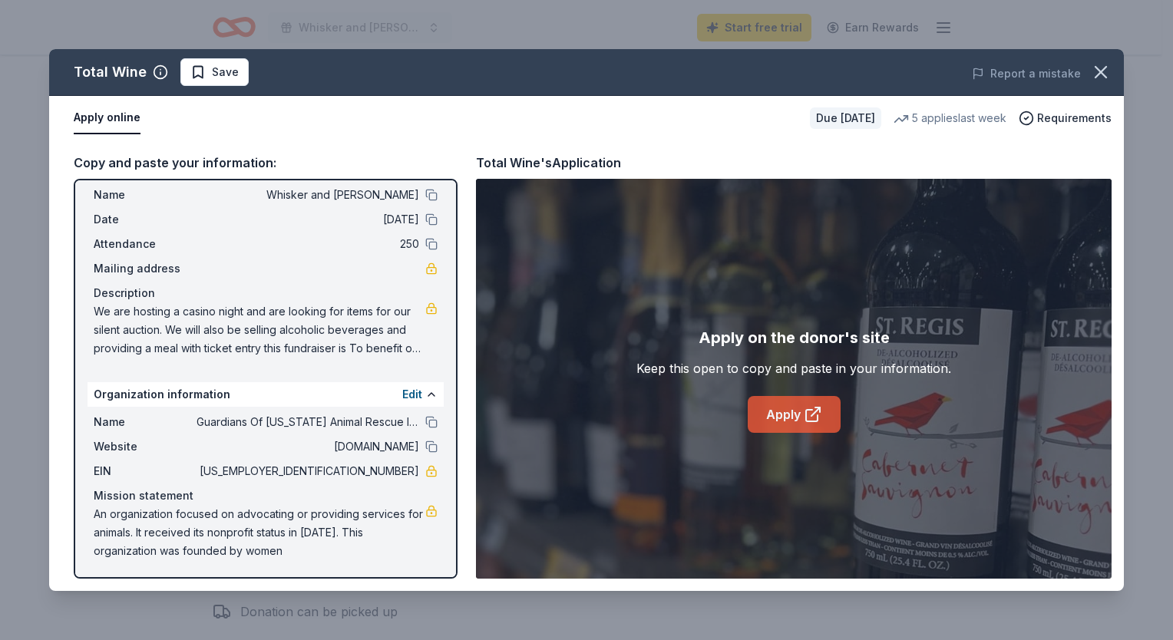
click at [795, 414] on link "Apply" at bounding box center [794, 414] width 93 height 37
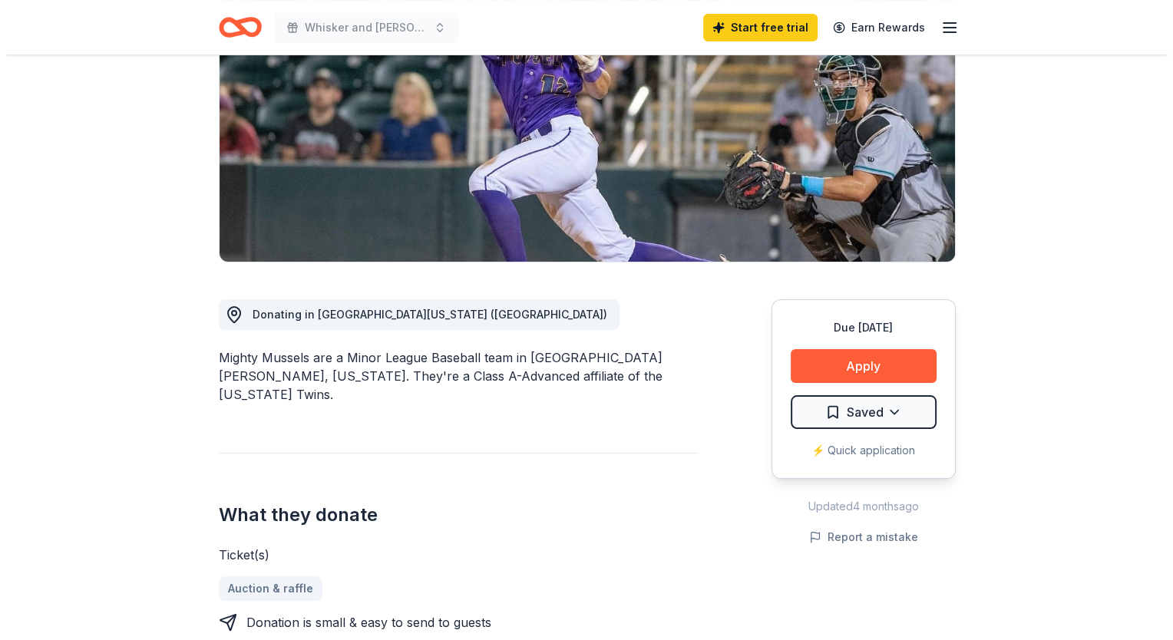
scroll to position [230, 0]
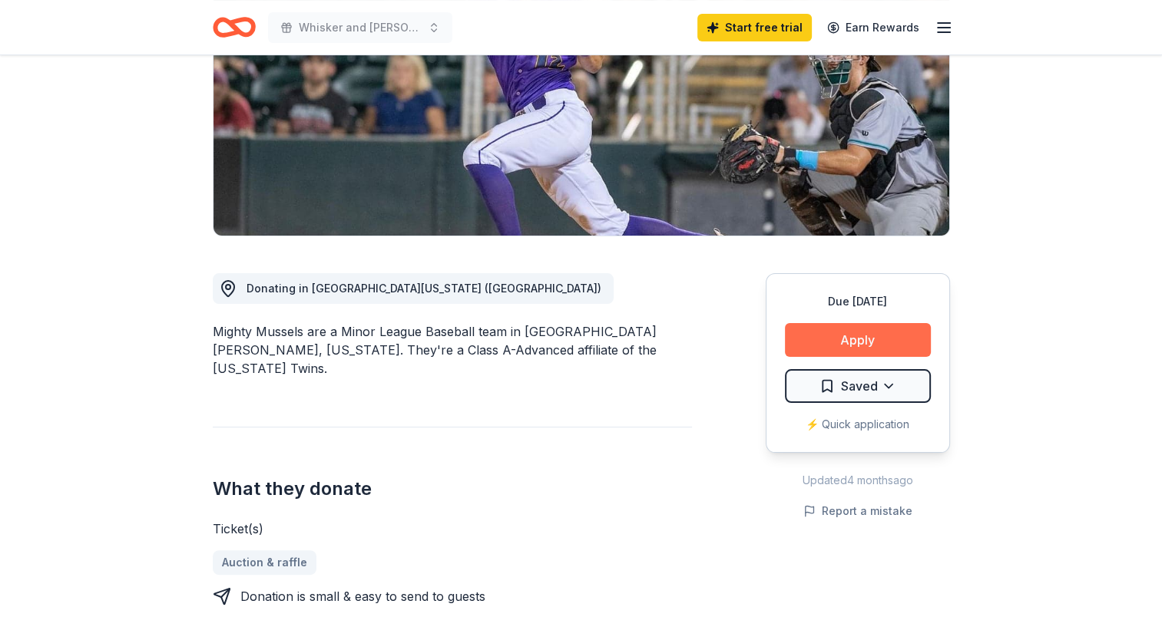
click at [842, 344] on button "Apply" at bounding box center [858, 340] width 146 height 34
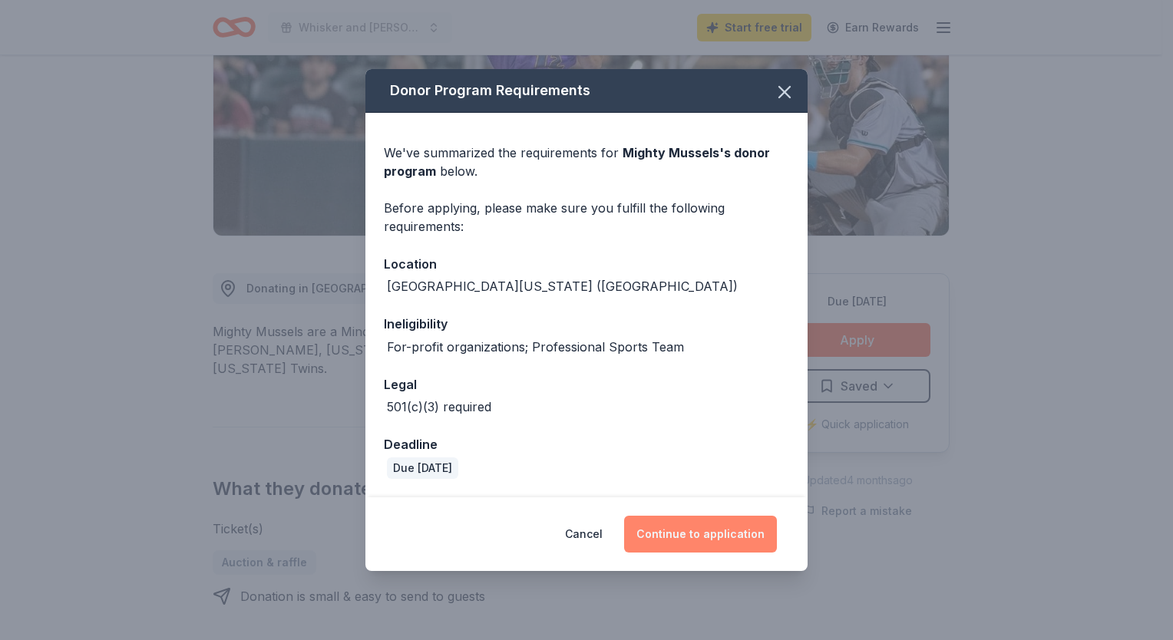
click at [698, 535] on button "Continue to application" at bounding box center [700, 534] width 153 height 37
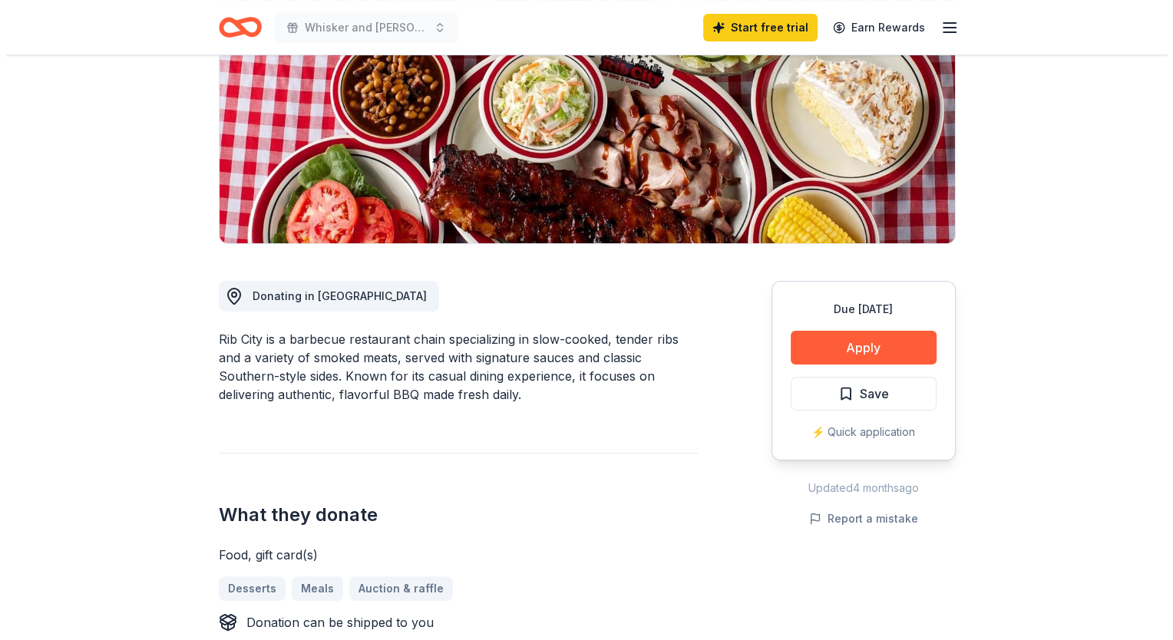
scroll to position [230, 0]
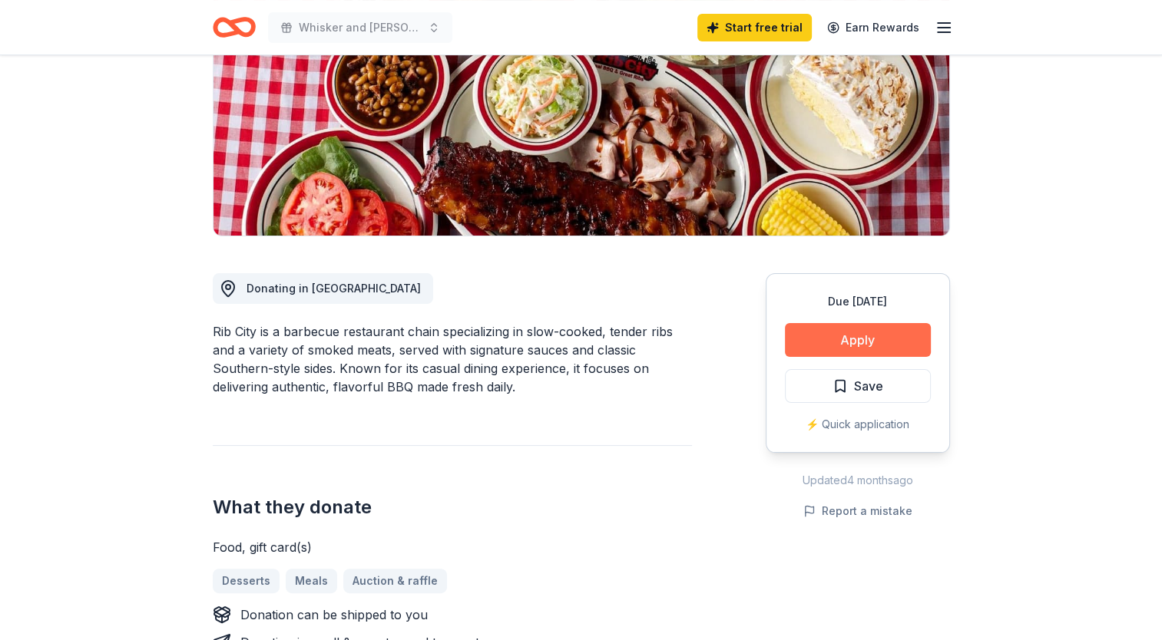
click at [847, 341] on button "Apply" at bounding box center [858, 340] width 146 height 34
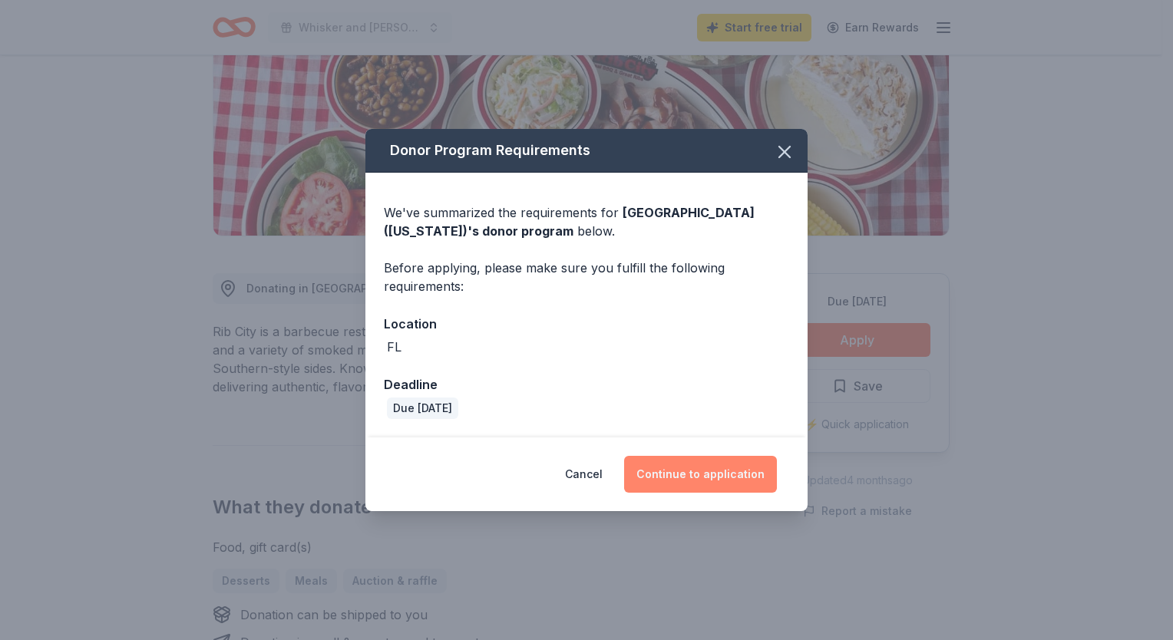
click at [706, 471] on button "Continue to application" at bounding box center [700, 474] width 153 height 37
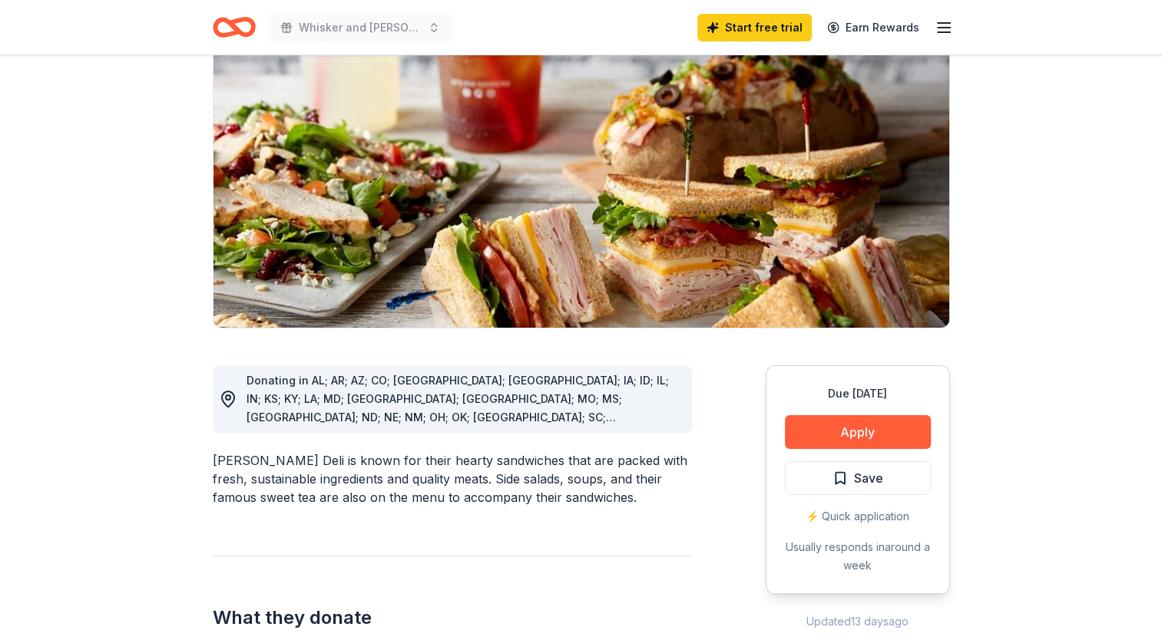
scroll to position [154, 0]
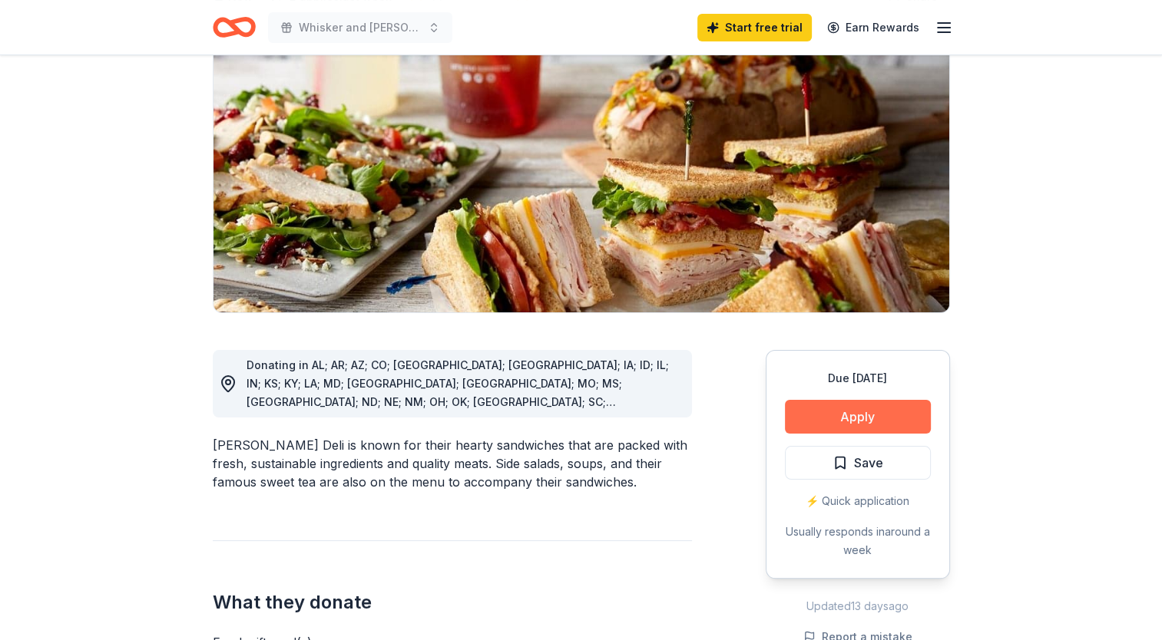
click at [856, 419] on button "Apply" at bounding box center [858, 417] width 146 height 34
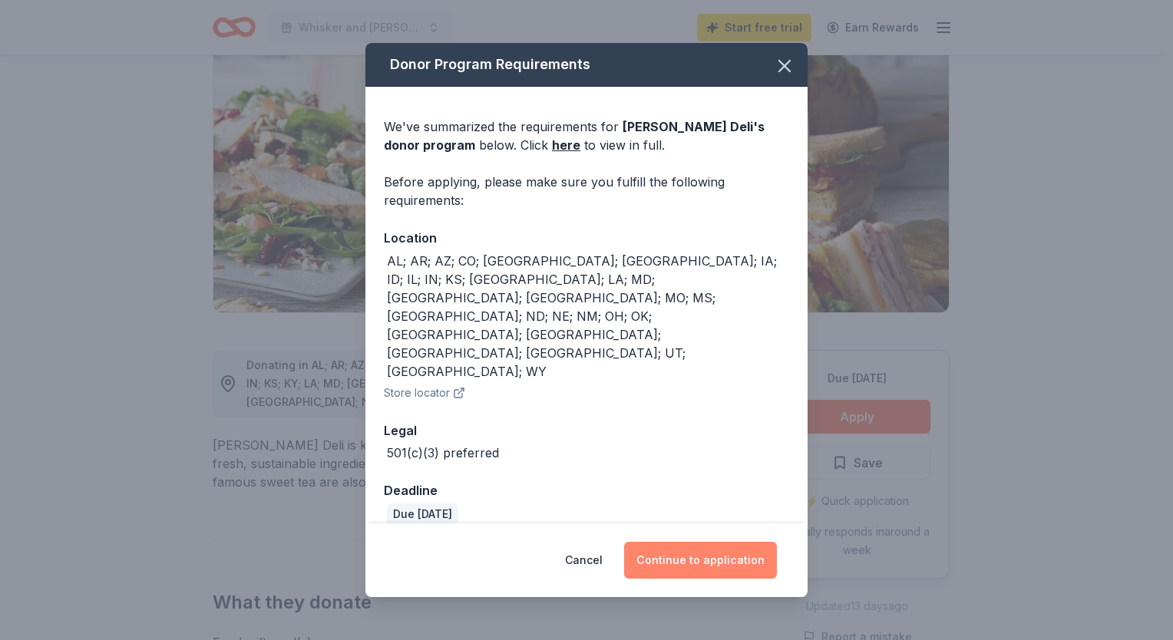
click at [699, 542] on button "Continue to application" at bounding box center [700, 560] width 153 height 37
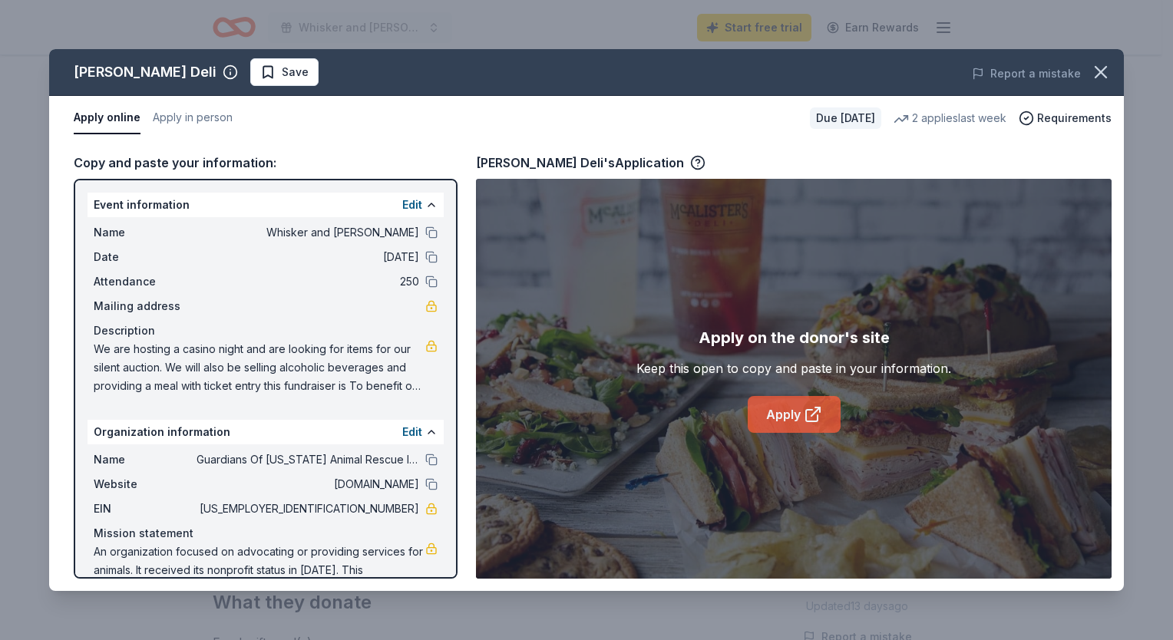
click at [792, 410] on link "Apply" at bounding box center [794, 414] width 93 height 37
click at [1096, 69] on icon "button" at bounding box center [1101, 72] width 11 height 11
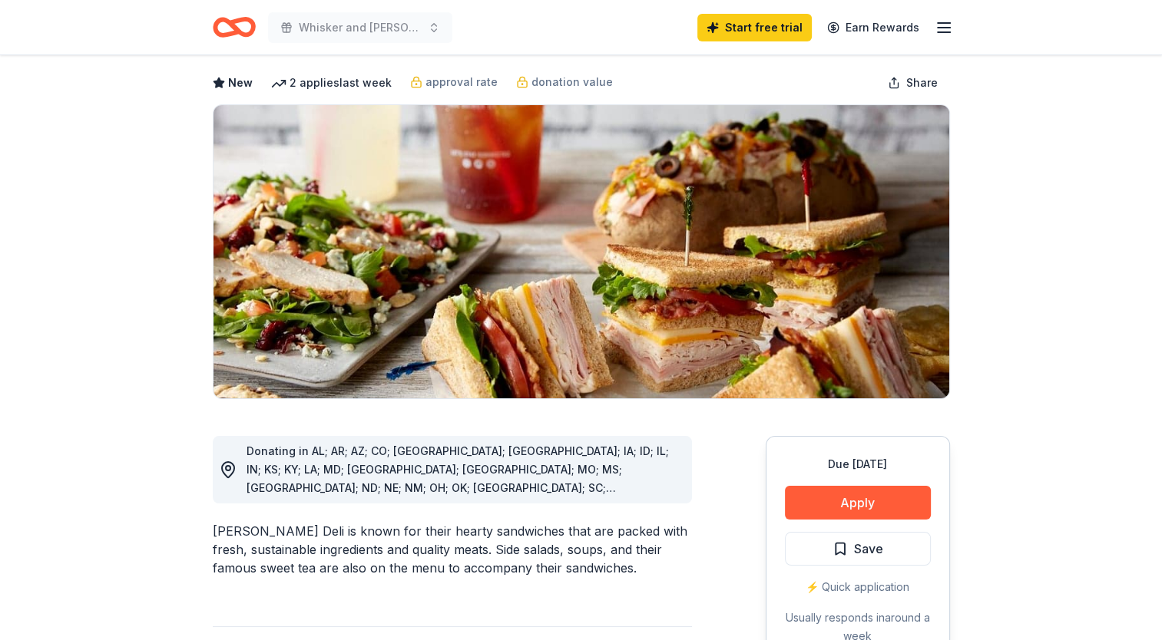
scroll to position [77, 0]
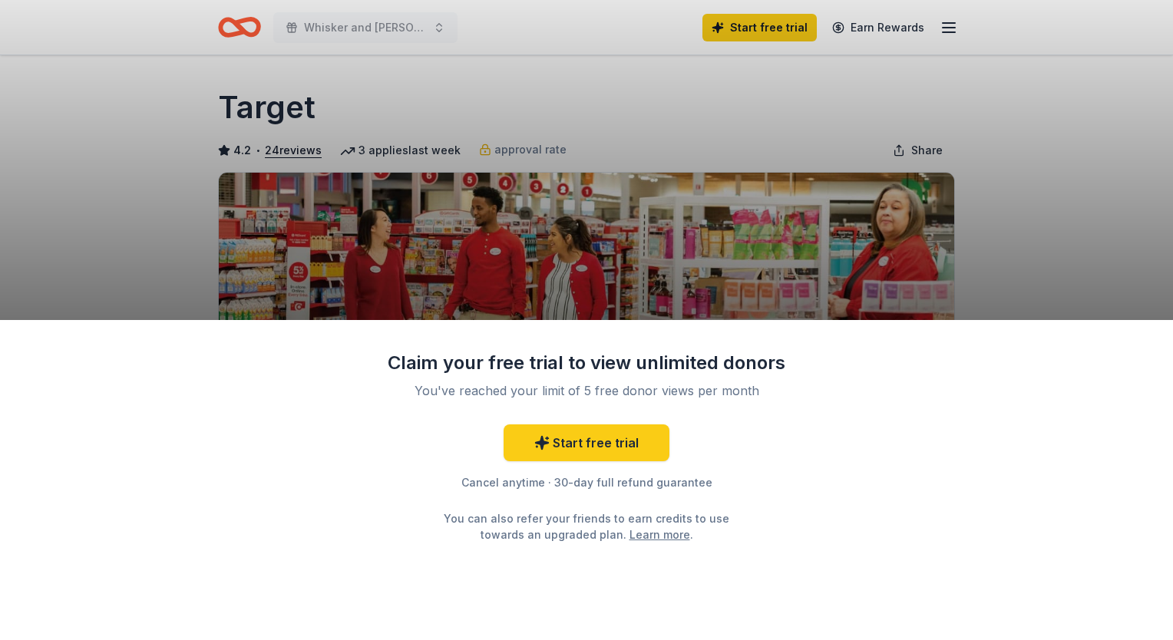
click at [777, 262] on div "Claim your free trial to view unlimited donors You've reached your limit of 5 f…" at bounding box center [586, 320] width 1173 height 640
click at [630, 534] on link "Learn more" at bounding box center [660, 535] width 61 height 16
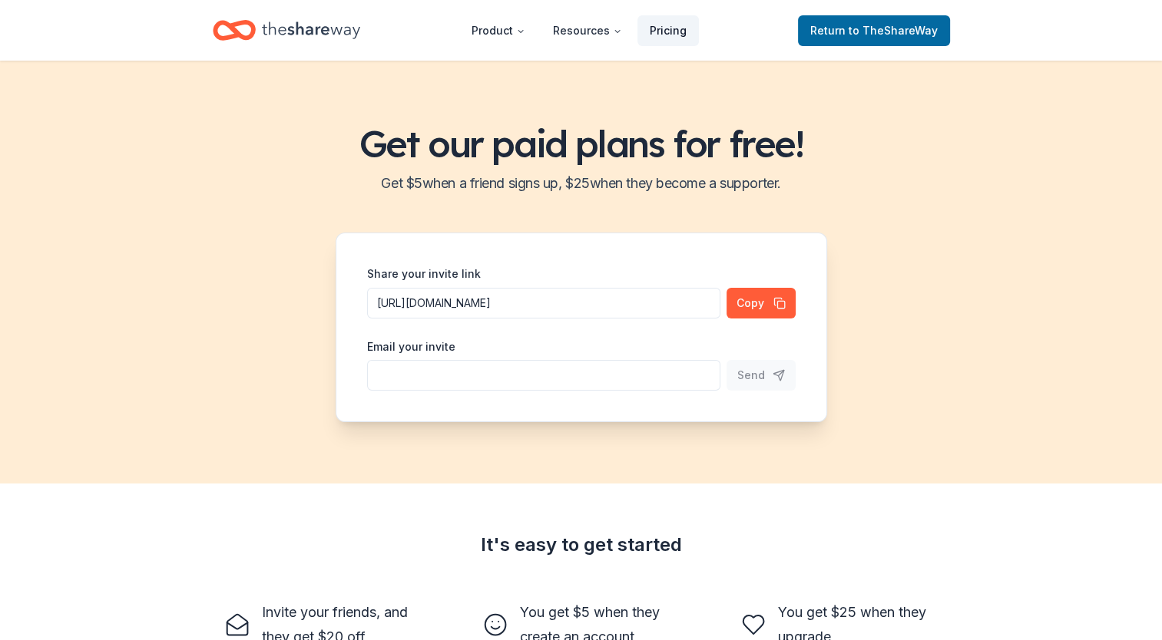
click at [673, 28] on link "Pricing" at bounding box center [667, 30] width 61 height 31
click at [663, 33] on link "Pricing" at bounding box center [667, 30] width 61 height 31
